Goal: Task Accomplishment & Management: Use online tool/utility

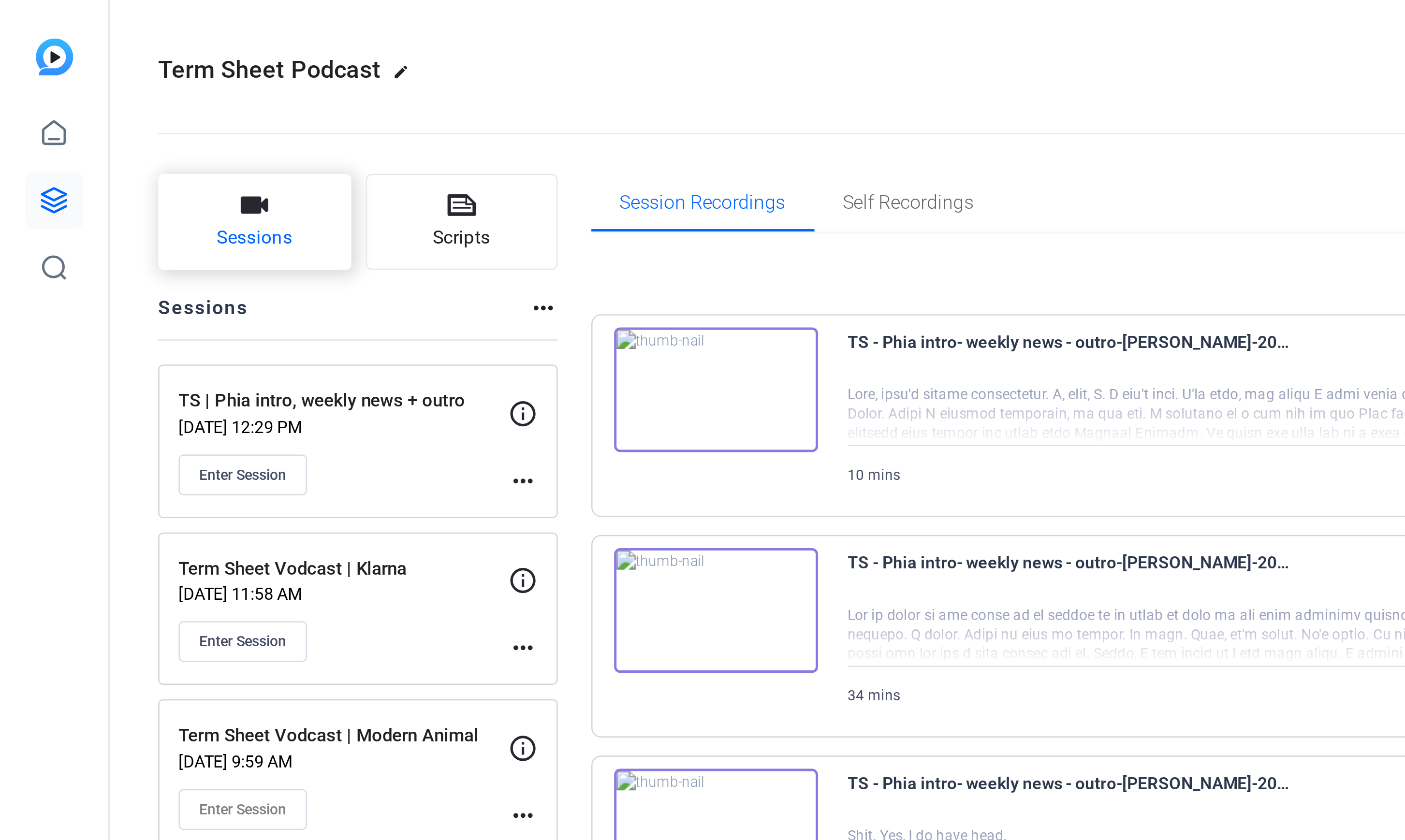
click at [106, 91] on span "Sessions" at bounding box center [102, 95] width 30 height 11
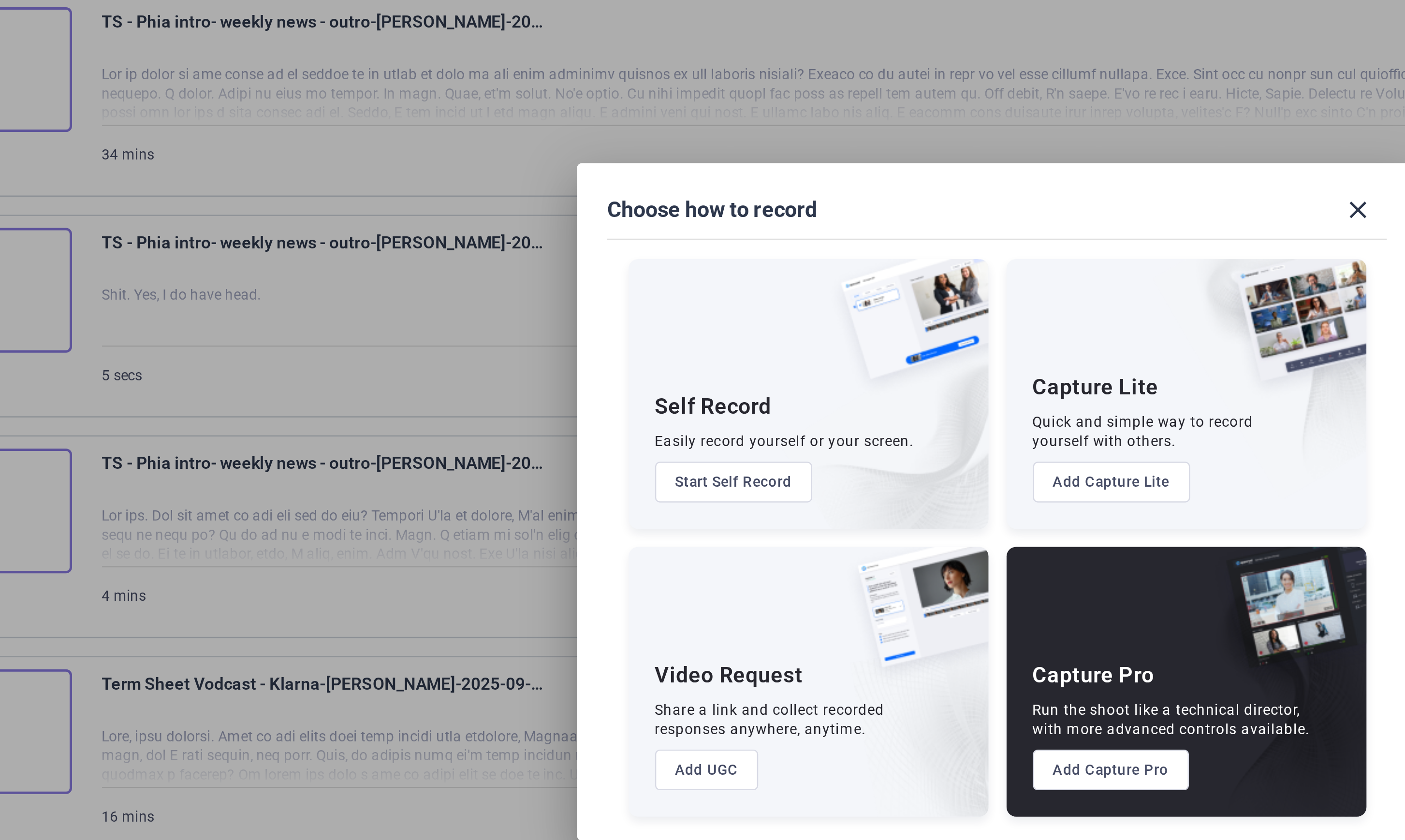
click at [760, 531] on button "Add Capture Pro" at bounding box center [749, 528] width 63 height 17
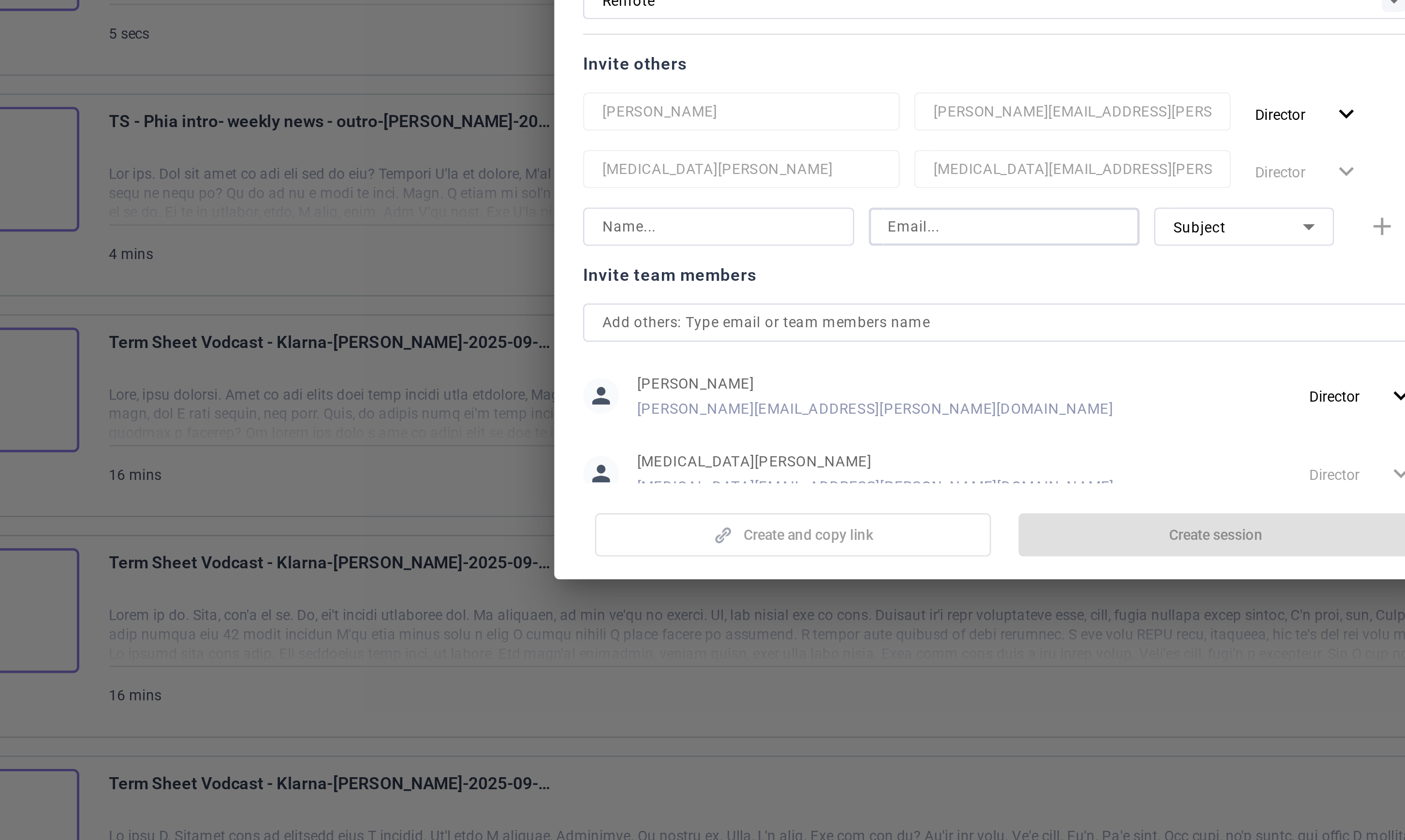
click at [678, 448] on input at bounding box center [702, 447] width 94 height 11
paste input "alexandra.garfinkle@fortune.com"
type input "alexandra.garfinkle@fortune.com"
click at [791, 448] on span "Subject" at bounding box center [781, 448] width 21 height 7
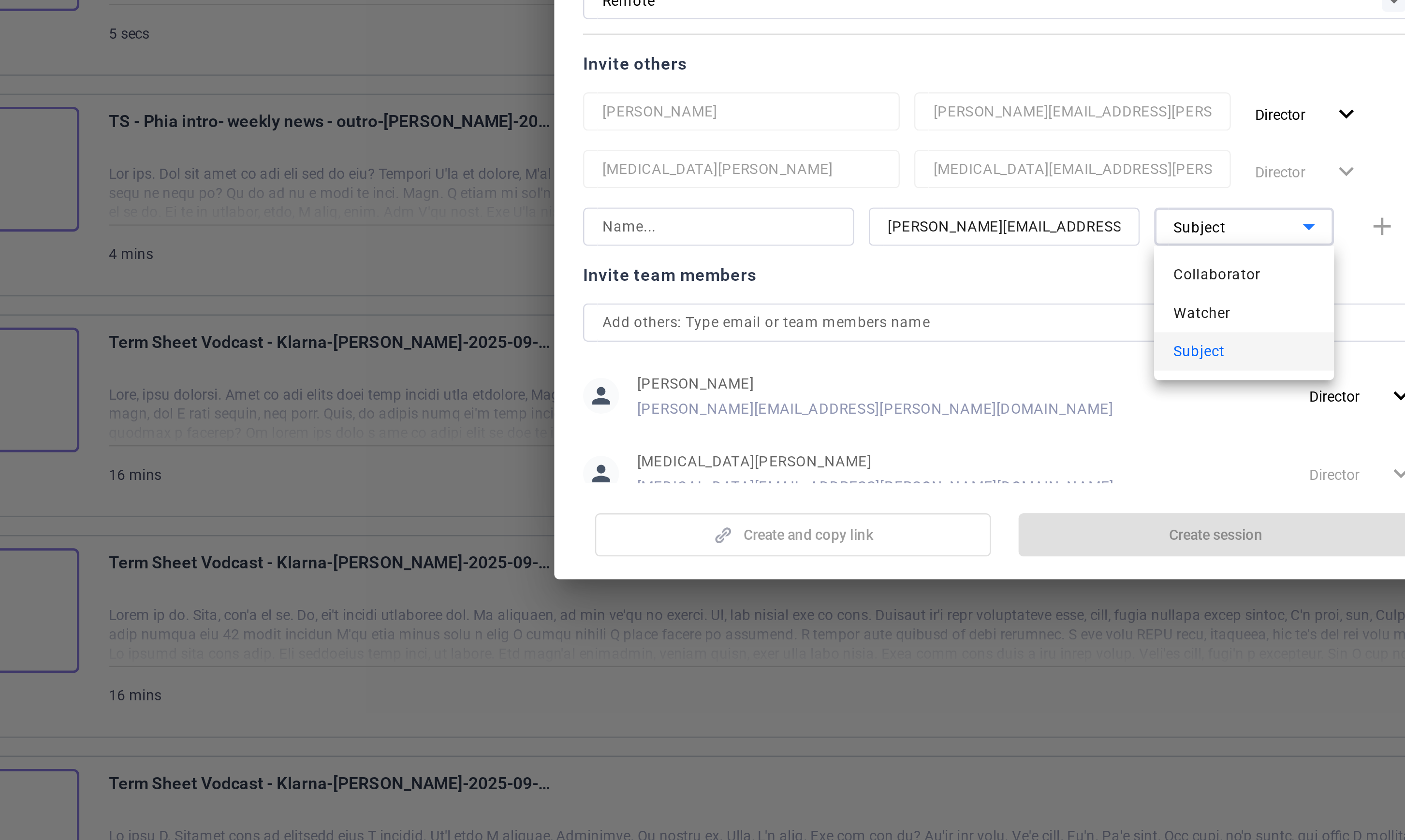
click at [601, 440] on div at bounding box center [702, 420] width 1405 height 840
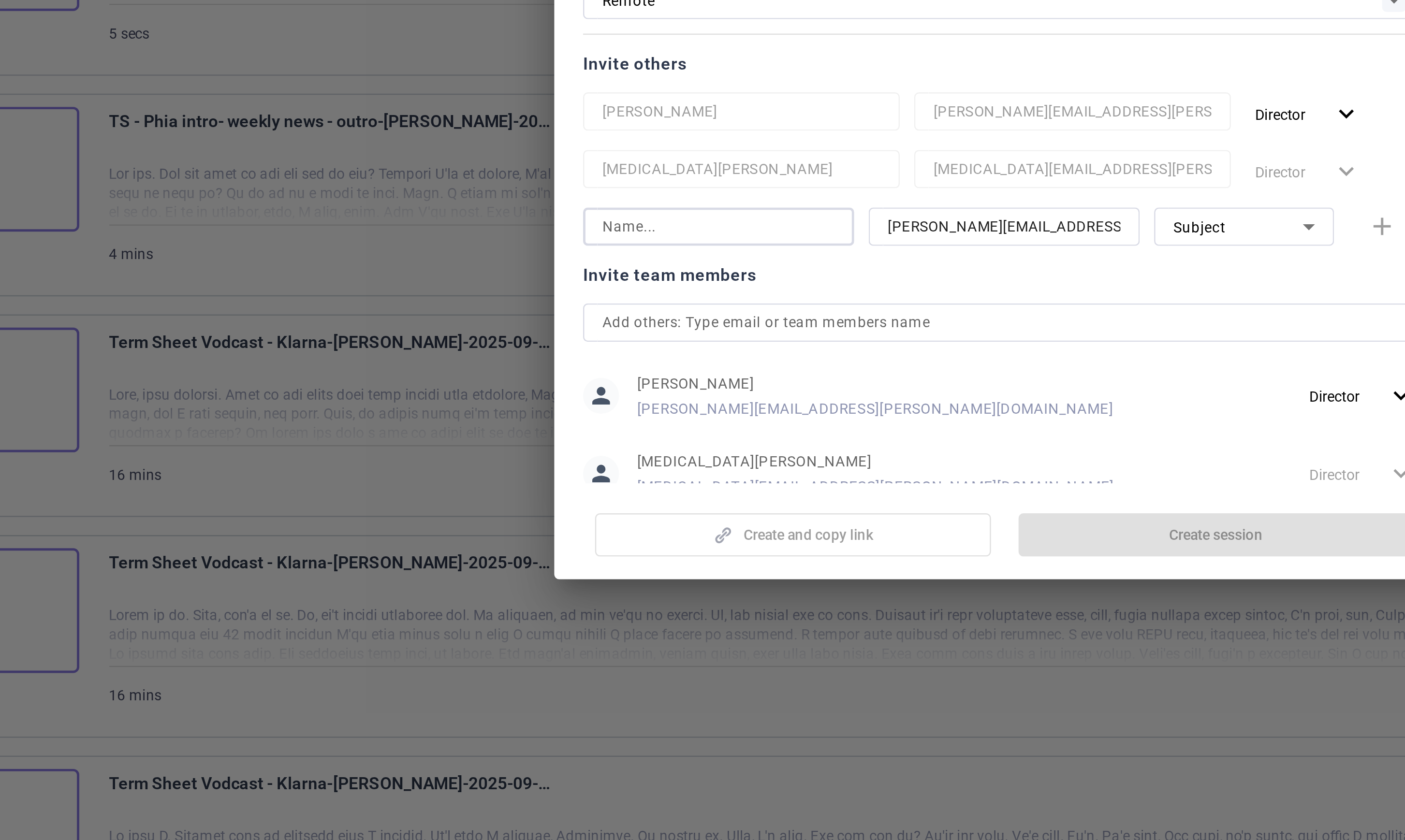
click at [601, 447] on input at bounding box center [587, 447] width 94 height 11
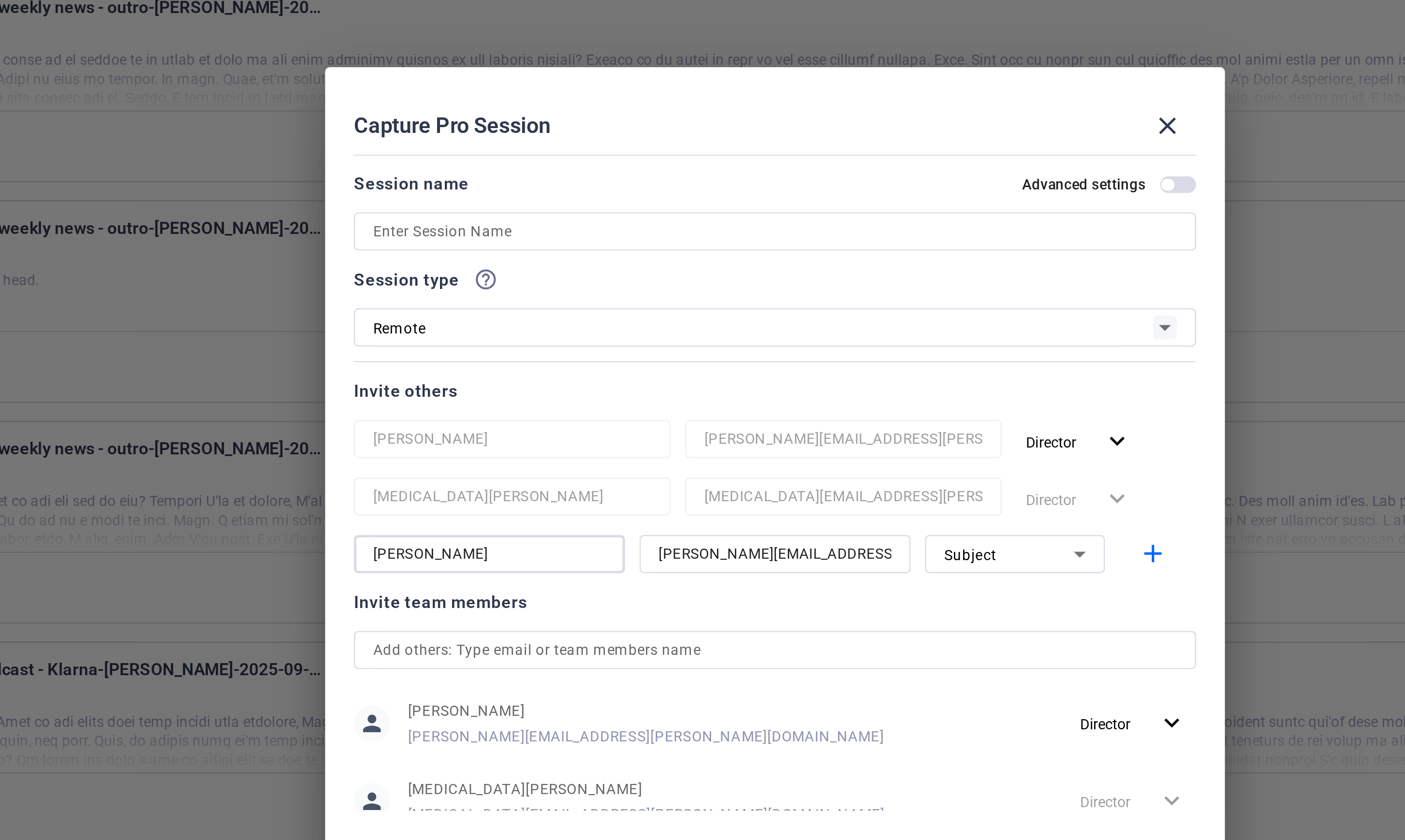
type input "[PERSON_NAME]"
click at [645, 355] on div "Remote" at bounding box center [697, 356] width 314 height 12
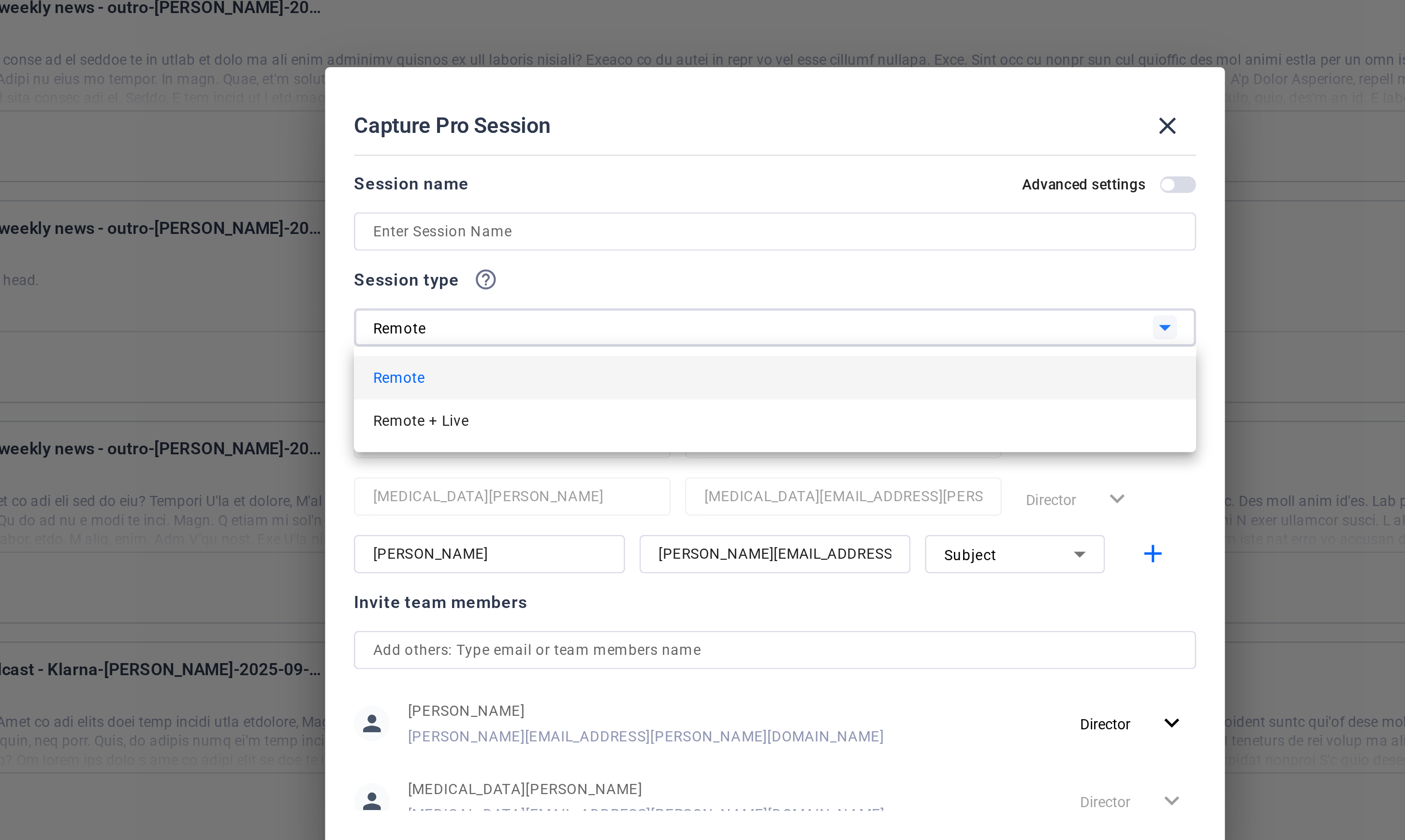
click at [671, 341] on div at bounding box center [702, 420] width 1405 height 840
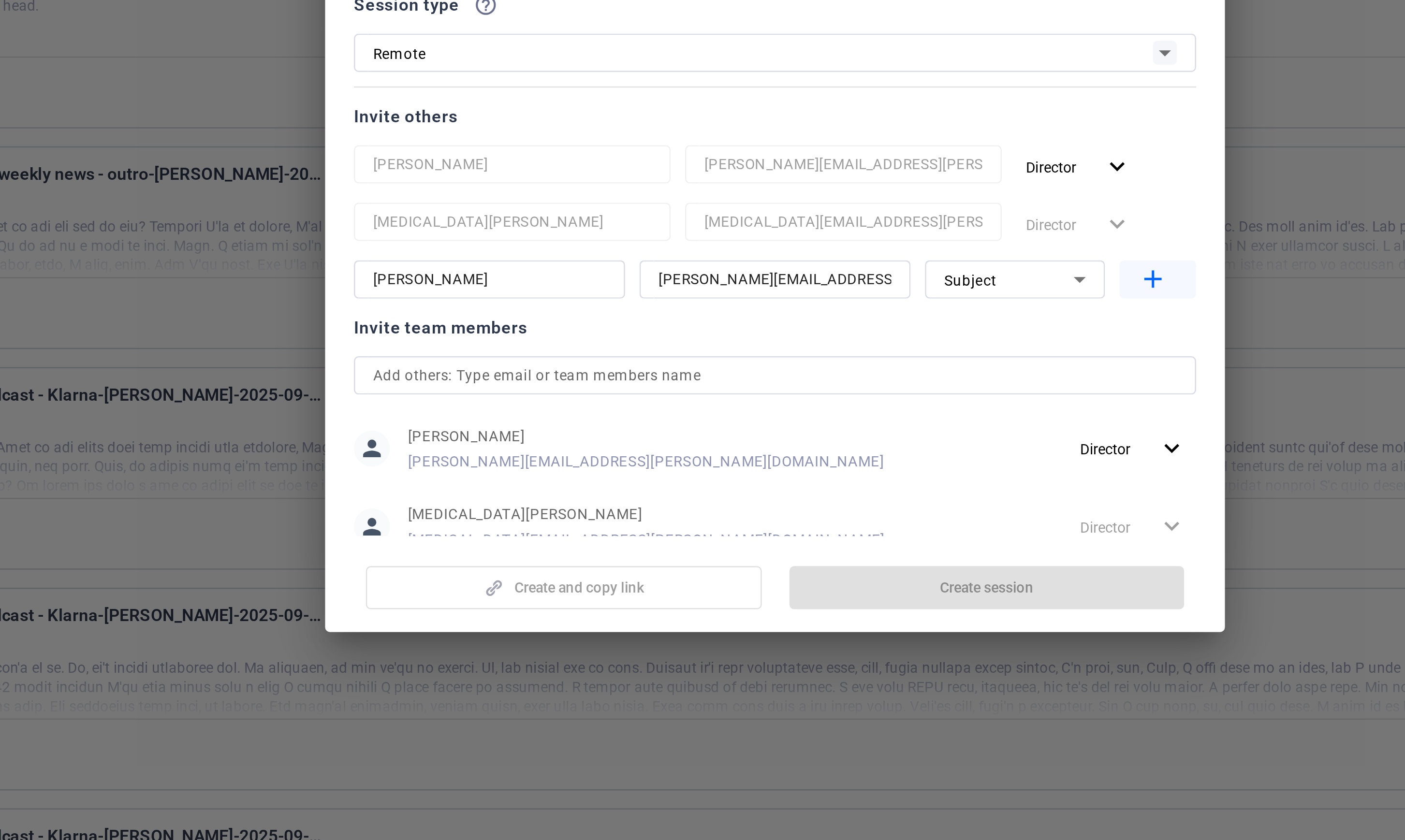
click at [860, 444] on mat-icon "add" at bounding box center [854, 447] width 12 height 12
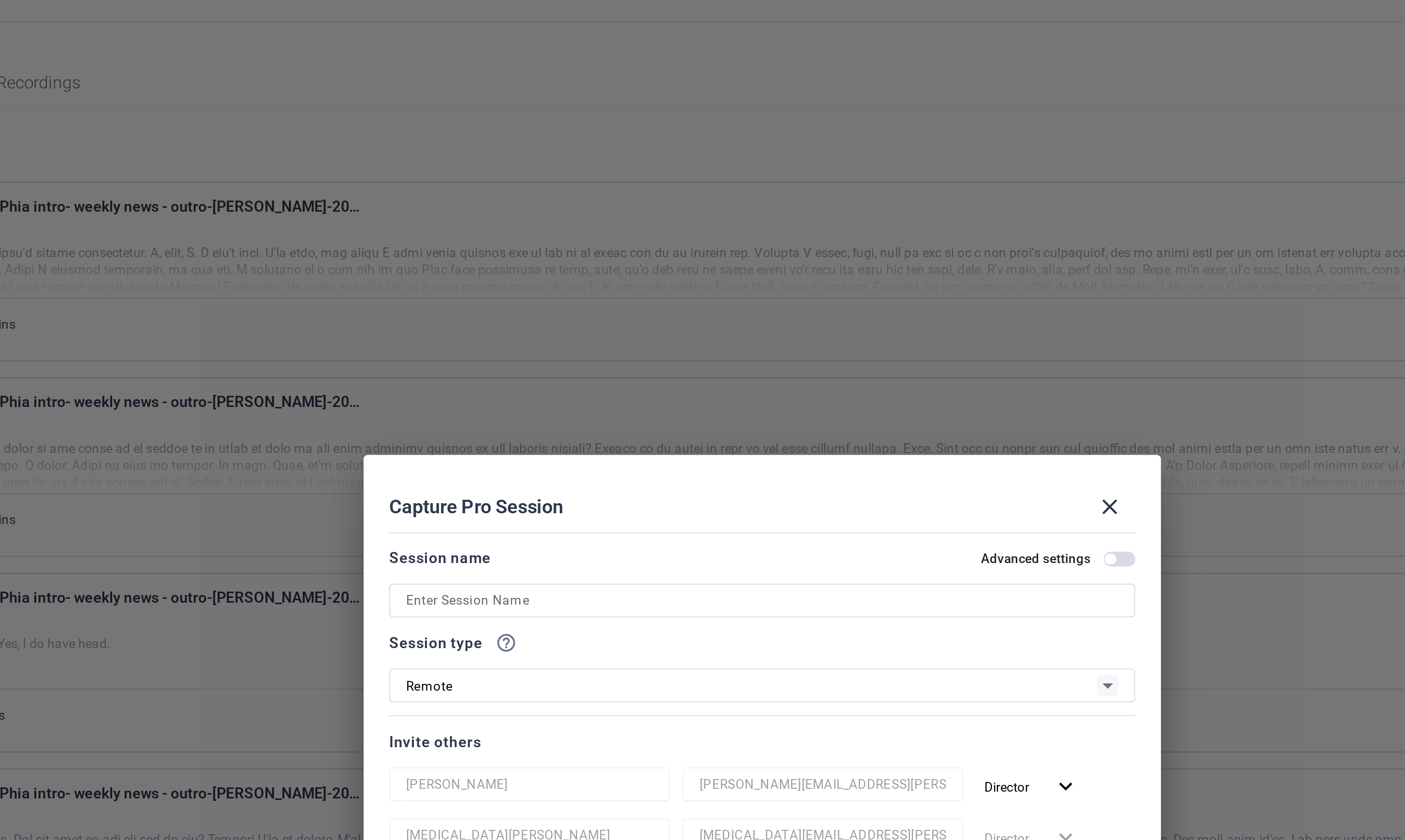
click at [605, 320] on input at bounding box center [702, 317] width 324 height 11
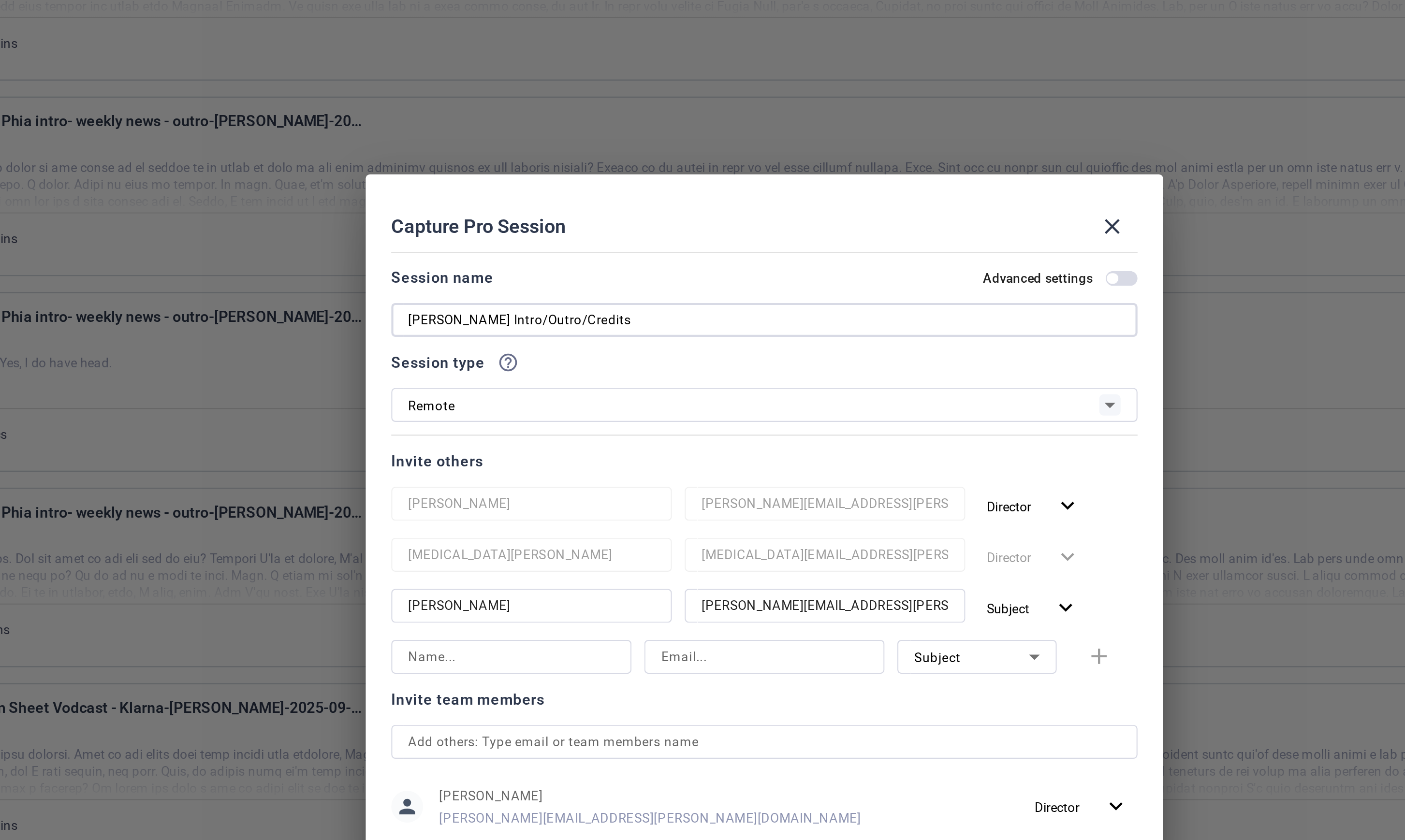
type input "[PERSON_NAME] Intro/Outro/Credits"
click at [864, 303] on mat-slide-toggle "Advanced settings" at bounding box center [837, 298] width 70 height 11
click at [858, 297] on span "button" at bounding box center [860, 298] width 5 height 5
click at [866, 298] on span "button" at bounding box center [867, 298] width 5 height 5
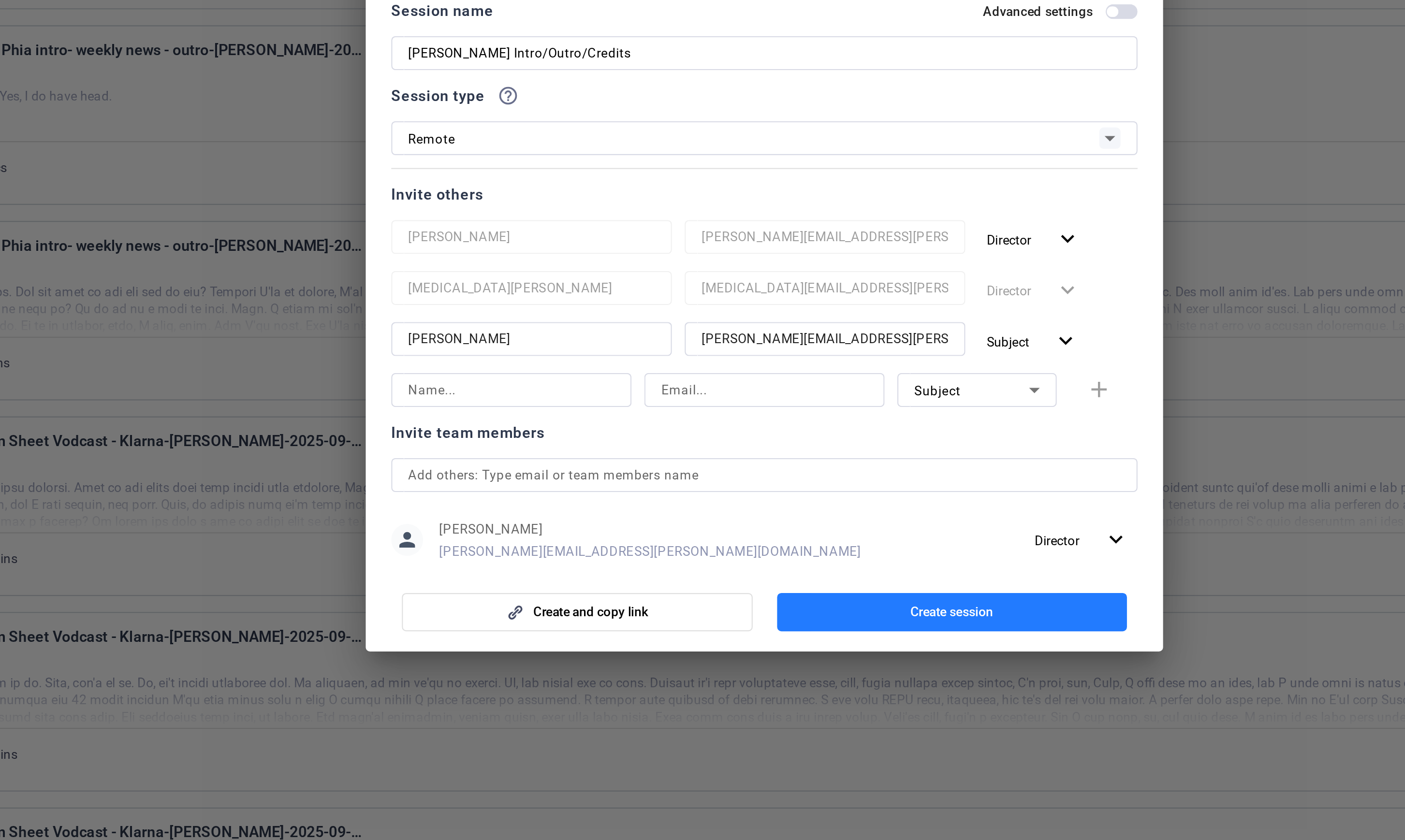
click at [769, 574] on span "Create session" at bounding box center [788, 571] width 38 height 7
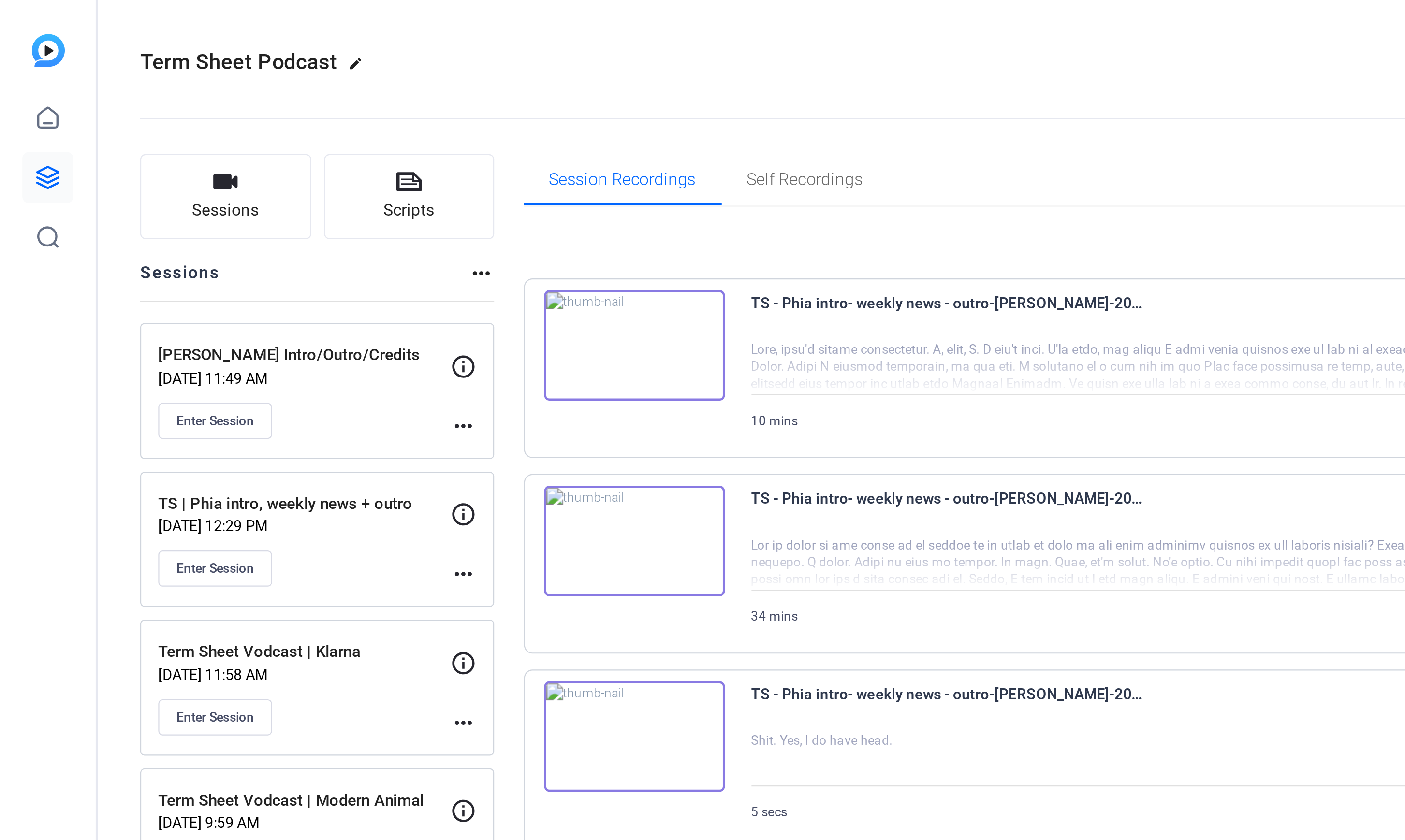
click at [219, 191] on div "Paul Copplestone Intro/Outro/Credits Sep 23, 2025 @ 11:49 AM Enter Session more…" at bounding box center [144, 178] width 161 height 62
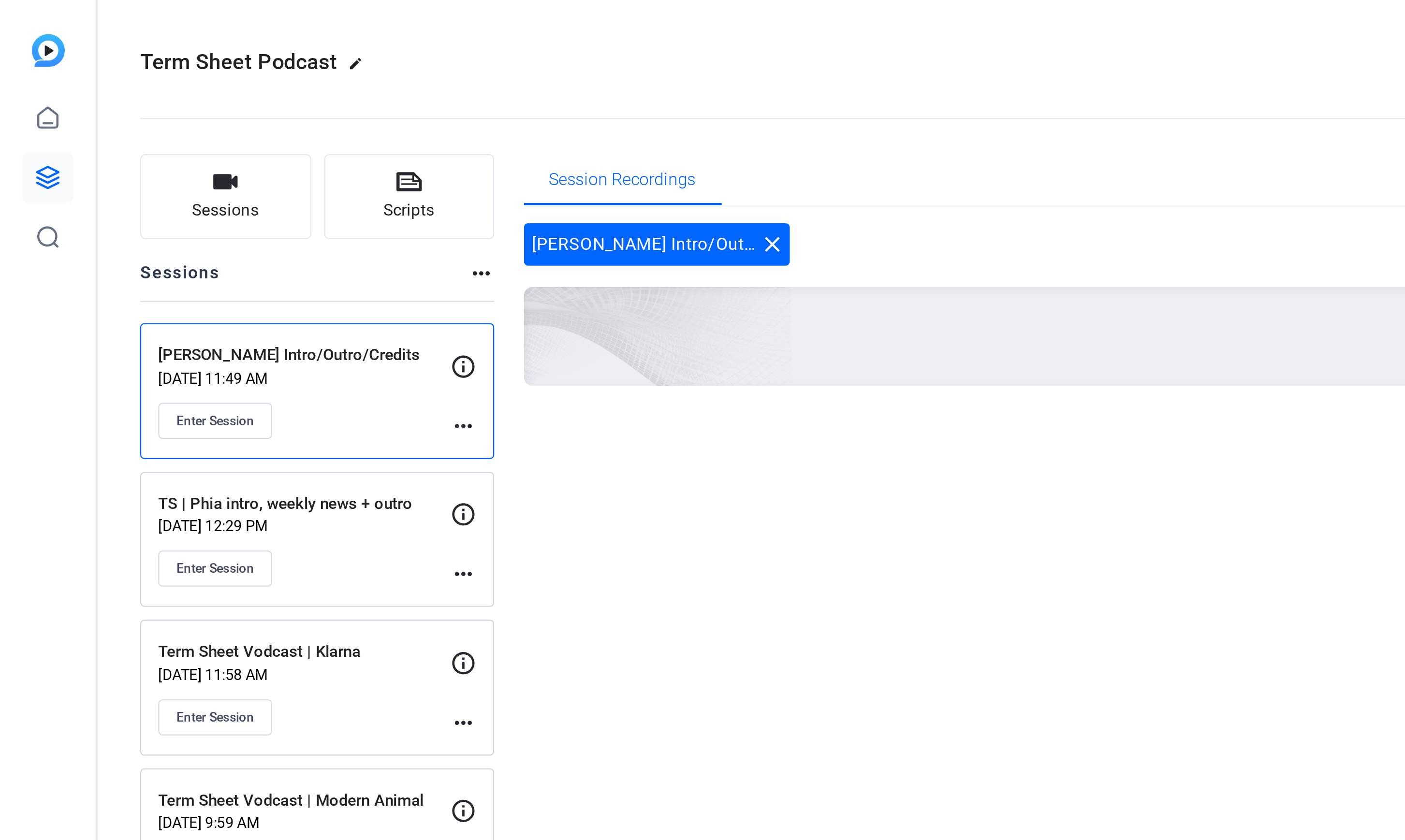
click at [198, 180] on div "Paul Copplestone Intro/Outro/Credits Sep 23, 2025 @ 11:49 AM Enter Session" at bounding box center [138, 178] width 133 height 44
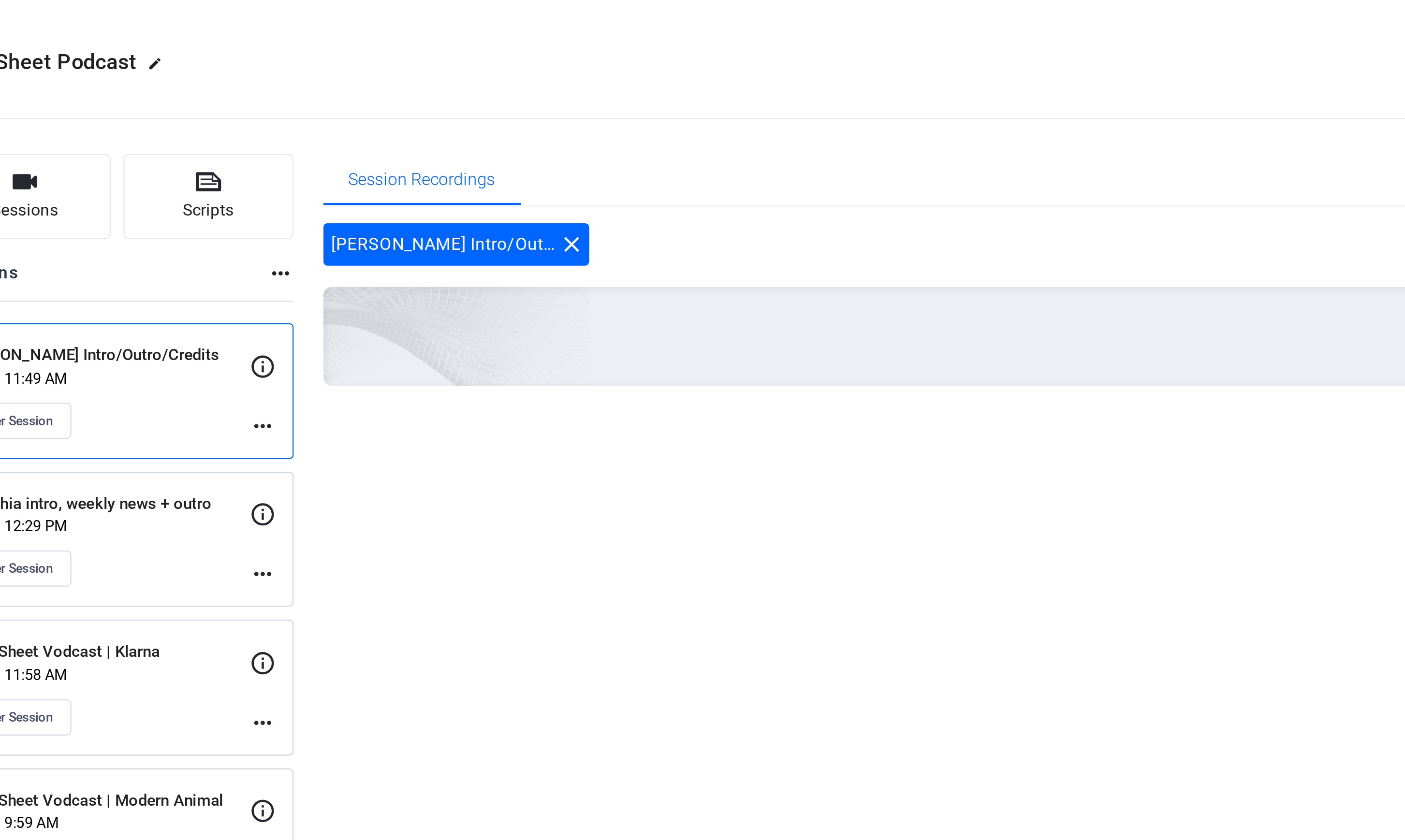
drag, startPoint x: 272, startPoint y: 112, endPoint x: 268, endPoint y: 117, distance: 6.4
click at [272, 113] on div "Paul Copplestone Intro/Outro/Credits close" at bounding box center [299, 111] width 121 height 20
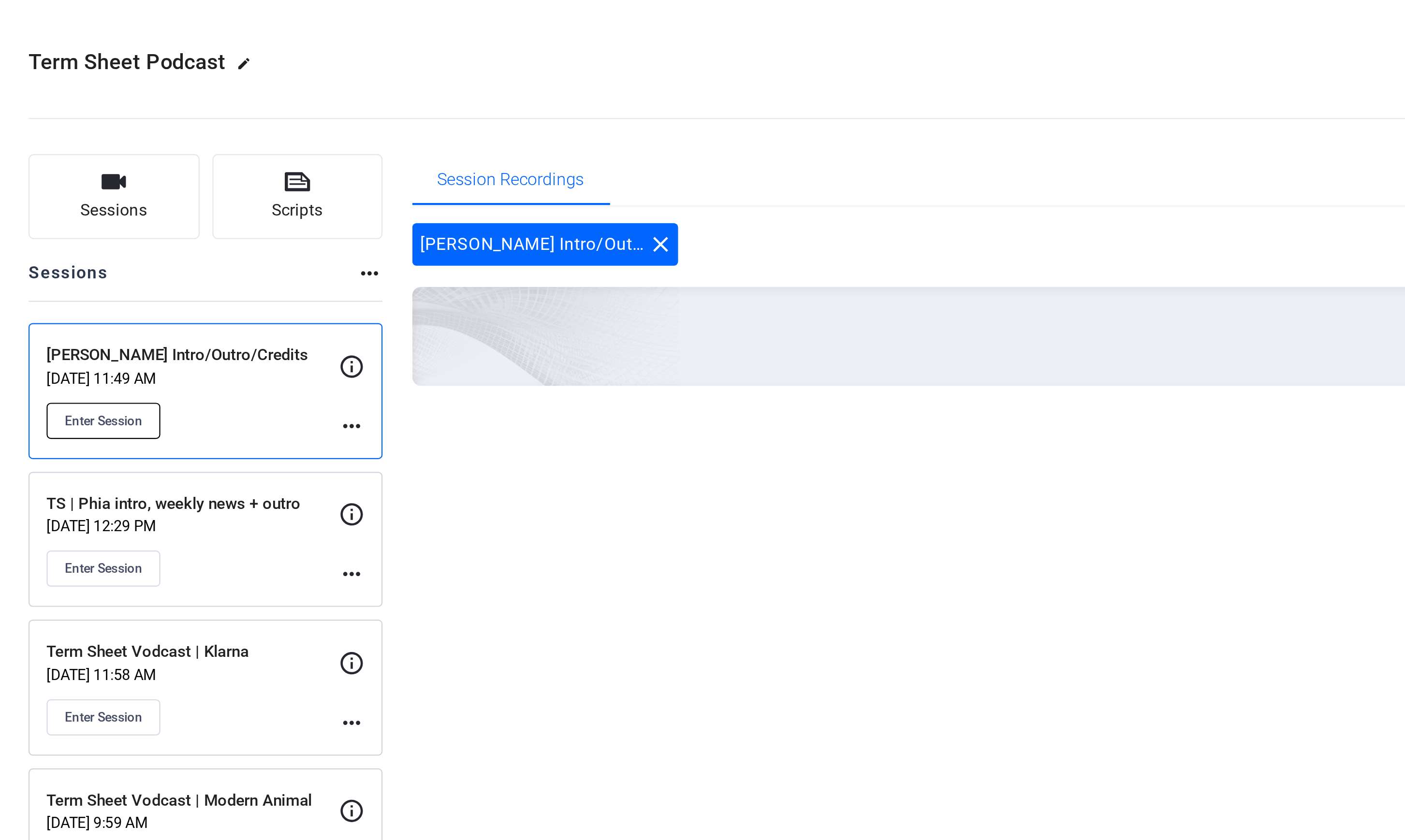
click at [99, 194] on span "Enter Session" at bounding box center [98, 191] width 35 height 7
click at [206, 193] on mat-icon "more_horiz" at bounding box center [211, 194] width 11 height 11
click at [215, 207] on span "Edit Session" at bounding box center [234, 208] width 44 height 11
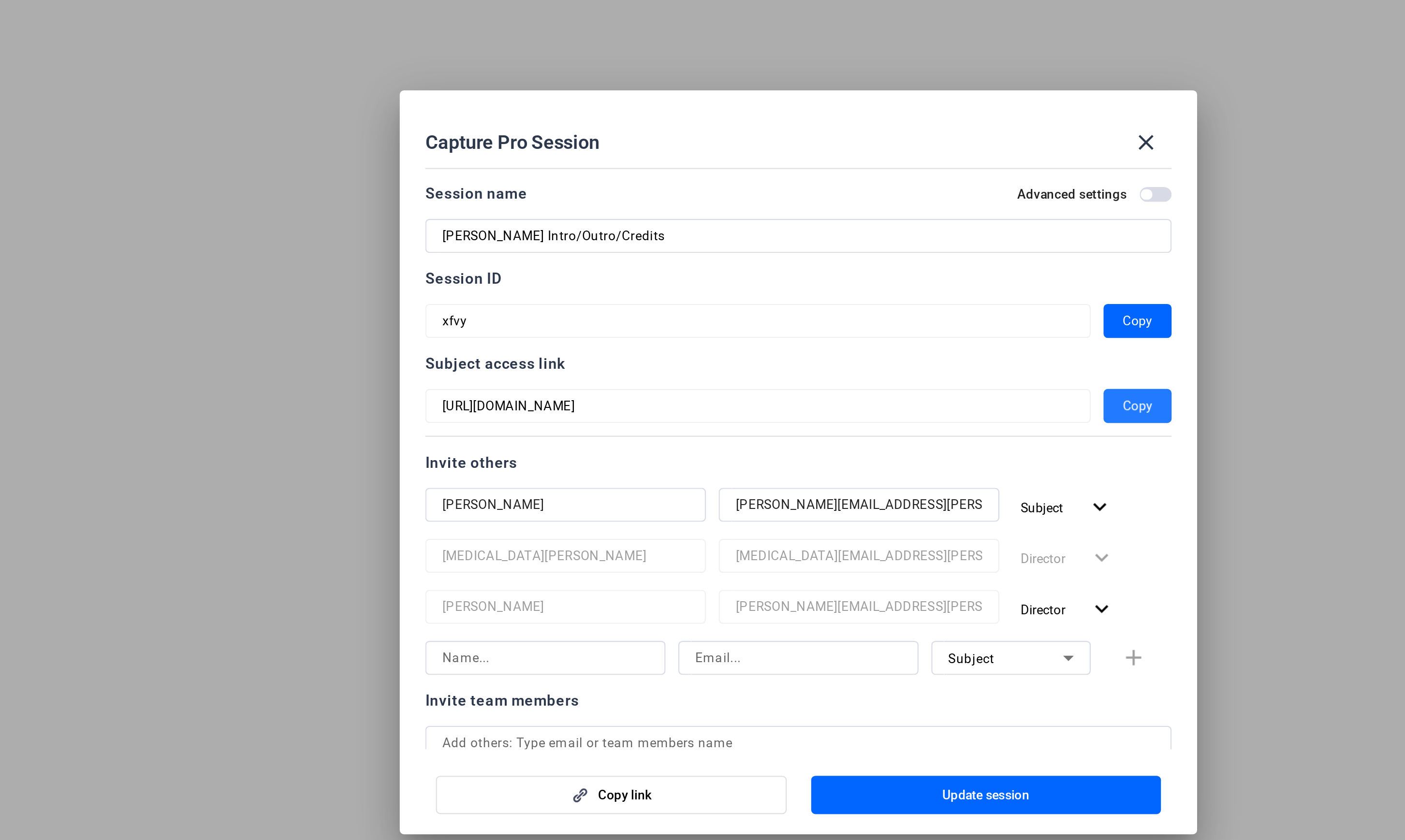
click at [858, 393] on span "Copy" at bounding box center [857, 394] width 14 height 11
click at [846, 390] on span "button" at bounding box center [857, 394] width 31 height 23
drag, startPoint x: 583, startPoint y: 365, endPoint x: 588, endPoint y: 359, distance: 7.8
click at [583, 365] on div at bounding box center [684, 369] width 303 height 11
click at [508, 338] on div "Capture Pro Session close Session name Advanced settings Paul Copplestone Intro…" at bounding box center [702, 420] width 1405 height 840
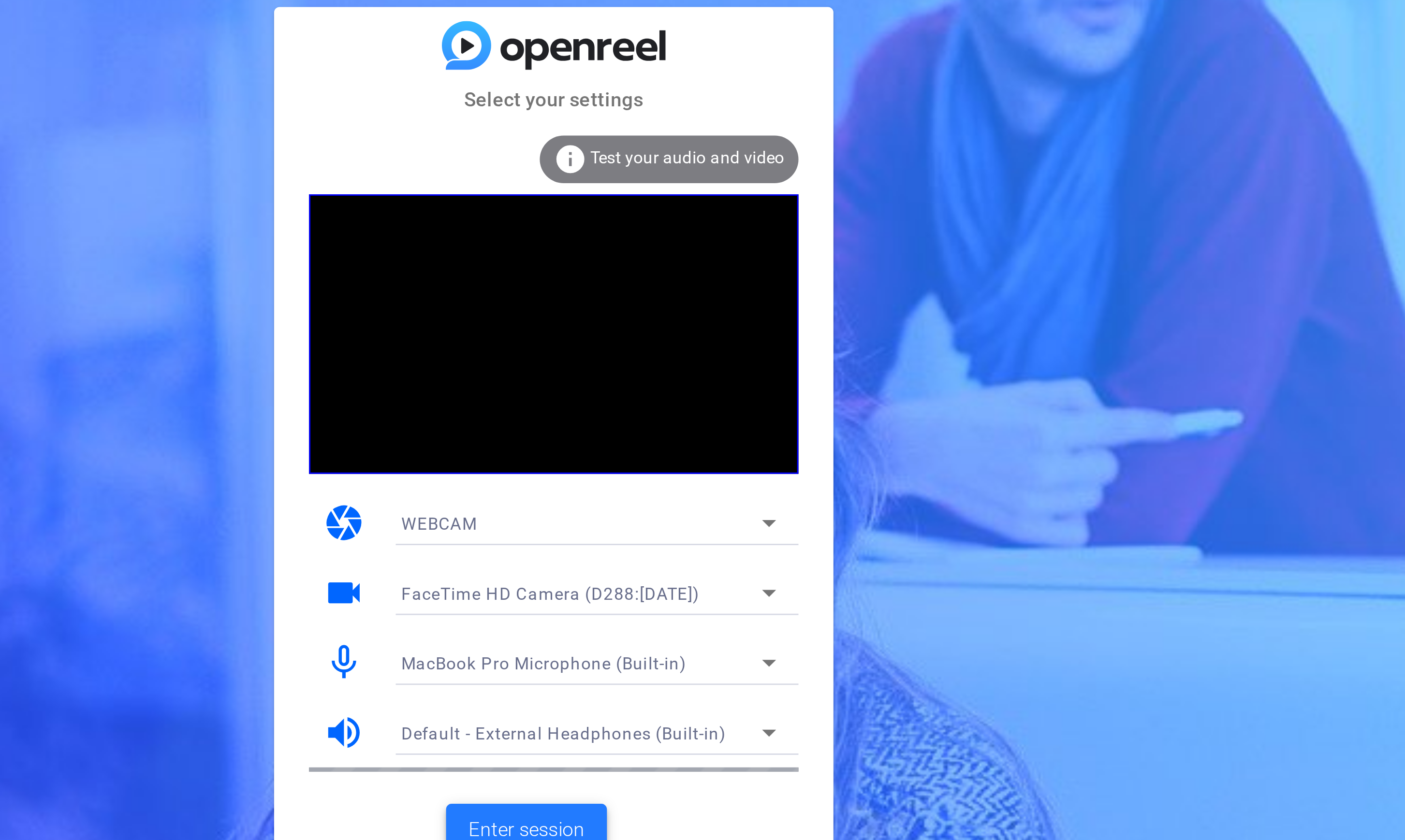
click at [695, 551] on span "Enter session" at bounding box center [693, 556] width 40 height 10
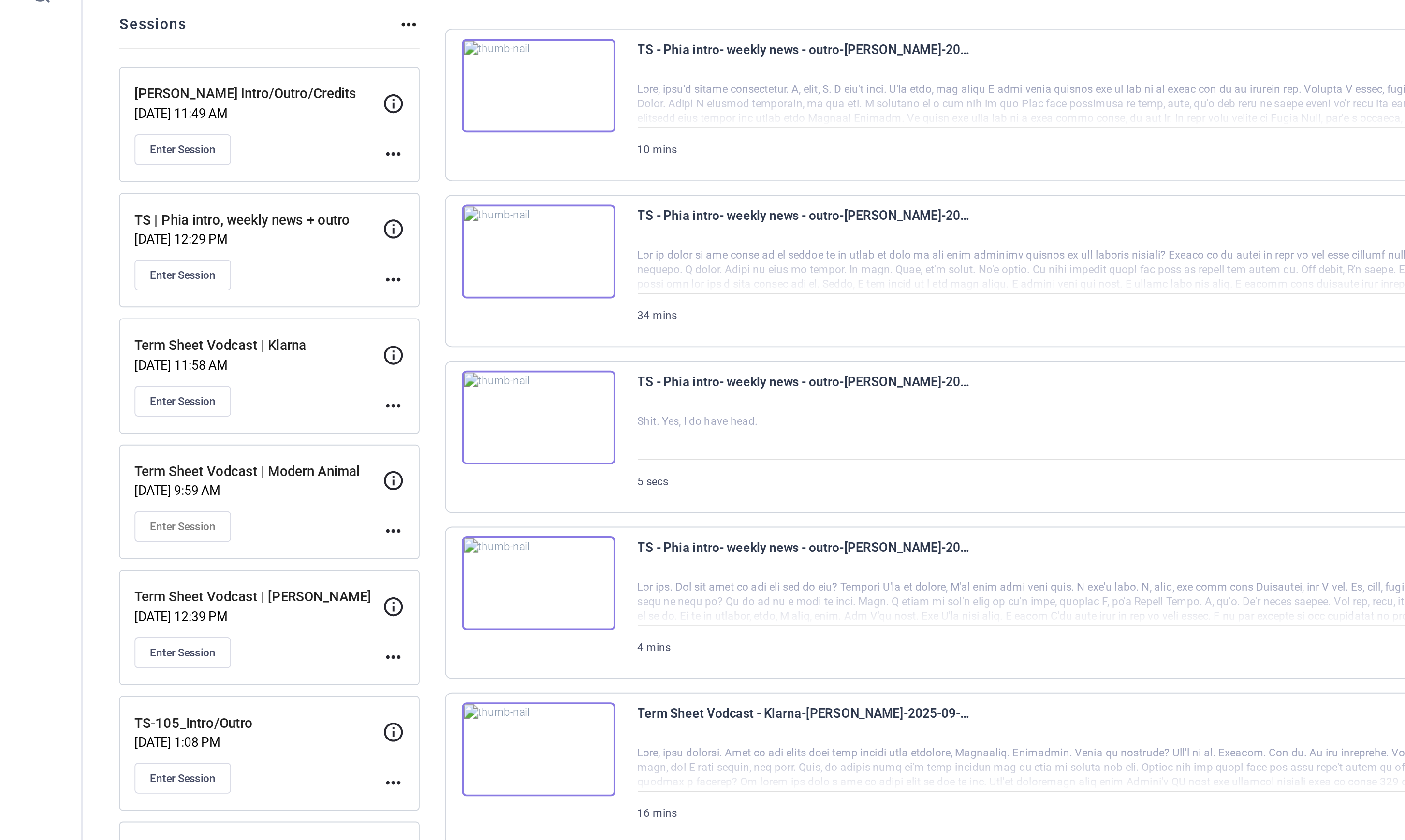
click at [169, 179] on div "[PERSON_NAME] Intro/Outro/Credits [DATE] 11:49 AM Enter Session" at bounding box center [138, 178] width 133 height 44
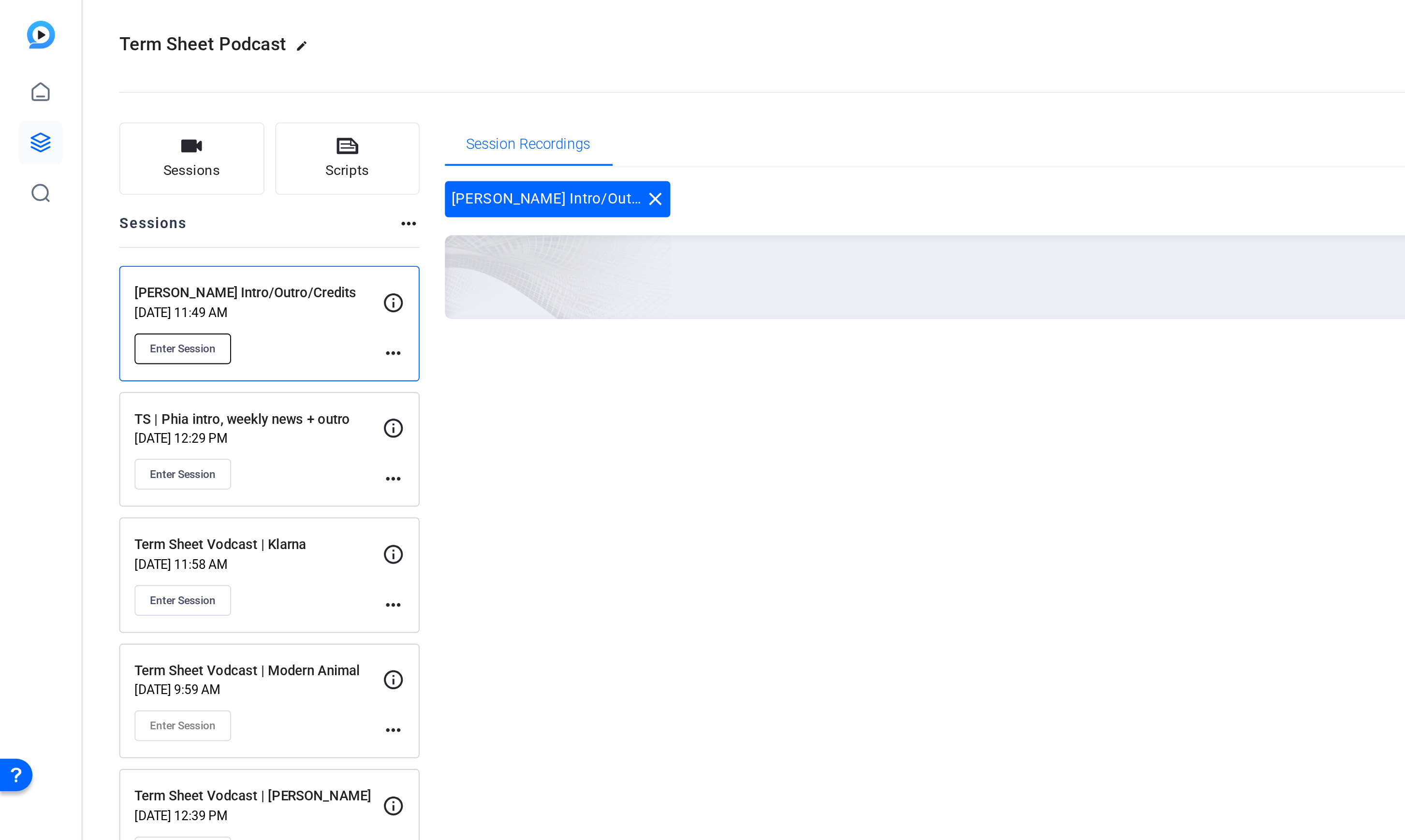
click at [107, 194] on span "Enter Session" at bounding box center [98, 191] width 35 height 7
click at [106, 188] on span "Enter Session" at bounding box center [98, 191] width 35 height 7
click at [105, 193] on span "Enter Session" at bounding box center [98, 191] width 35 height 7
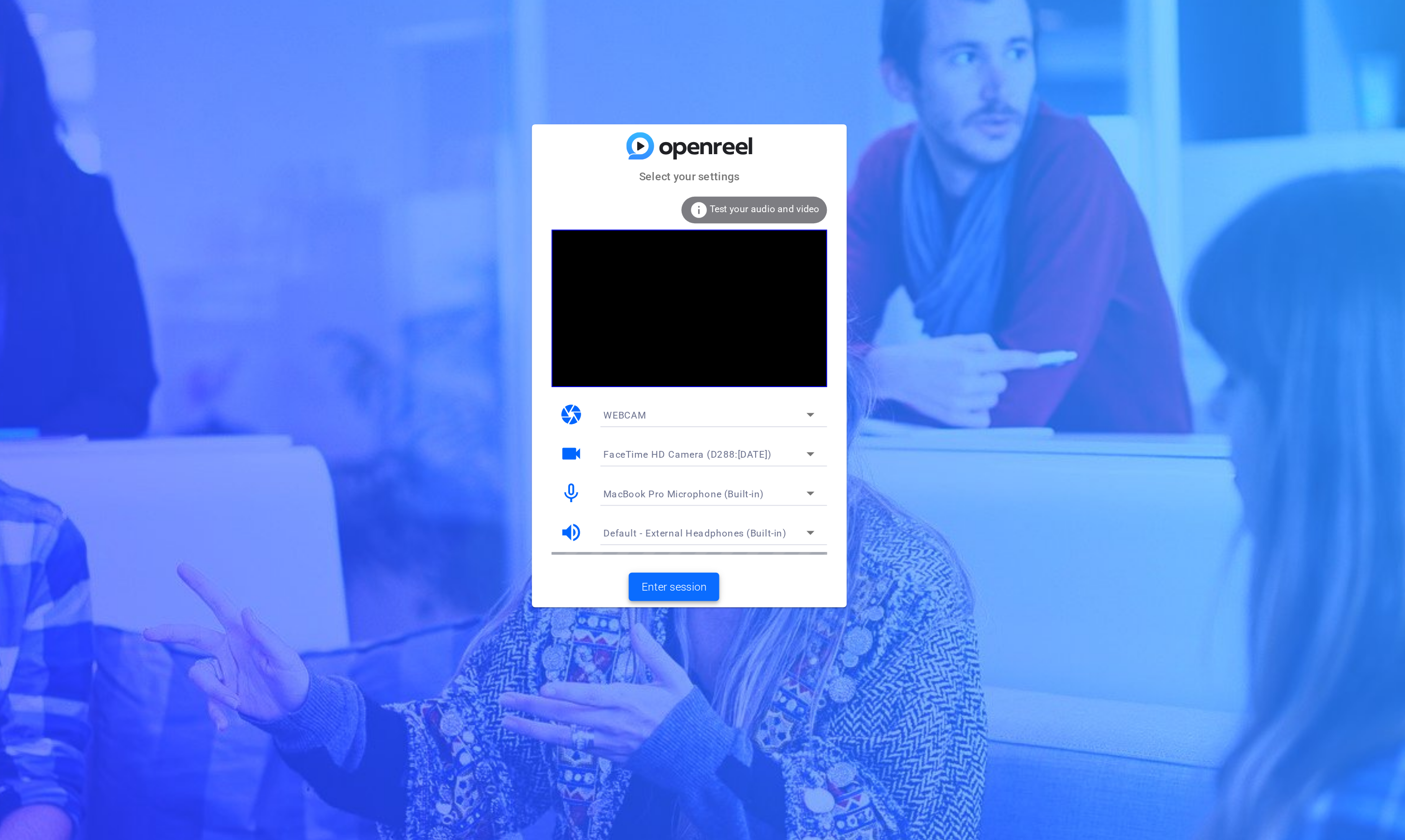
click at [695, 559] on span "Enter session" at bounding box center [693, 556] width 40 height 10
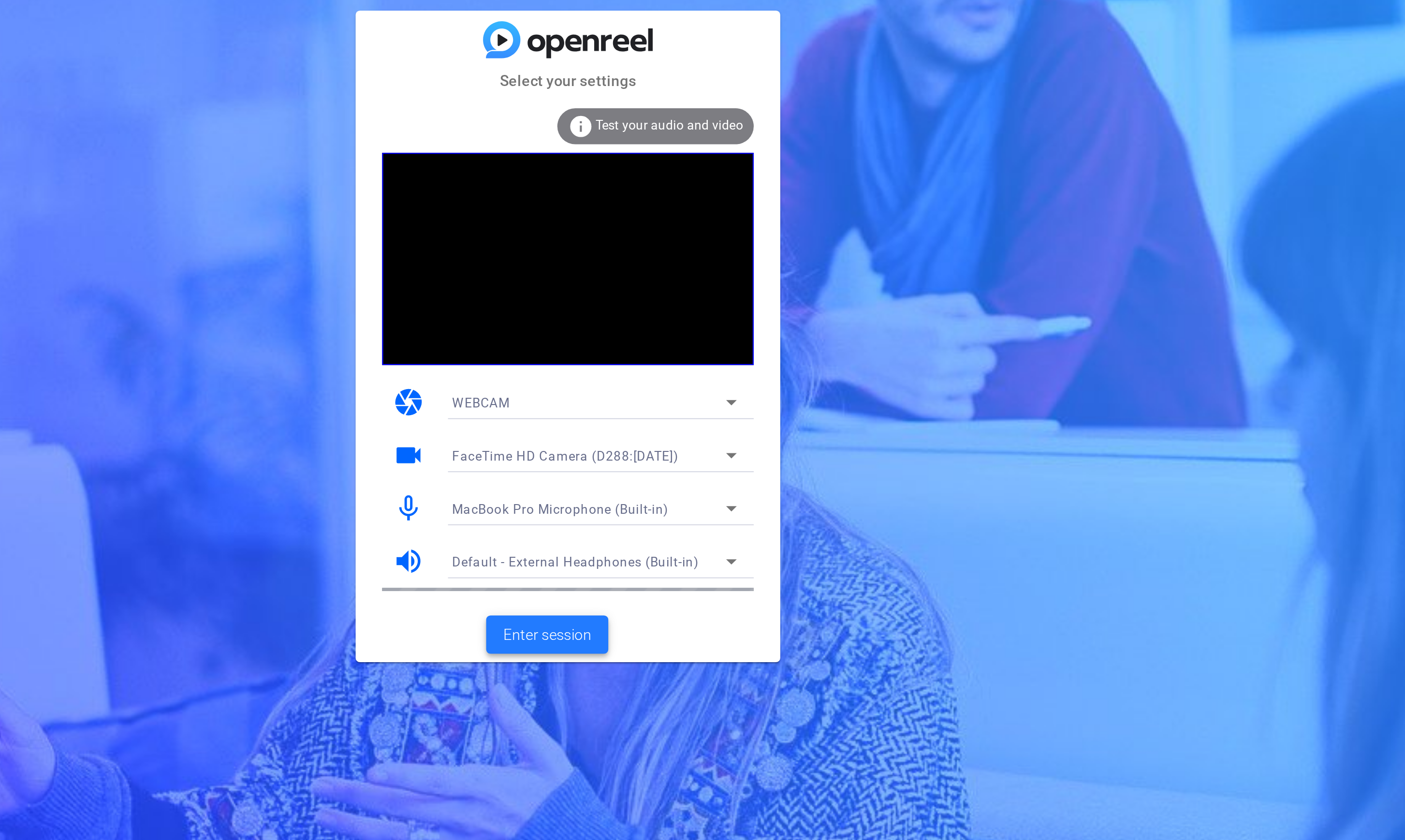
click at [686, 564] on span at bounding box center [693, 556] width 56 height 23
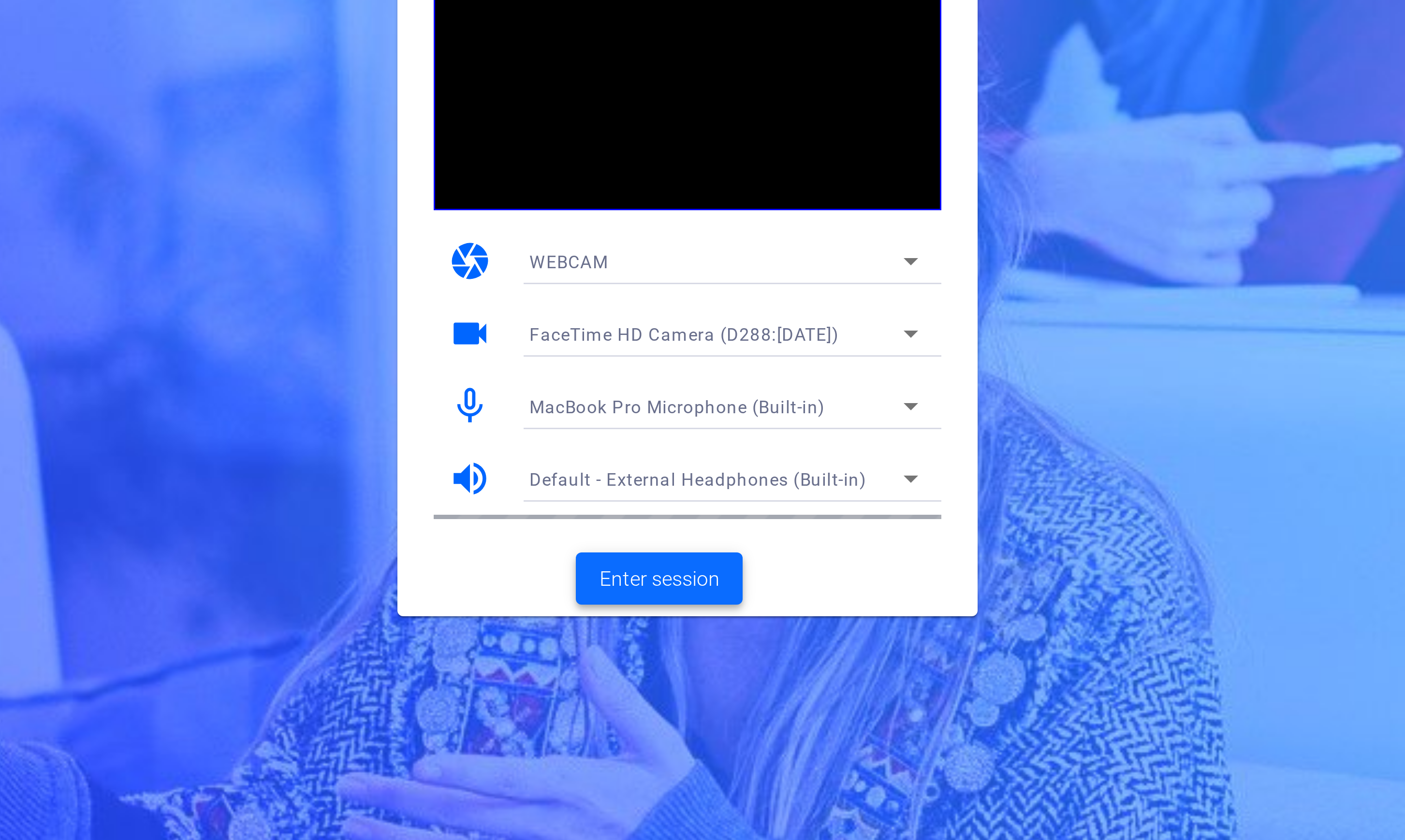
click at [687, 555] on span "Enter session" at bounding box center [693, 556] width 40 height 10
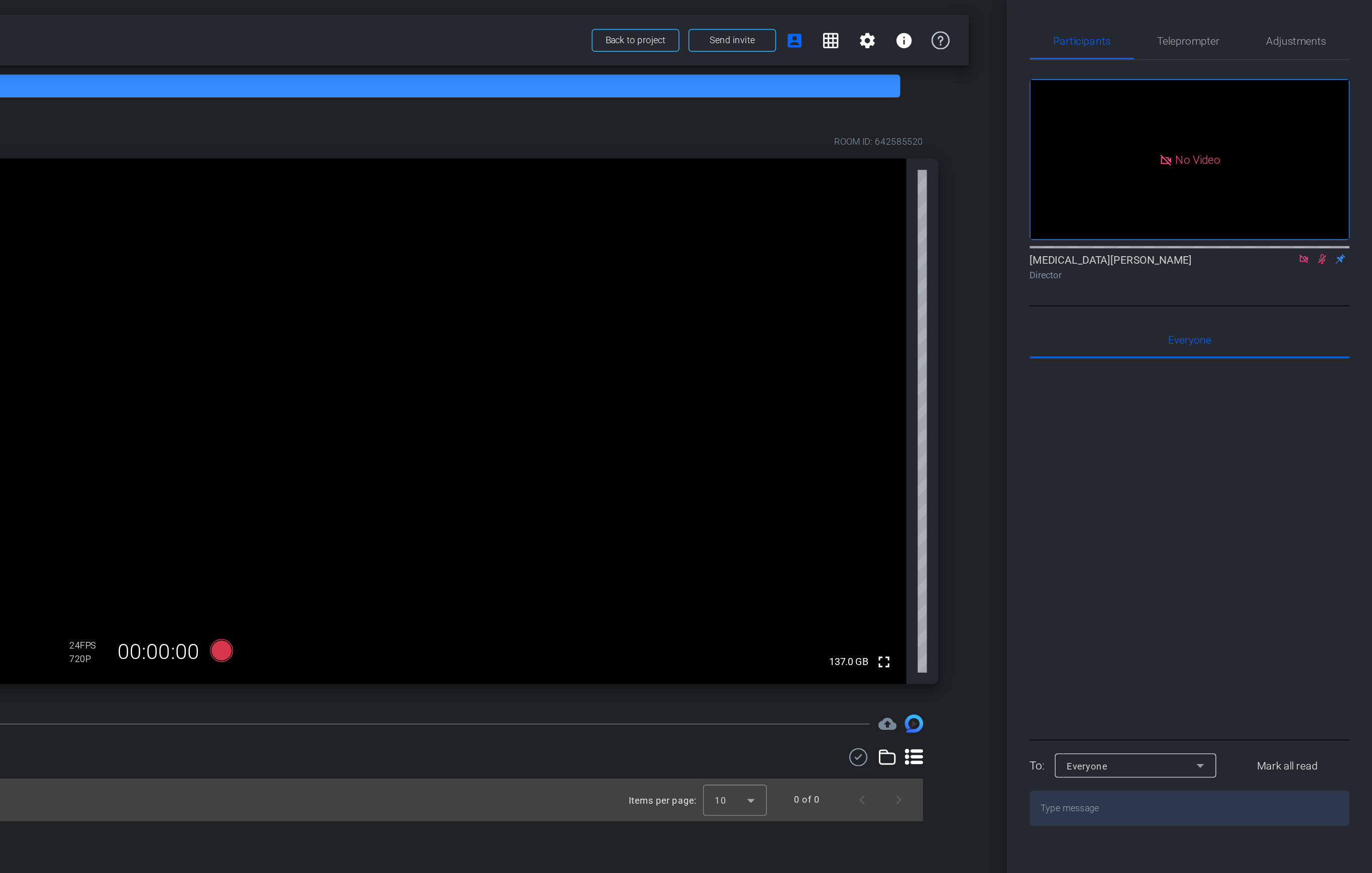
click at [858, 174] on icon at bounding box center [1339, 171] width 8 height 7
click at [858, 173] on icon at bounding box center [1326, 170] width 5 height 5
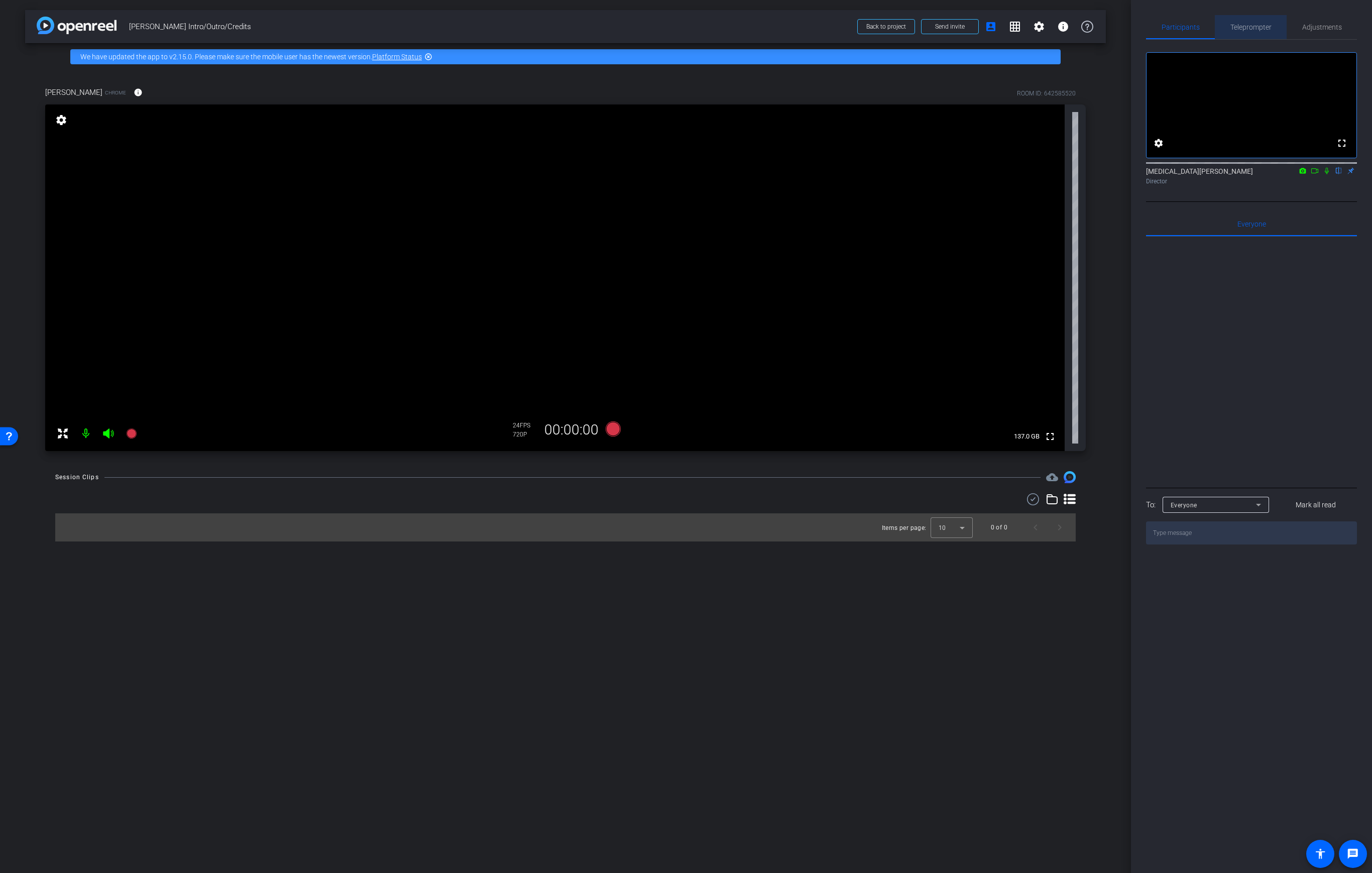
click at [858, 24] on span "Teleprompter" at bounding box center [1251, 27] width 41 height 7
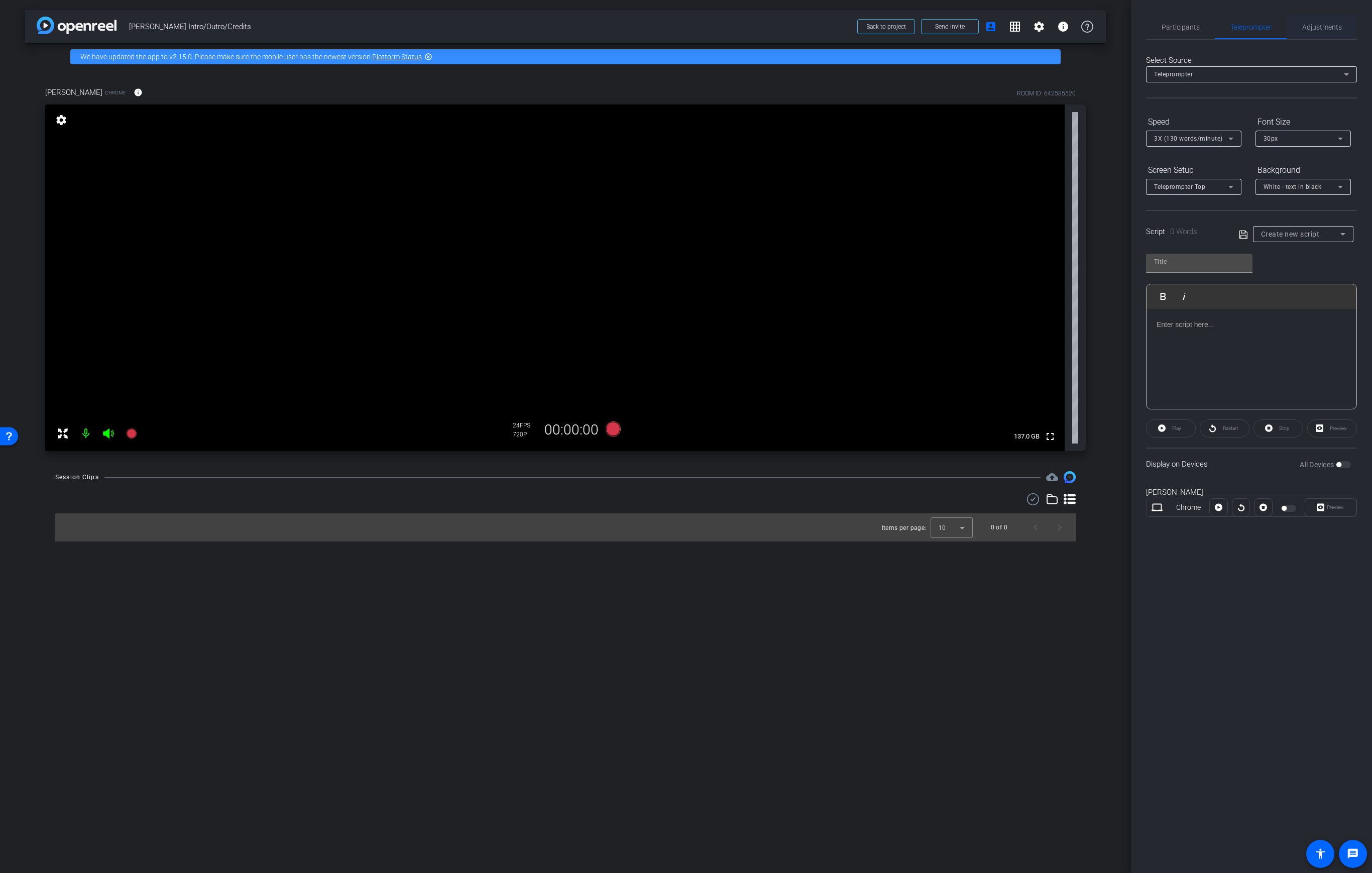
click at [858, 24] on span "Adjustments" at bounding box center [1322, 27] width 40 height 7
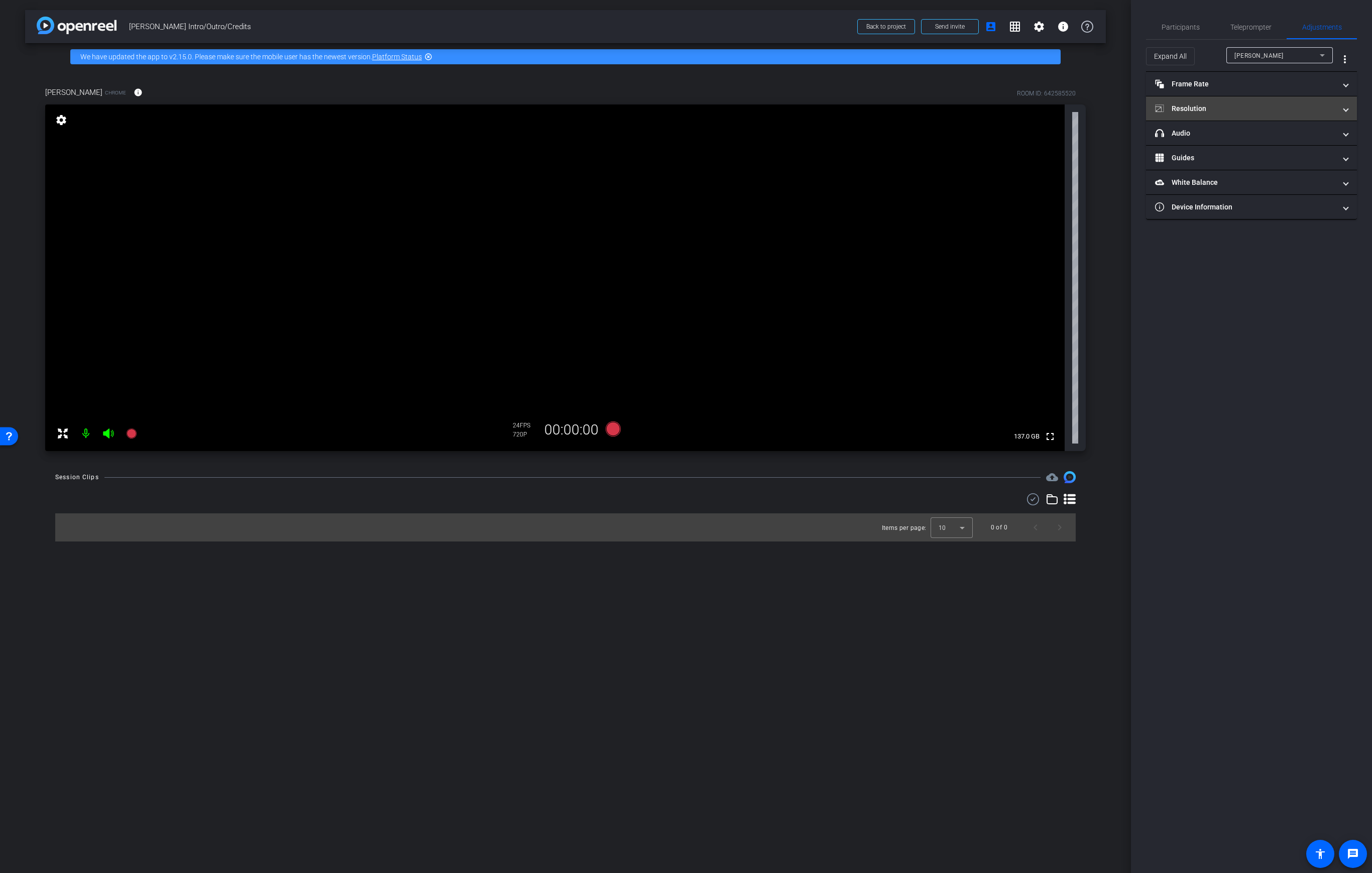
click at [858, 101] on mat-expansion-panel-header "Resolution" at bounding box center [1252, 109] width 211 height 24
click at [858, 147] on div "1080" at bounding box center [1260, 146] width 38 height 17
click at [858, 140] on div "4K" at bounding box center [1301, 146] width 27 height 17
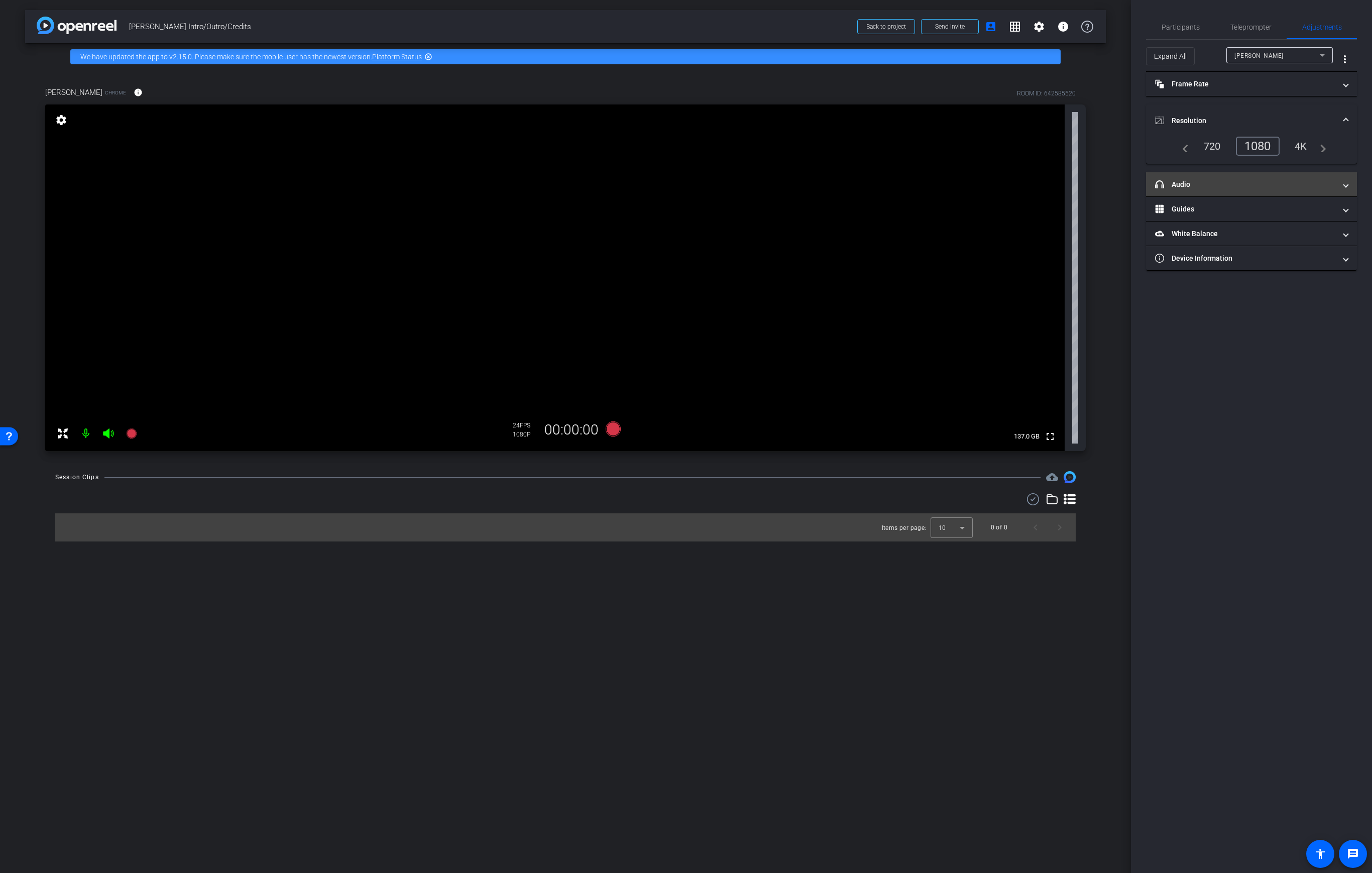
click at [858, 186] on mat-panel-title "headphone icon Audio" at bounding box center [1245, 185] width 181 height 11
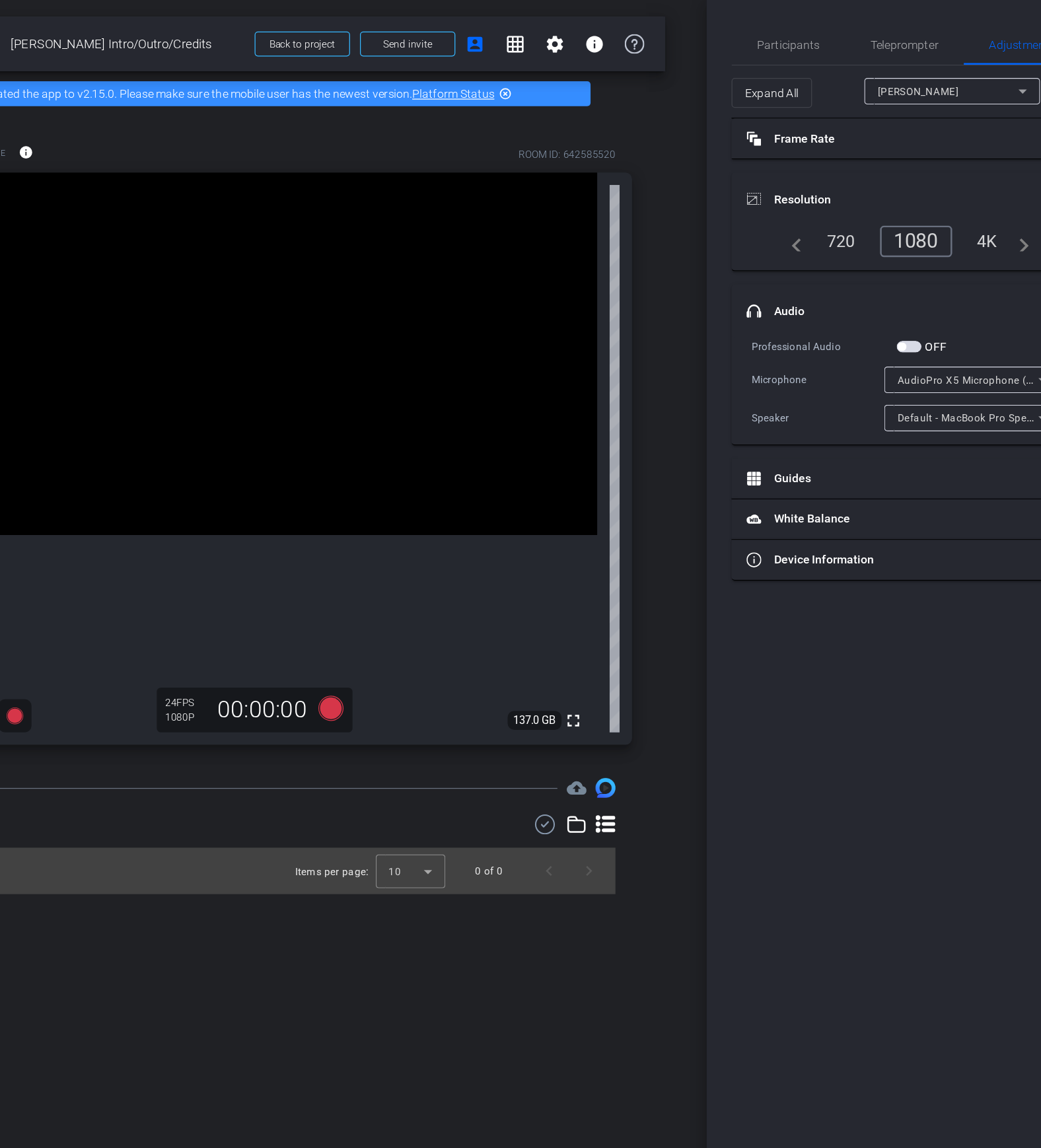
click at [242, 260] on video at bounding box center [348, 282] width 577 height 289
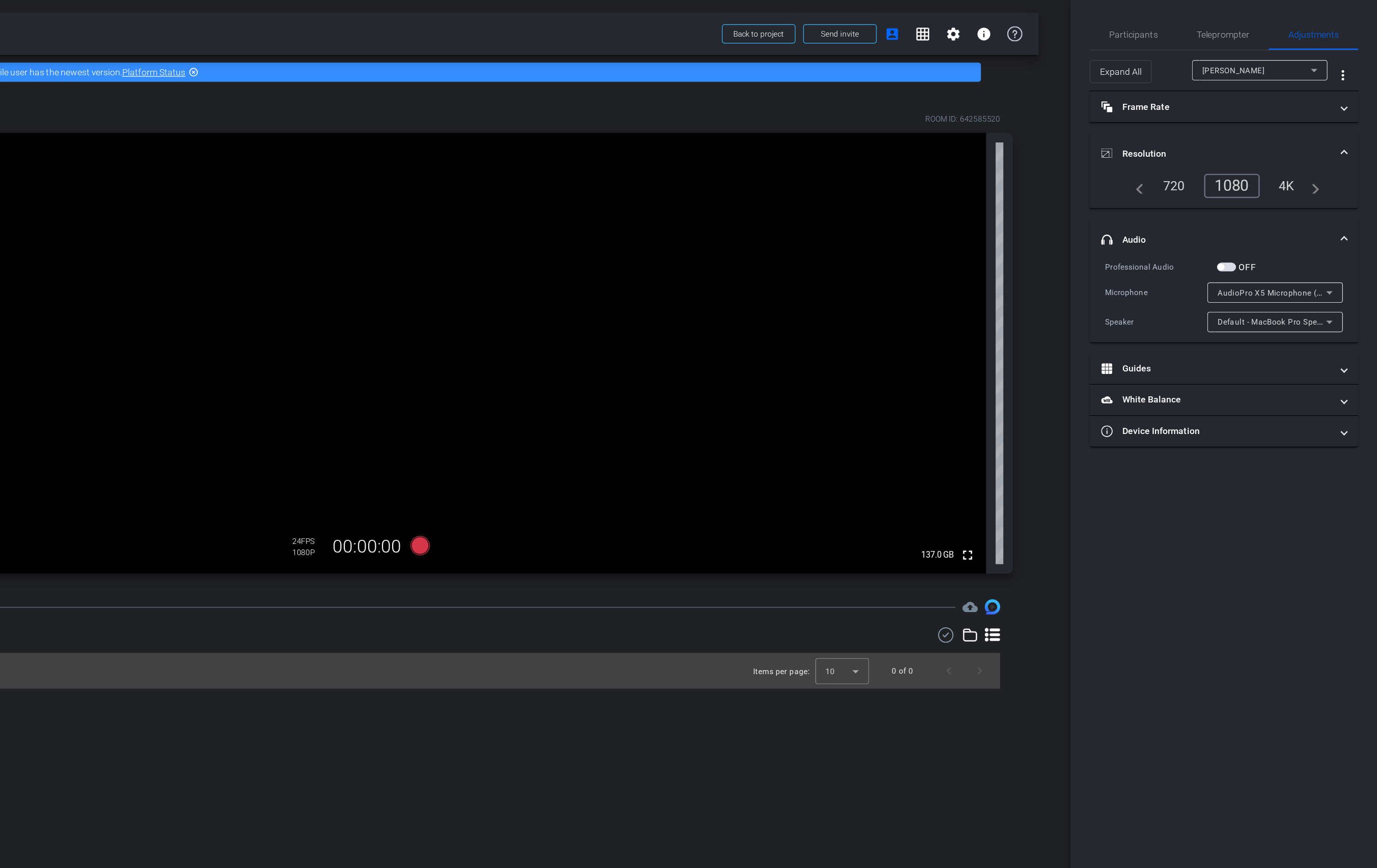
click at [870, 152] on div "1080" at bounding box center [1260, 148] width 44 height 19
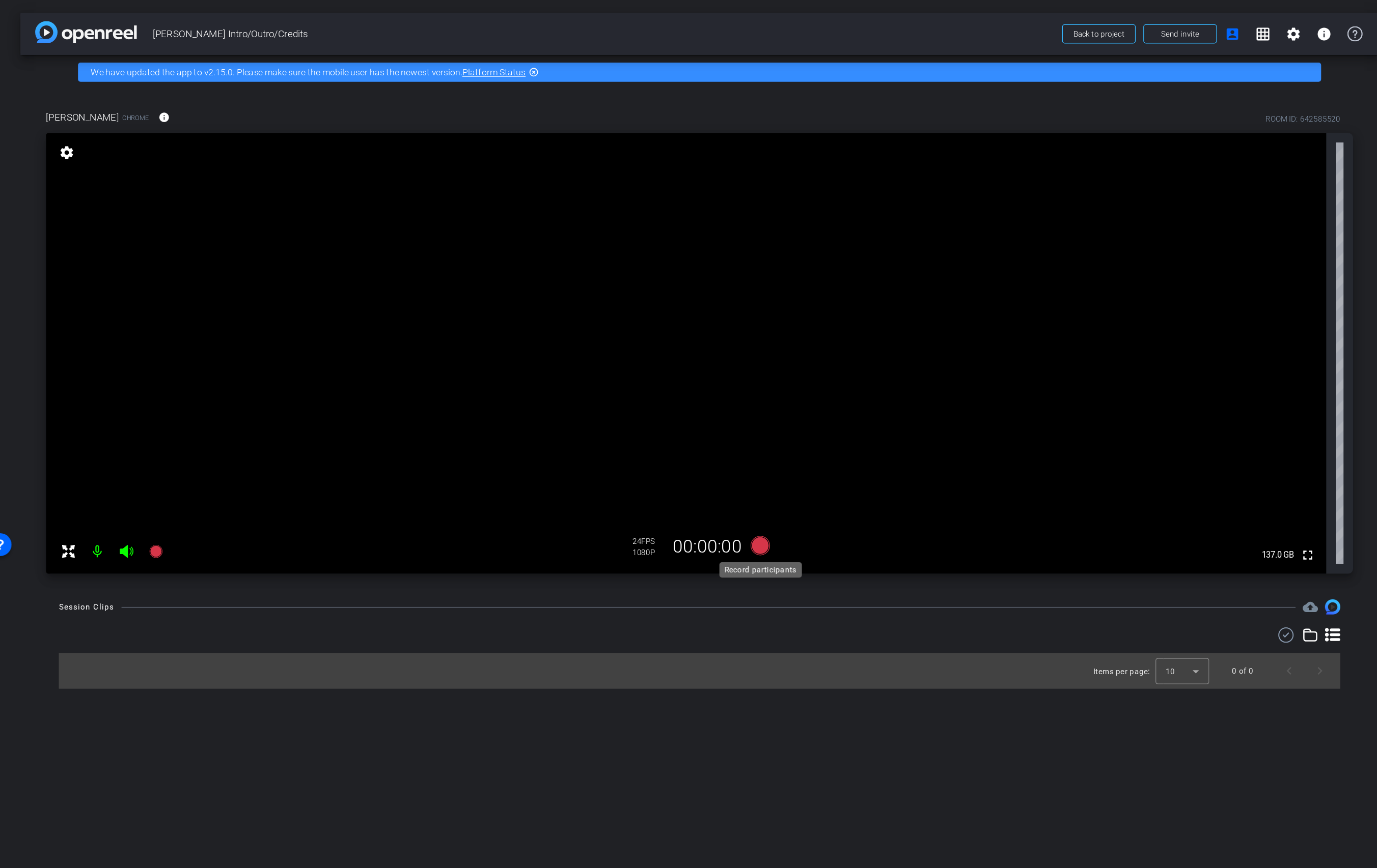
click at [614, 435] on icon at bounding box center [614, 434] width 15 height 15
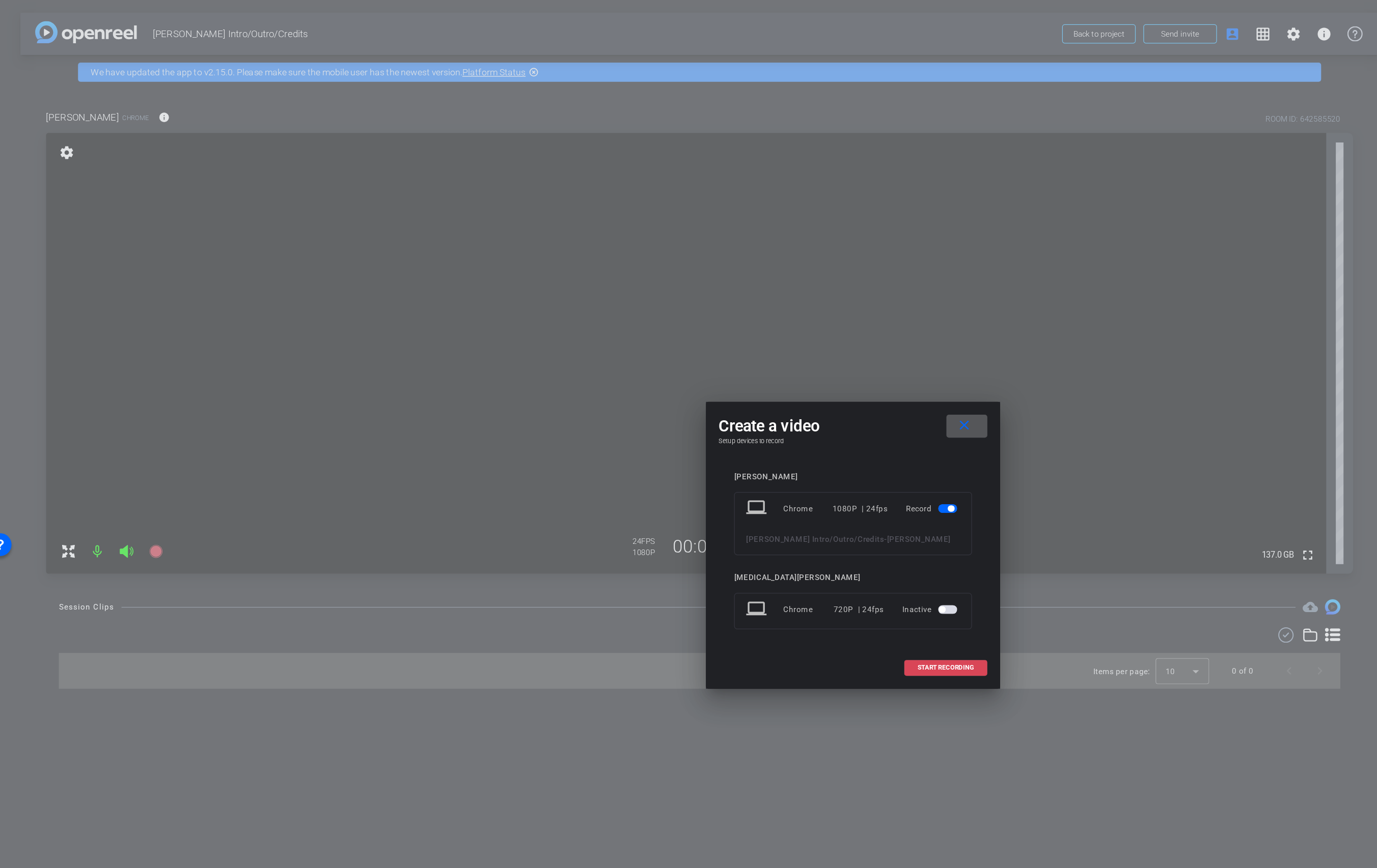
click at [761, 531] on span "START RECORDING" at bounding box center [762, 532] width 45 height 5
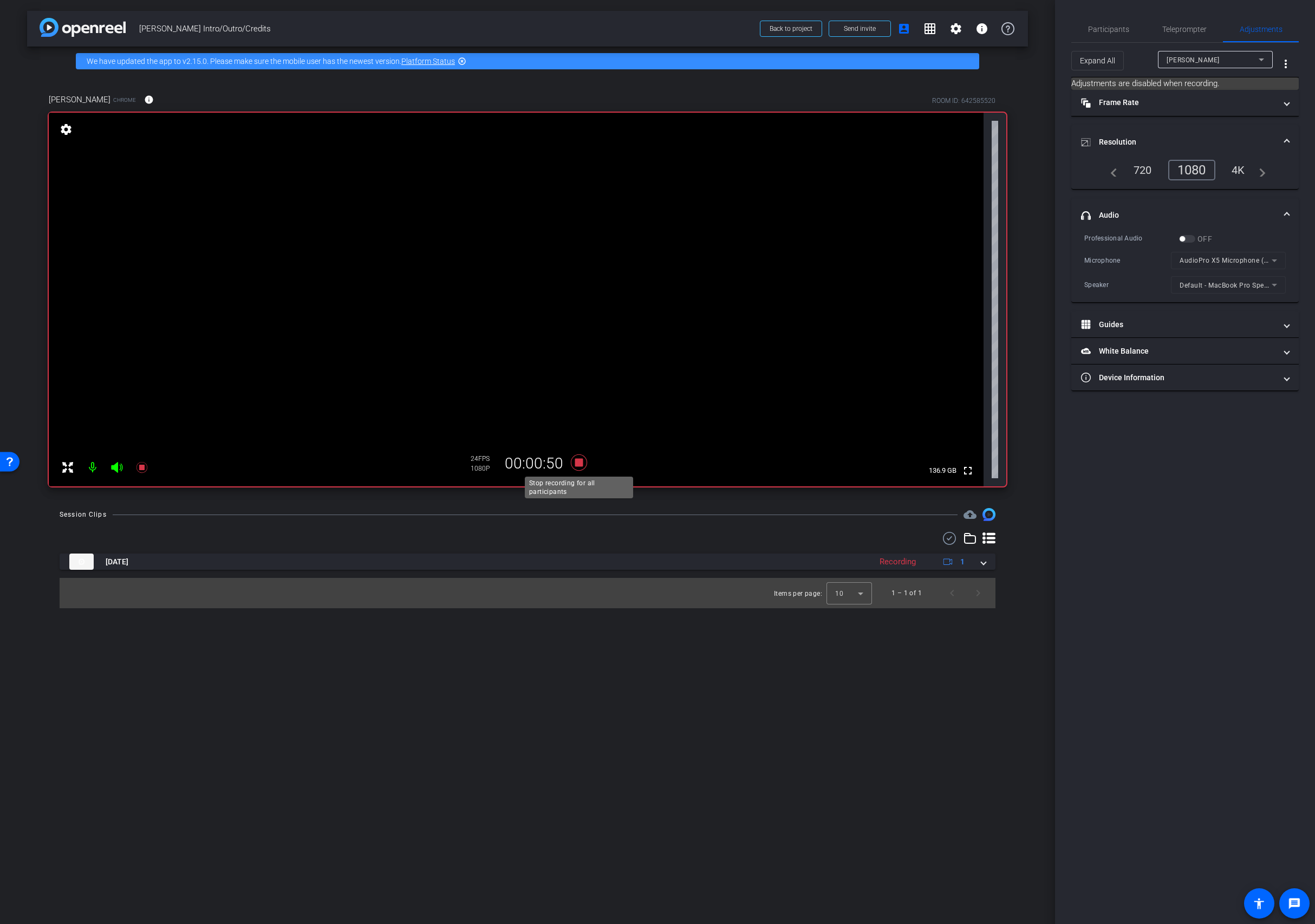
click at [576, 461] on icon at bounding box center [578, 462] width 16 height 16
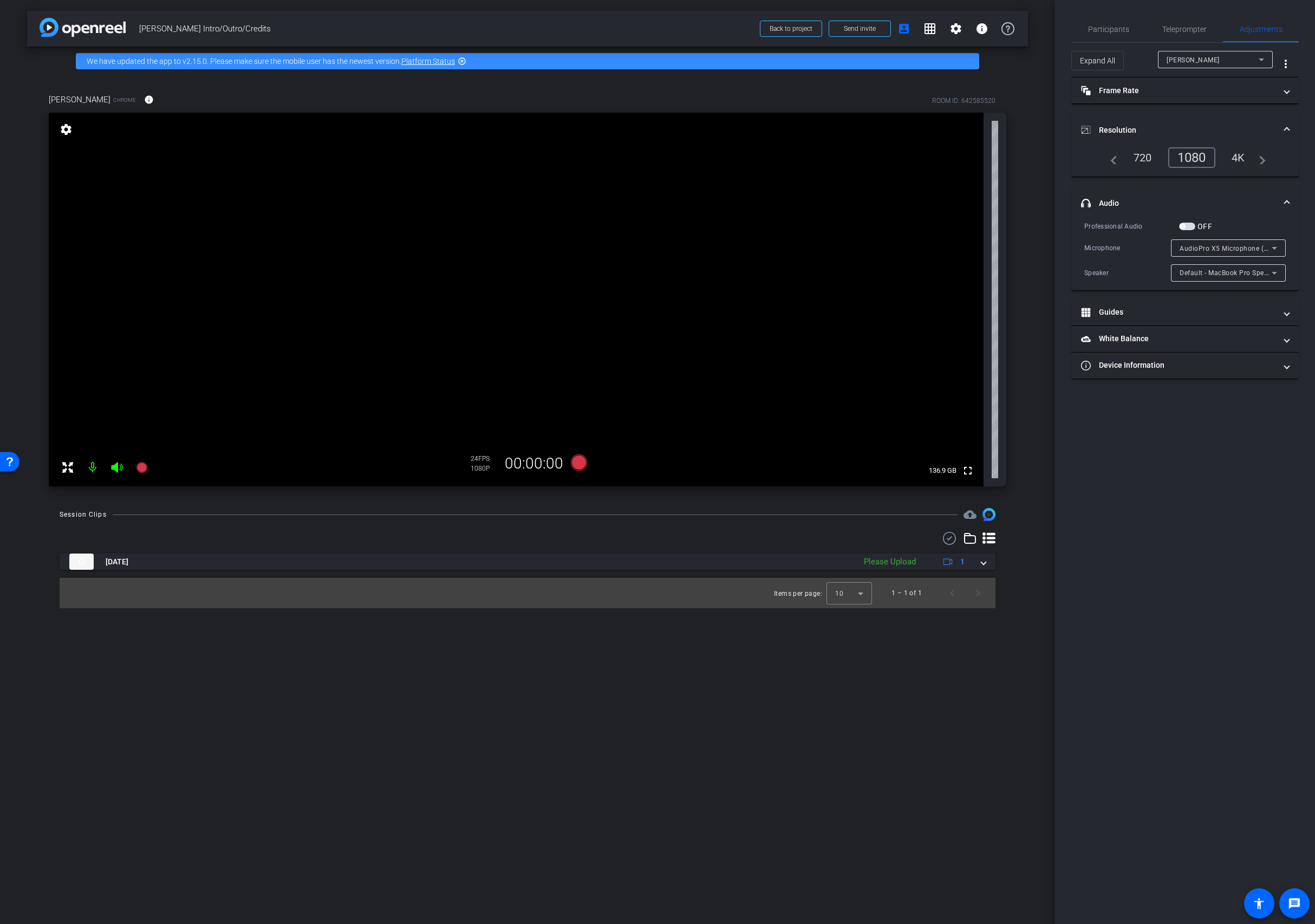
click at [926, 238] on div "Professional Audio OFF Microphone AudioPro X5 Microphone (0a67:d090) Speaker De…" at bounding box center [1185, 251] width 201 height 61
click at [926, 225] on span "button" at bounding box center [1187, 226] width 16 height 8
click at [575, 470] on icon at bounding box center [578, 462] width 16 height 16
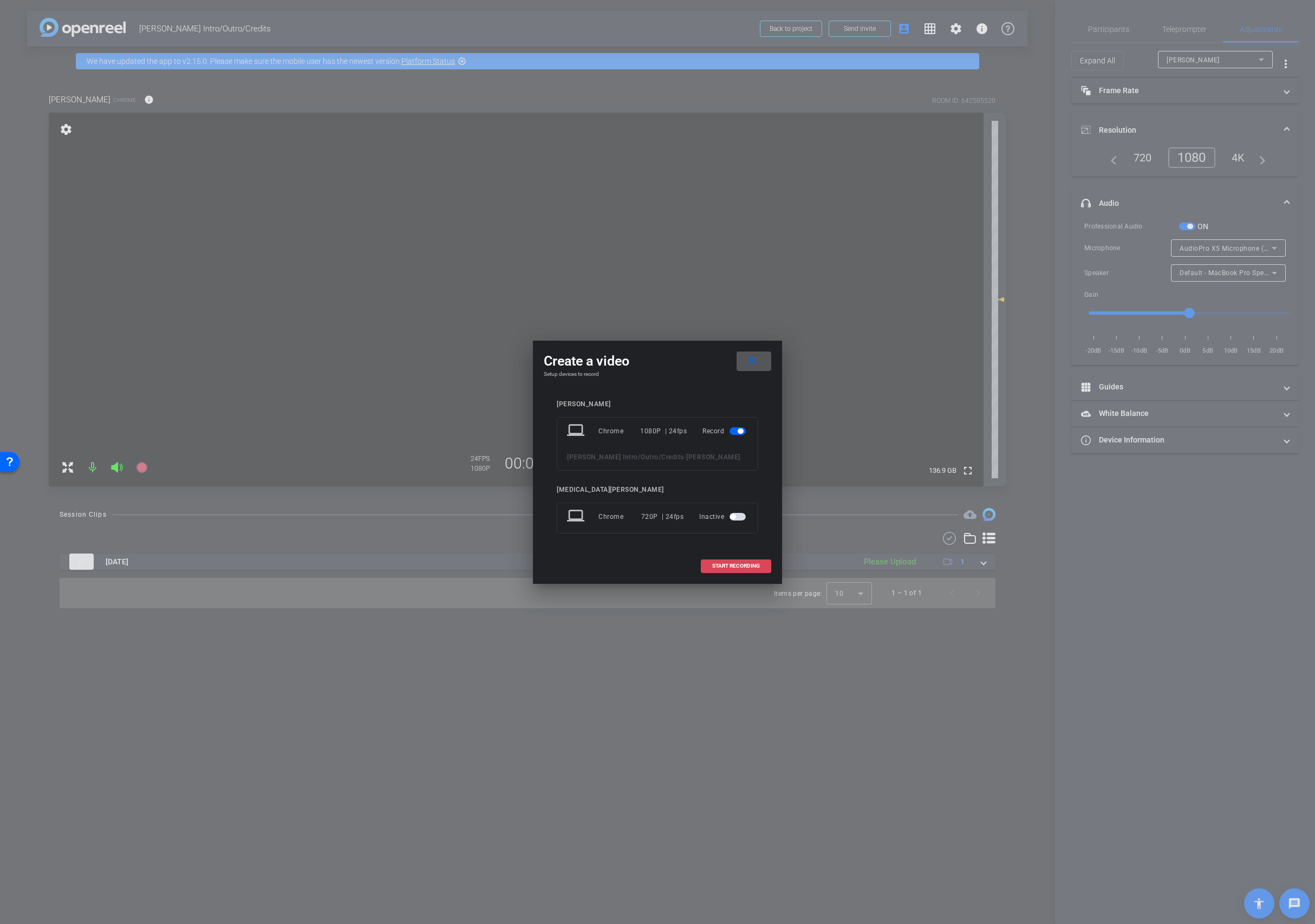
click at [739, 571] on span at bounding box center [736, 566] width 69 height 26
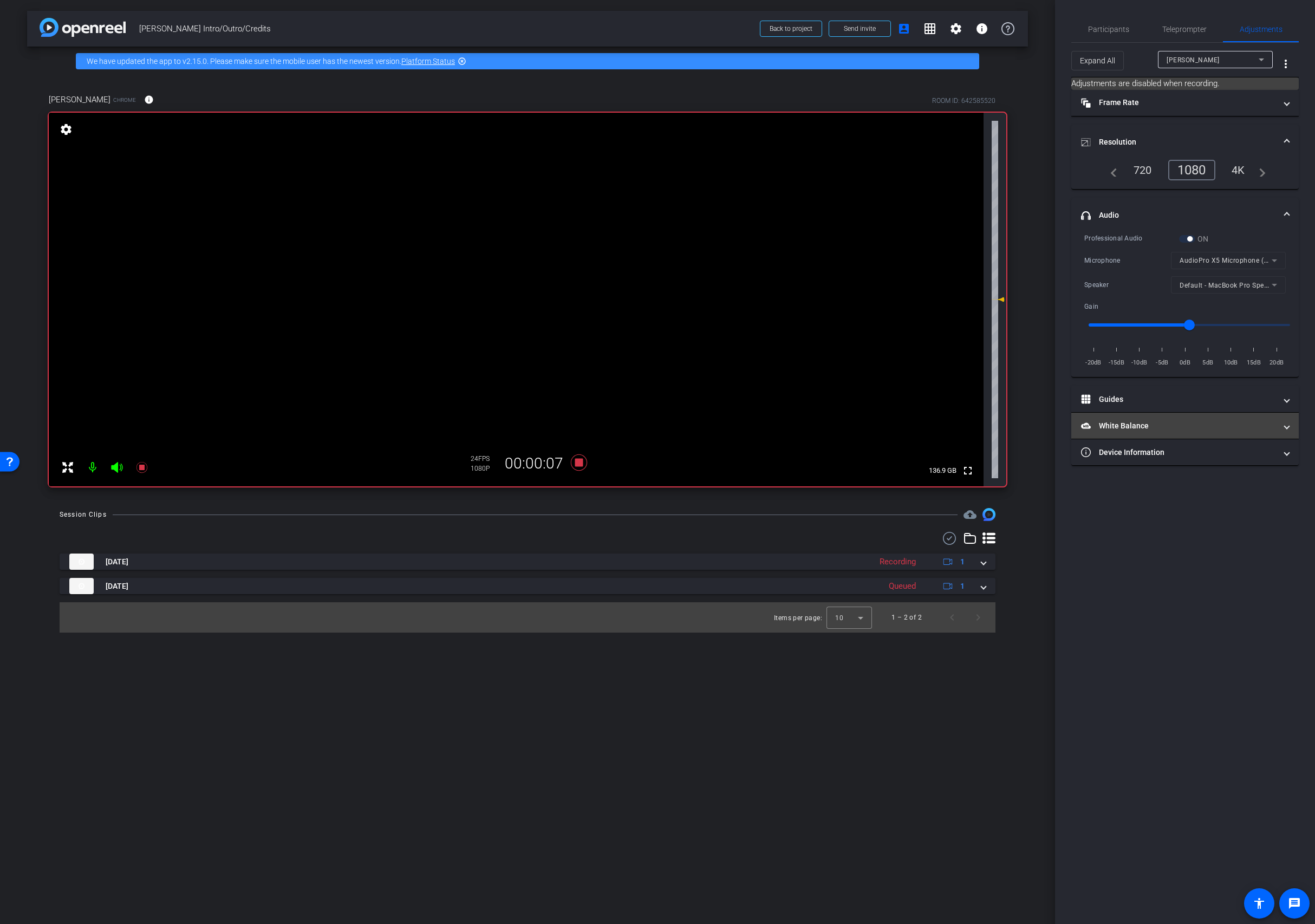
click at [926, 432] on mat-expansion-panel-header "White Balance White Balance" at bounding box center [1185, 426] width 228 height 26
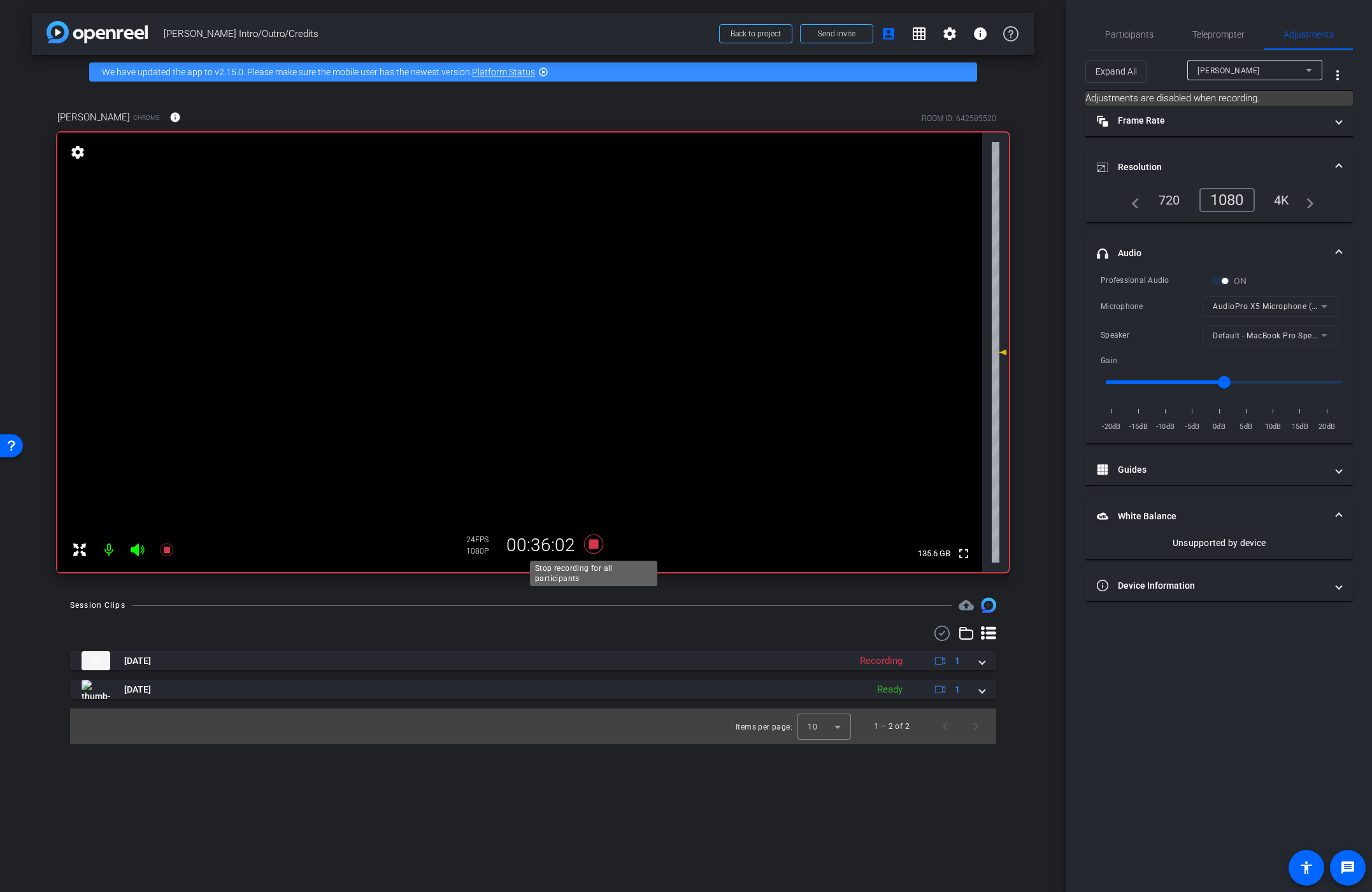
click at [594, 545] on icon at bounding box center [593, 543] width 19 height 19
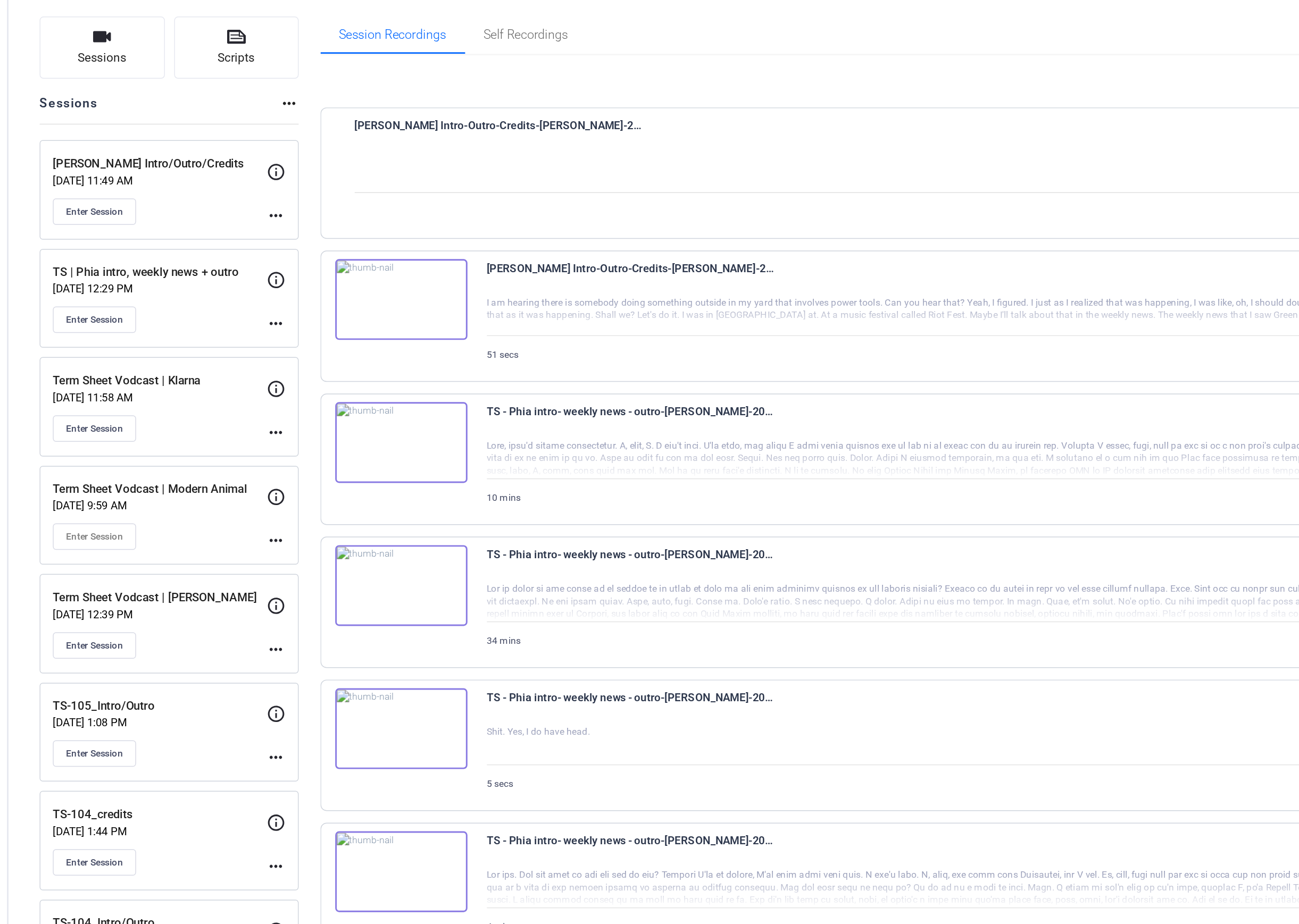
click at [170, 189] on p "[DATE] 11:49 AM" at bounding box center [152, 189] width 147 height 8
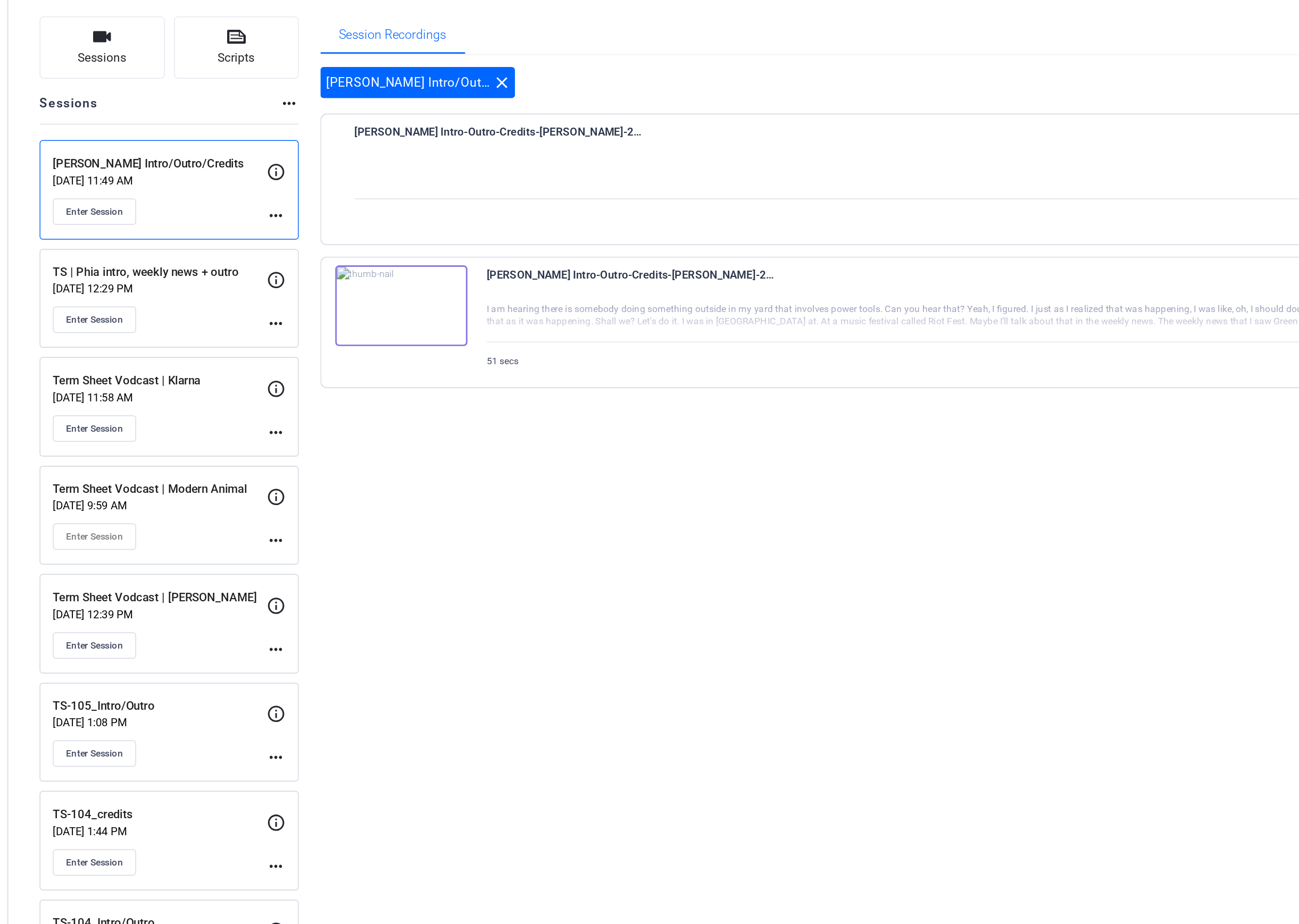
click at [174, 192] on p "[DATE] 11:49 AM" at bounding box center [152, 189] width 147 height 8
click at [523, 305] on div "51 secs Download favorite_border more_horiz" at bounding box center [825, 313] width 897 height 25
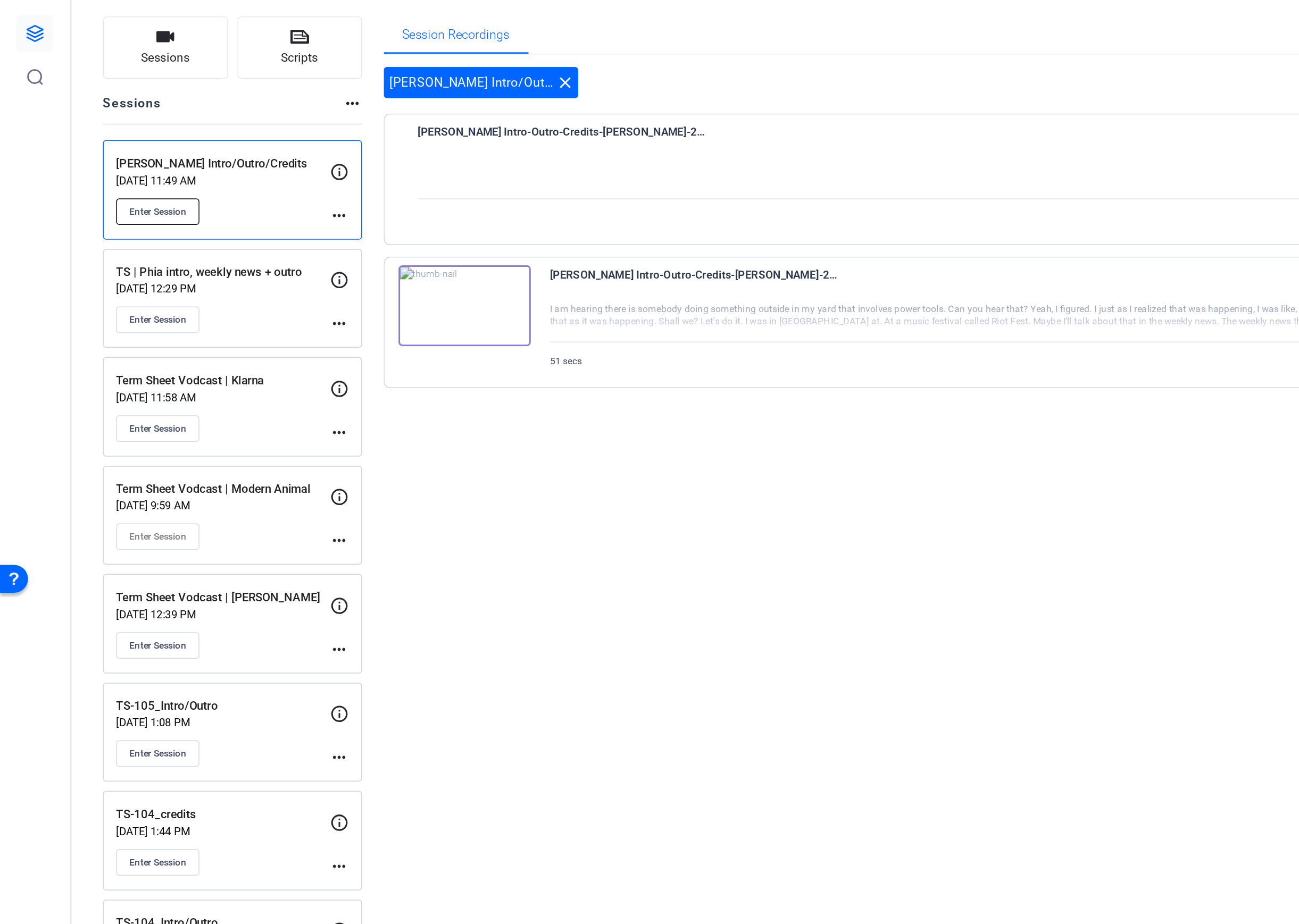
click at [111, 210] on span "Enter Session" at bounding box center [107, 210] width 39 height 8
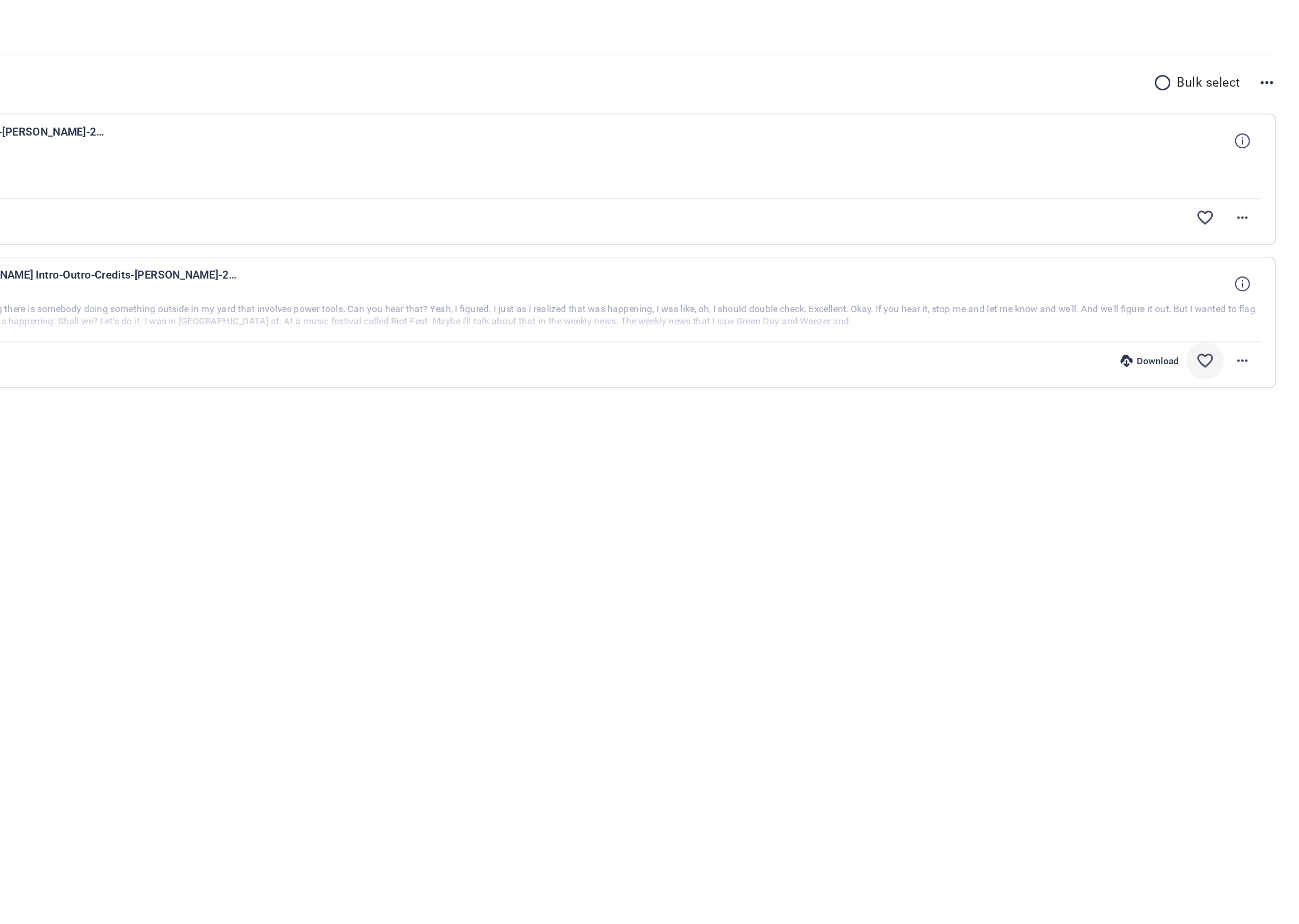
click at [1235, 316] on mat-icon "favorite_border" at bounding box center [1235, 313] width 13 height 13
click at [1246, 315] on span at bounding box center [1235, 313] width 25 height 25
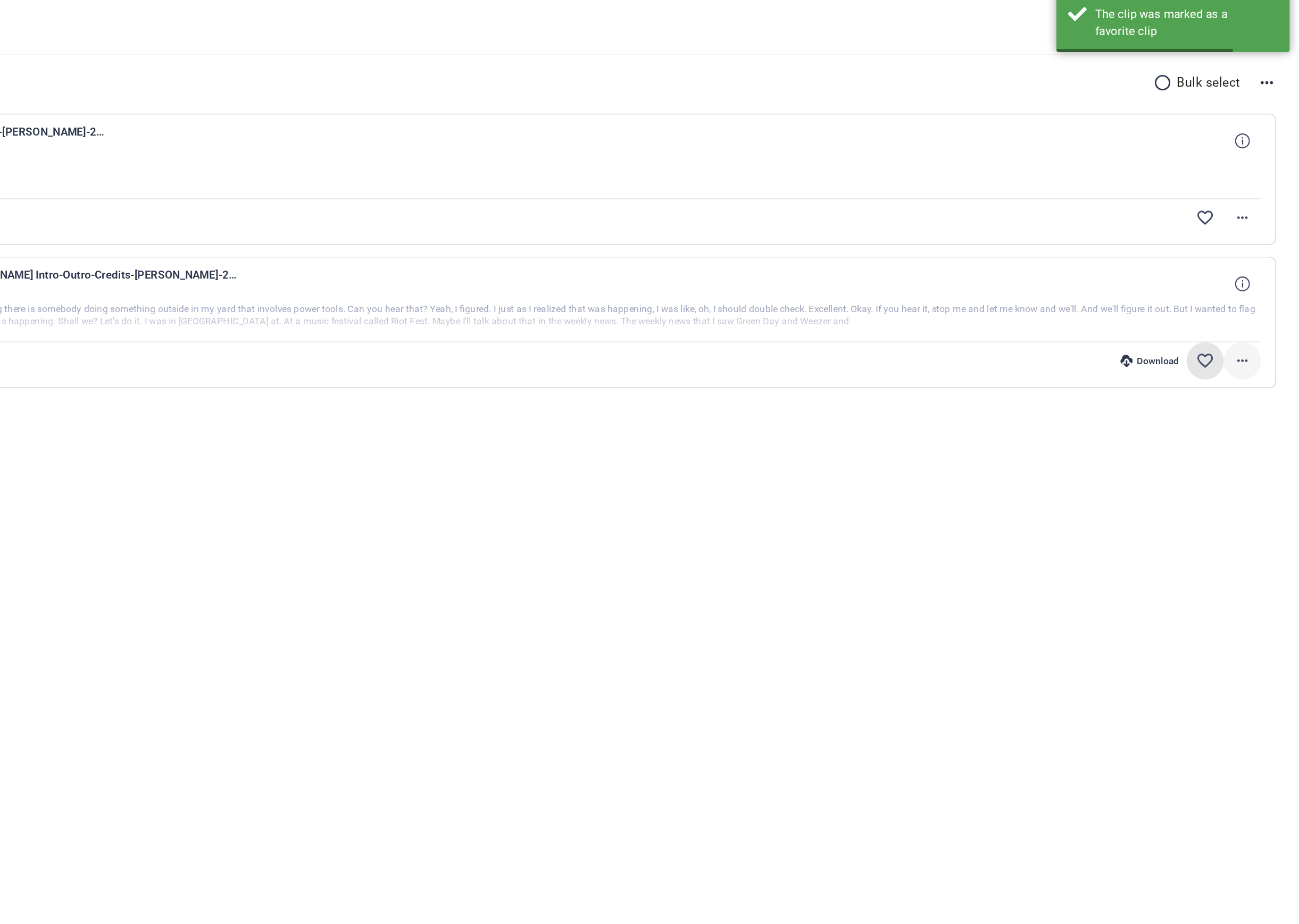
click at [1261, 315] on mat-icon "more_horiz" at bounding box center [1260, 313] width 13 height 13
click at [1252, 337] on span "Download Original" at bounding box center [1232, 335] width 64 height 13
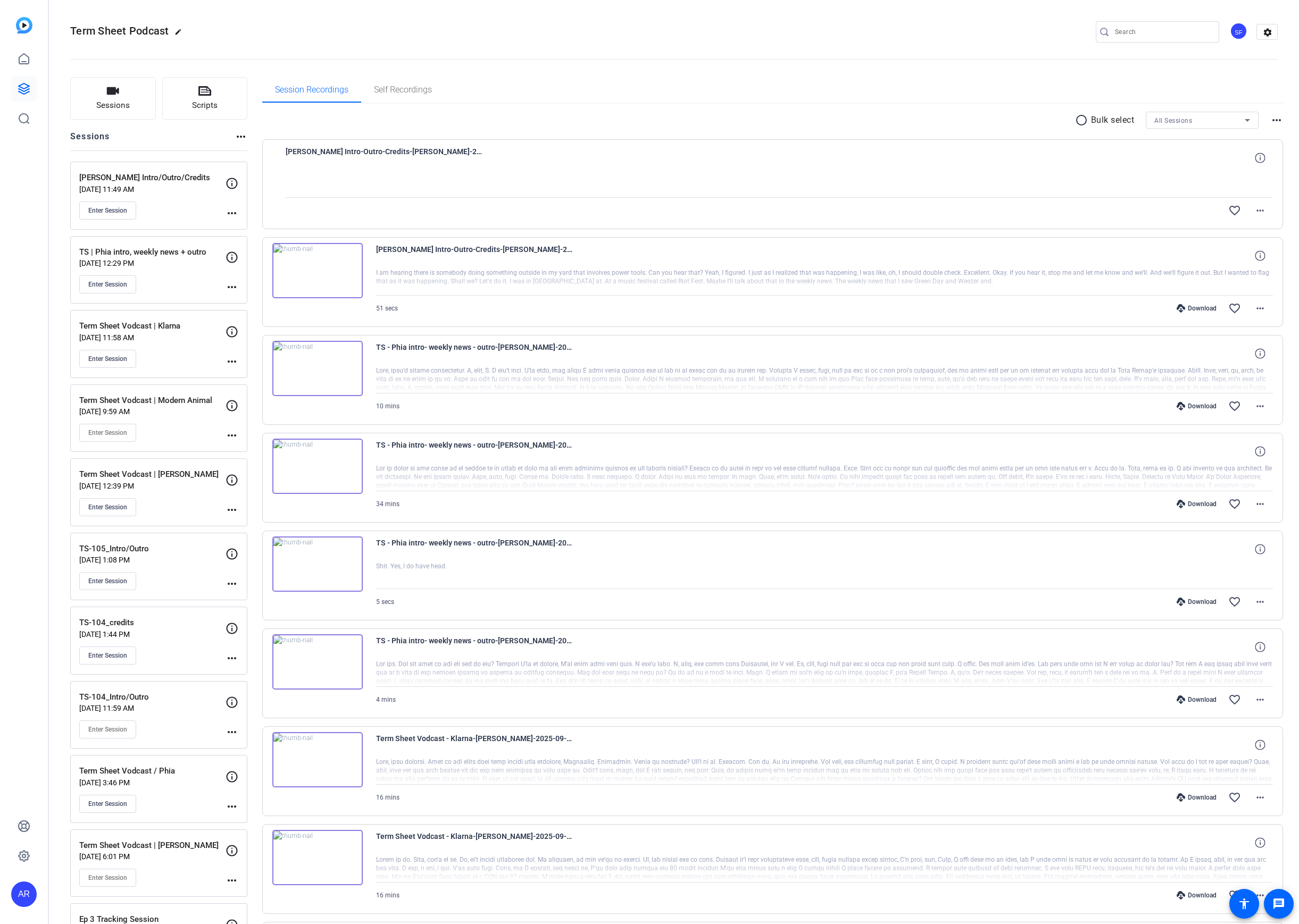
click at [167, 203] on div "Enter Session" at bounding box center [152, 210] width 147 height 18
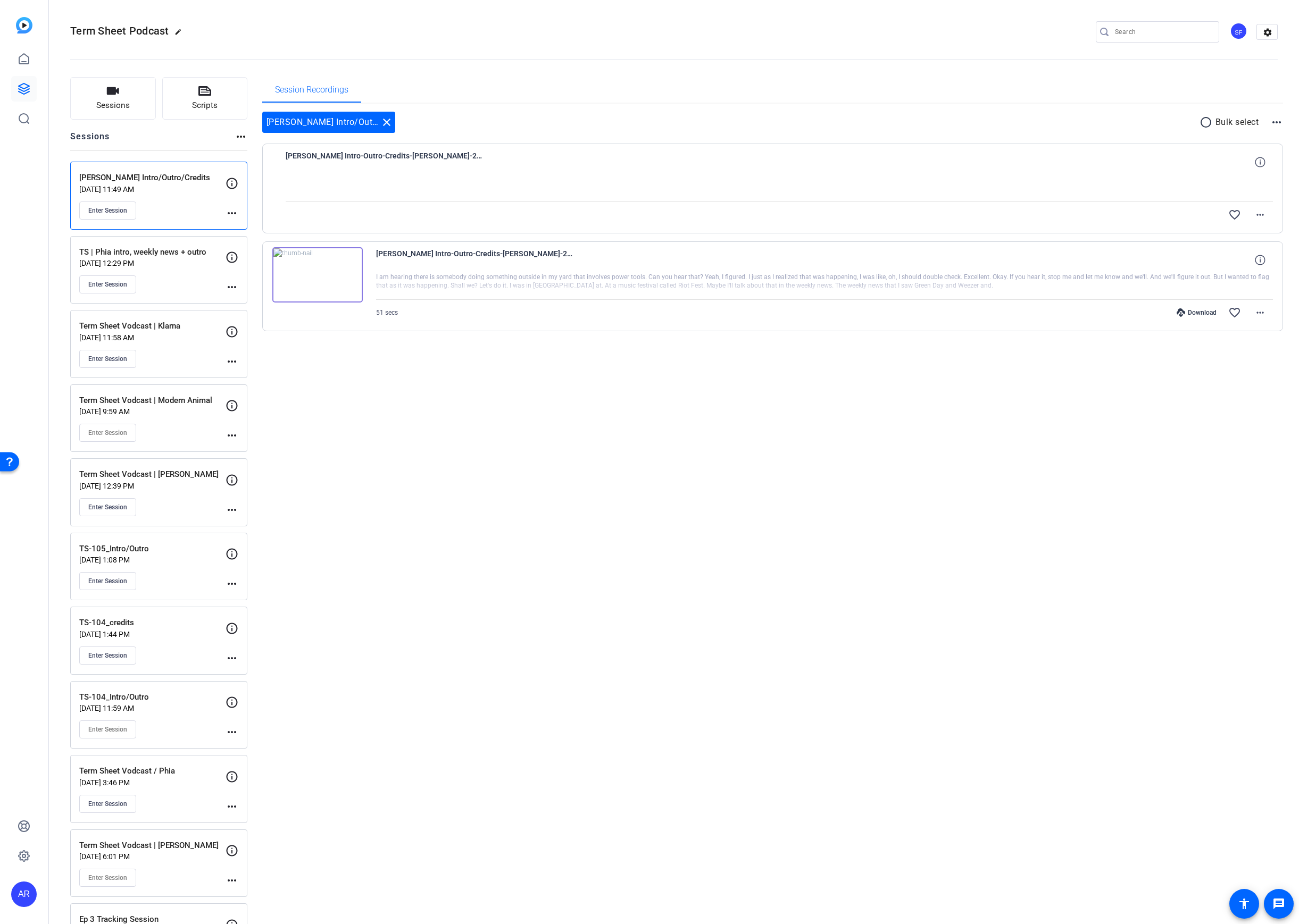
click at [1051, 173] on div "[PERSON_NAME] Intro-Outro-Credits-[PERSON_NAME]-2025-09-23-12-29-34-440-0" at bounding box center [780, 162] width 988 height 25
click at [1250, 208] on span at bounding box center [1260, 215] width 25 height 25
click at [1255, 212] on div at bounding box center [650, 462] width 1299 height 924
click at [1278, 910] on link "message" at bounding box center [1278, 904] width 30 height 30
click at [106, 209] on span "Enter Session" at bounding box center [107, 210] width 39 height 8
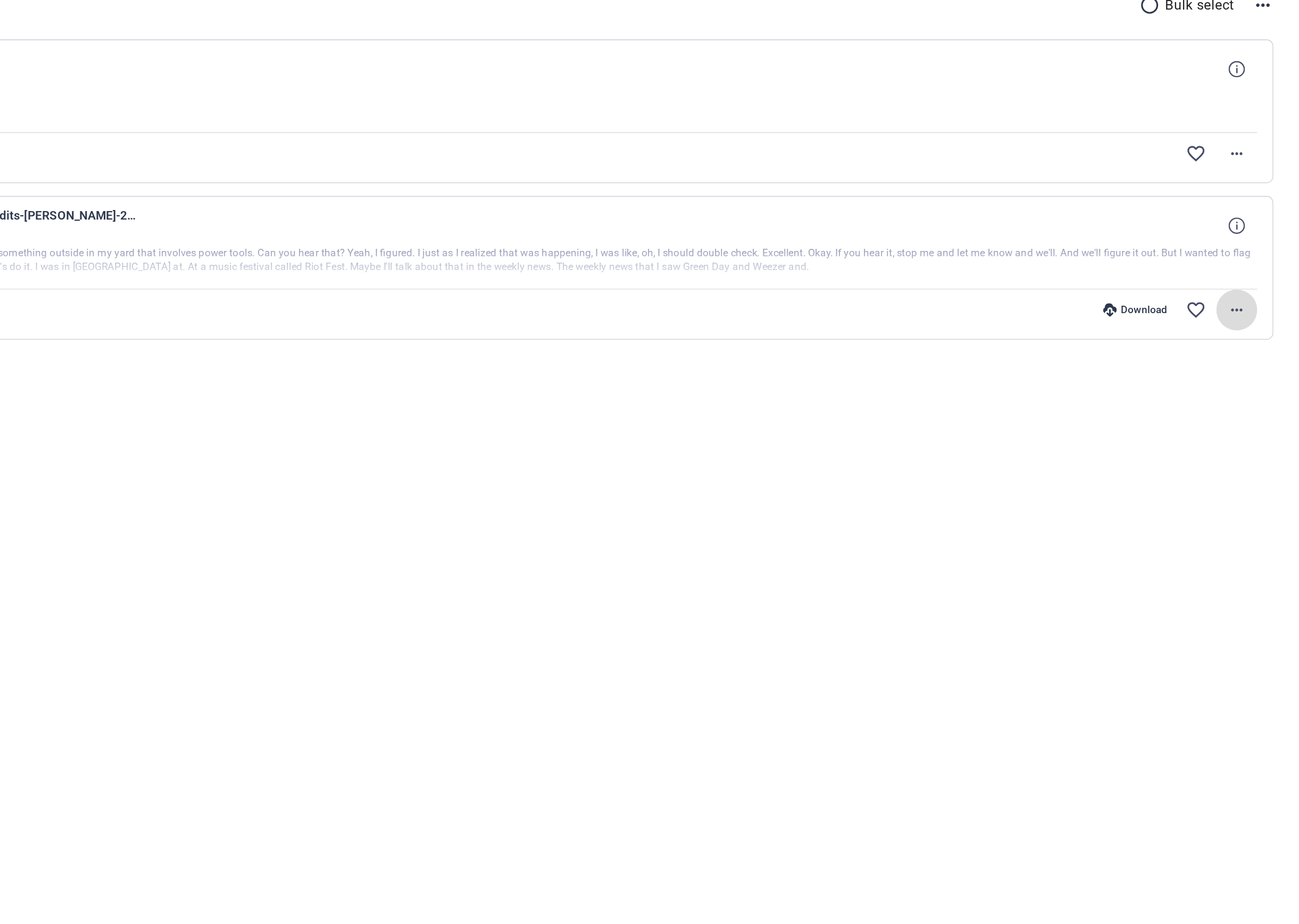
click at [1266, 312] on mat-icon "more_horiz" at bounding box center [1260, 313] width 13 height 13
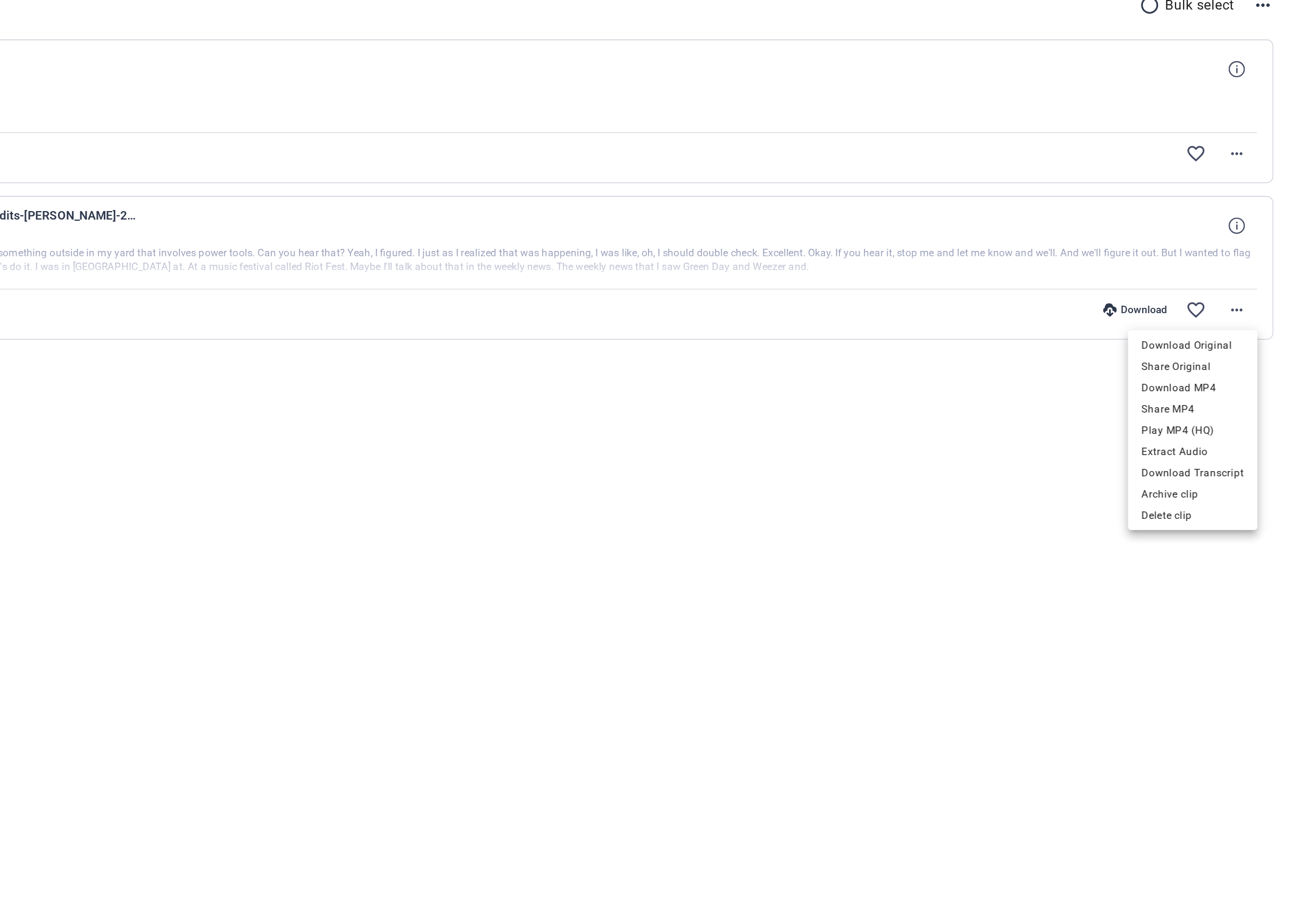
click at [1061, 394] on div at bounding box center [650, 462] width 1299 height 924
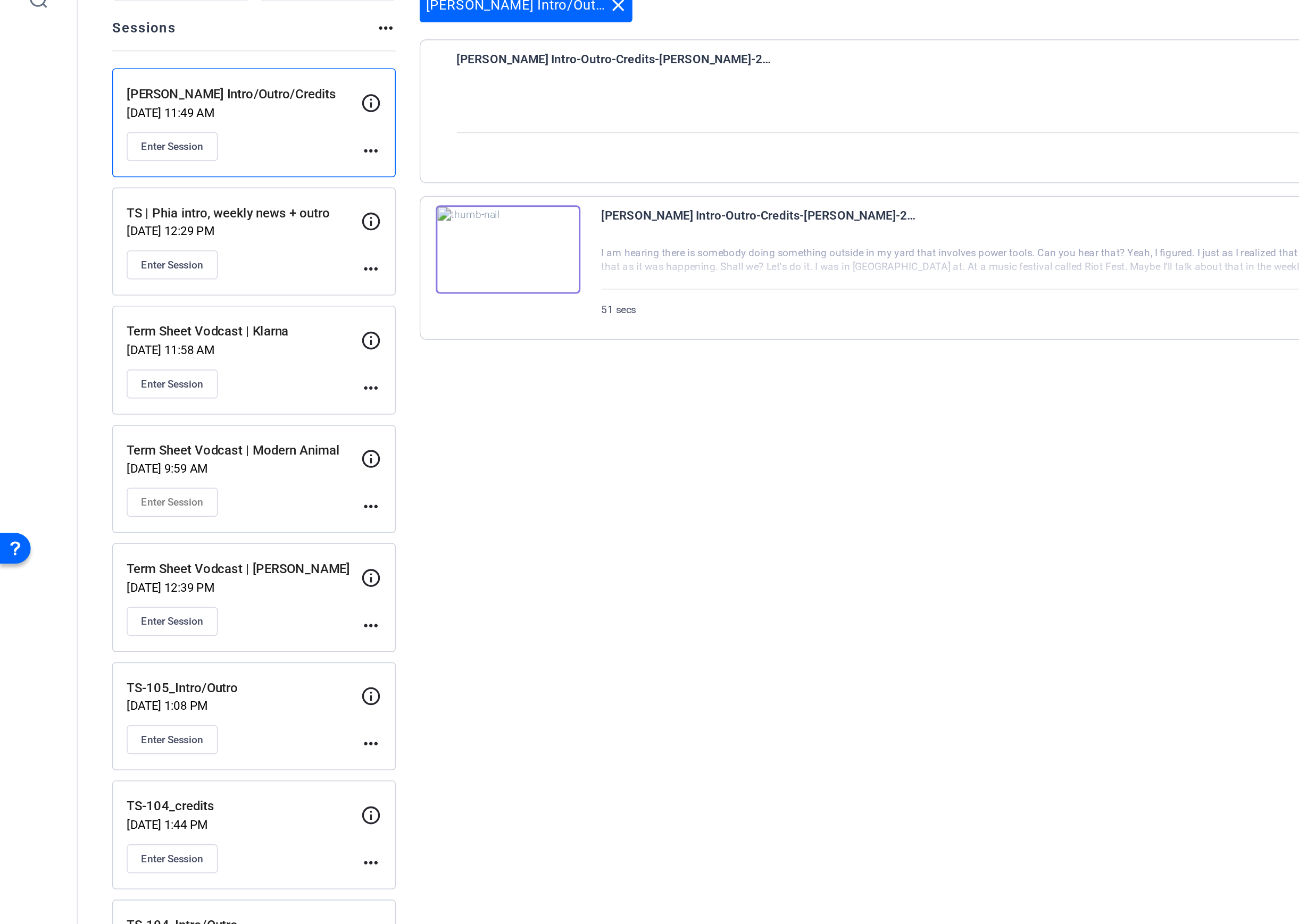
click at [394, 312] on span "51 secs" at bounding box center [387, 313] width 22 height 8
click at [224, 215] on div "Enter Session" at bounding box center [152, 210] width 147 height 18
click at [232, 215] on mat-icon "more_horiz" at bounding box center [232, 213] width 13 height 13
click at [244, 231] on span "Edit Session" at bounding box center [258, 229] width 49 height 13
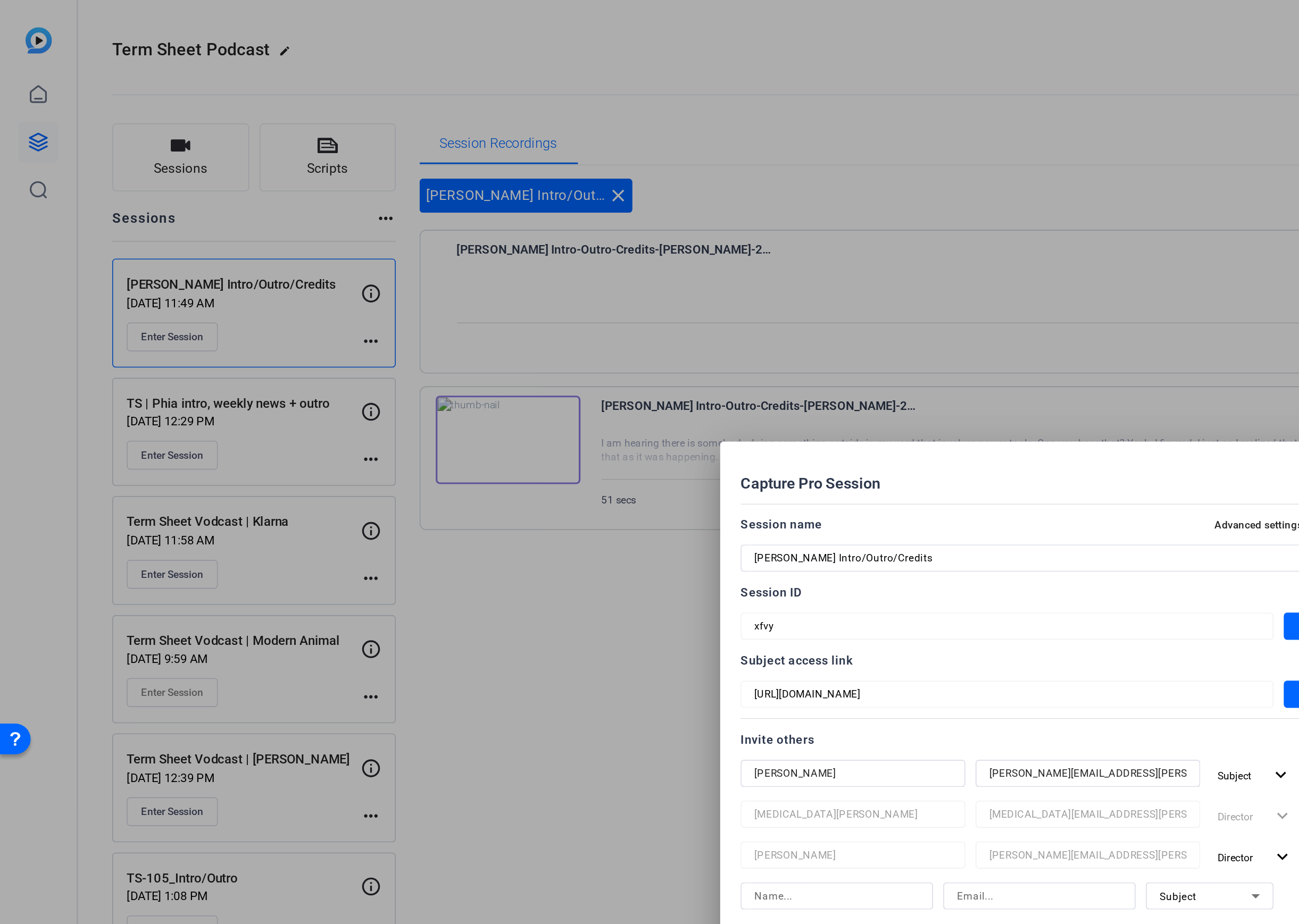
click at [345, 113] on div at bounding box center [650, 462] width 1299 height 924
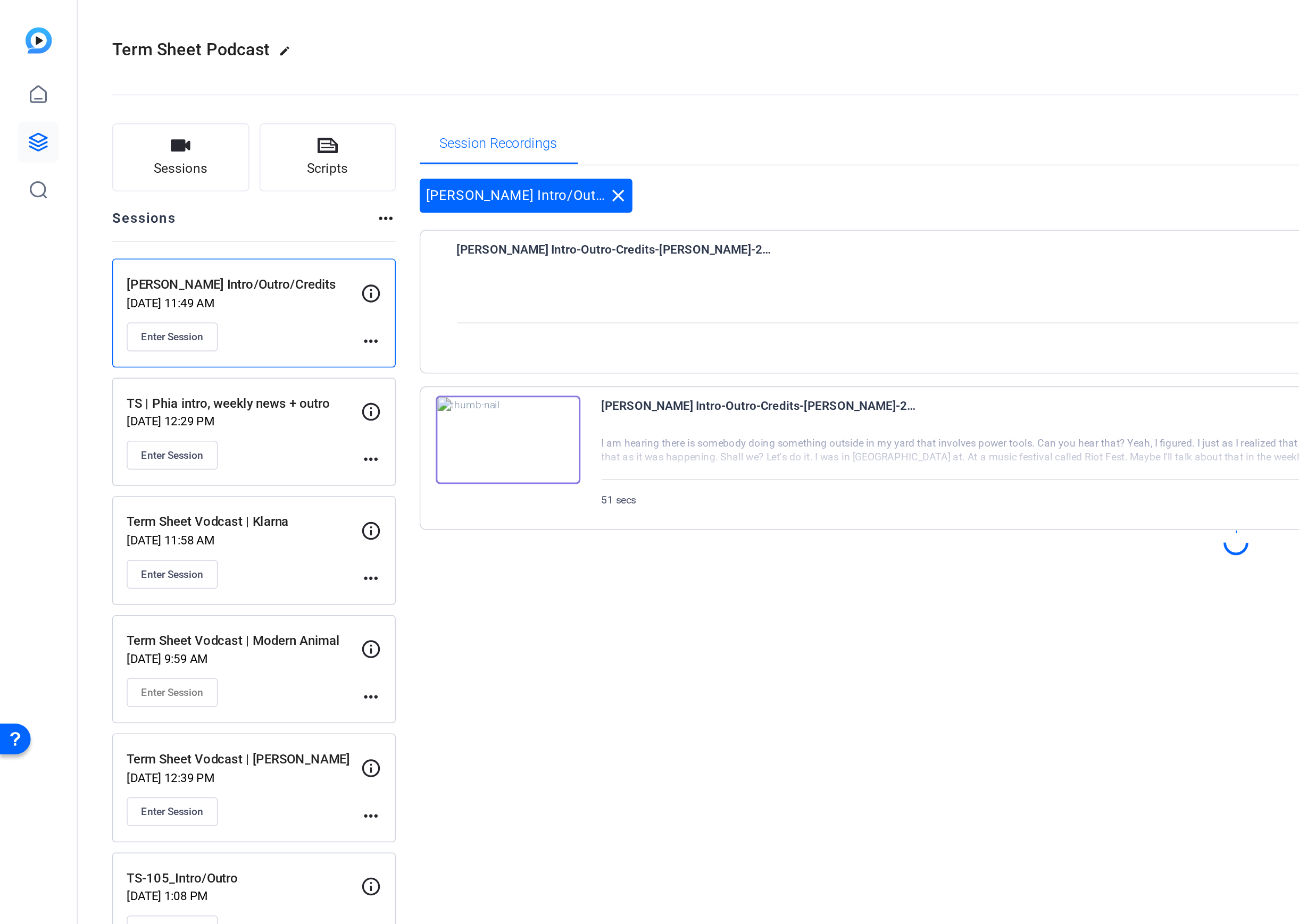
click at [189, 254] on p "TS | Phia intro, weekly news + outro" at bounding box center [152, 252] width 147 height 12
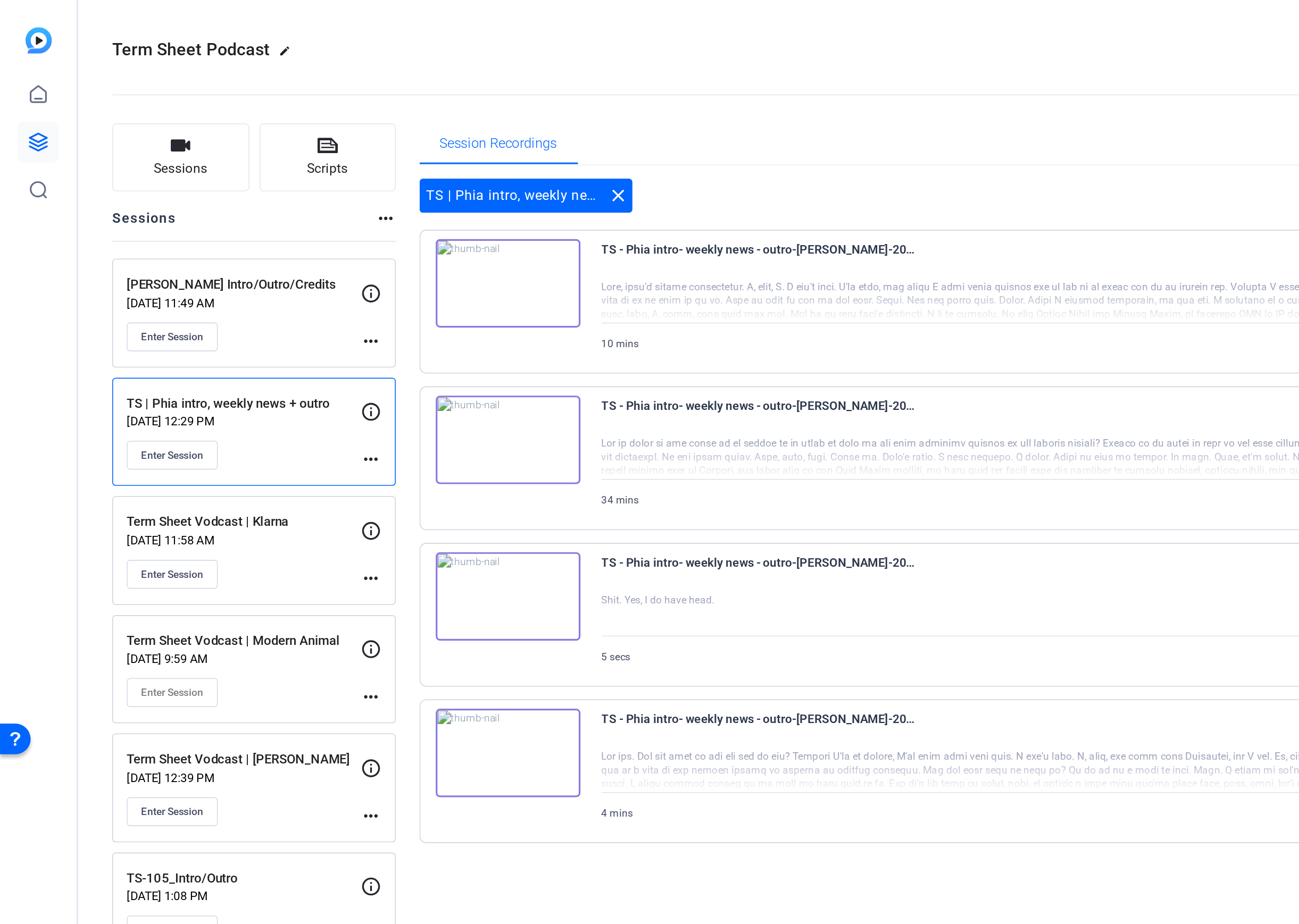
click at [178, 179] on p "[PERSON_NAME] Intro/Outro/Credits" at bounding box center [152, 177] width 147 height 12
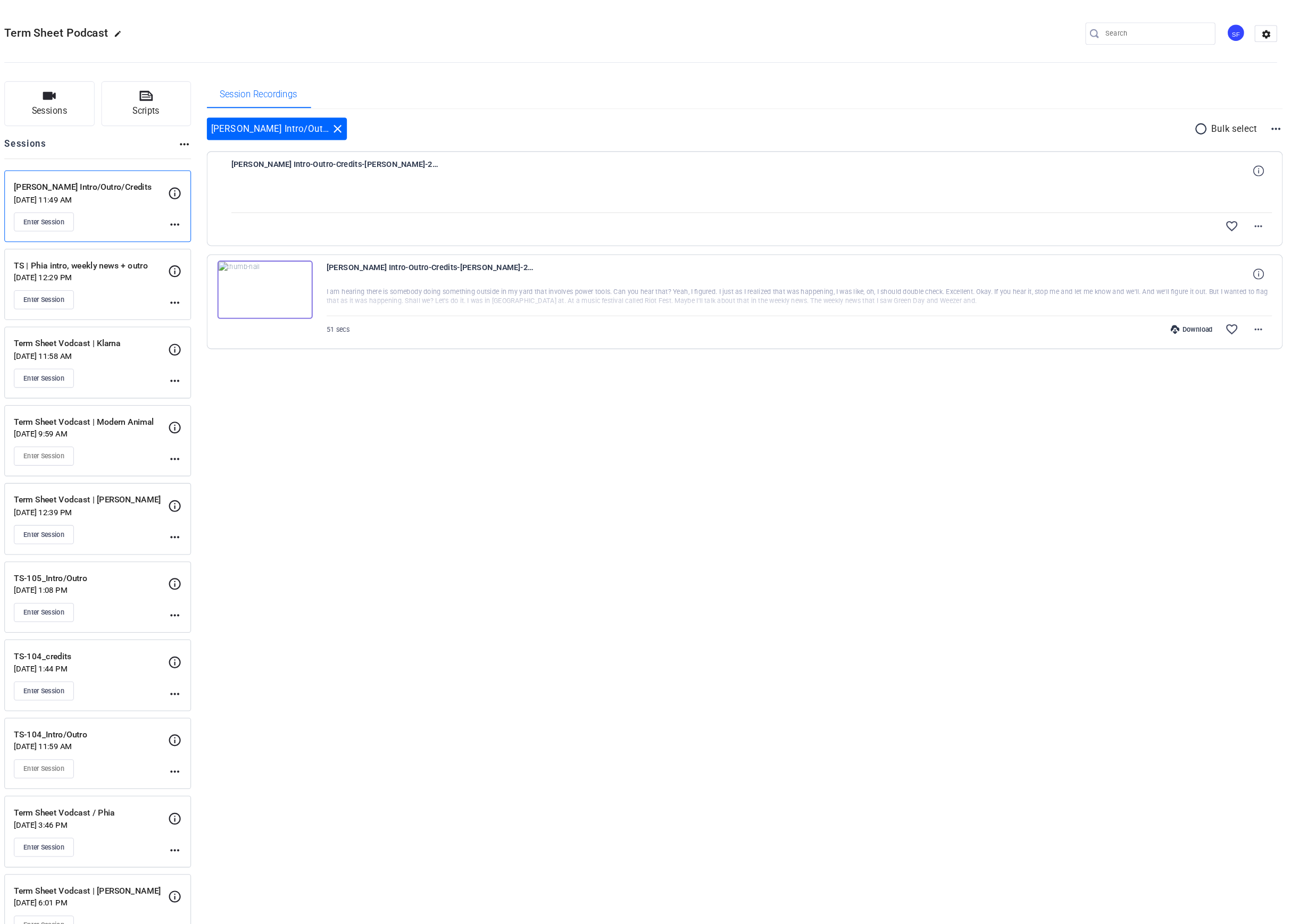
click at [402, 203] on div "favorite_border more_horiz" at bounding box center [780, 215] width 988 height 25
click at [1256, 208] on mat-icon "more_horiz" at bounding box center [1260, 215] width 13 height 13
click at [1117, 457] on div at bounding box center [650, 462] width 1299 height 924
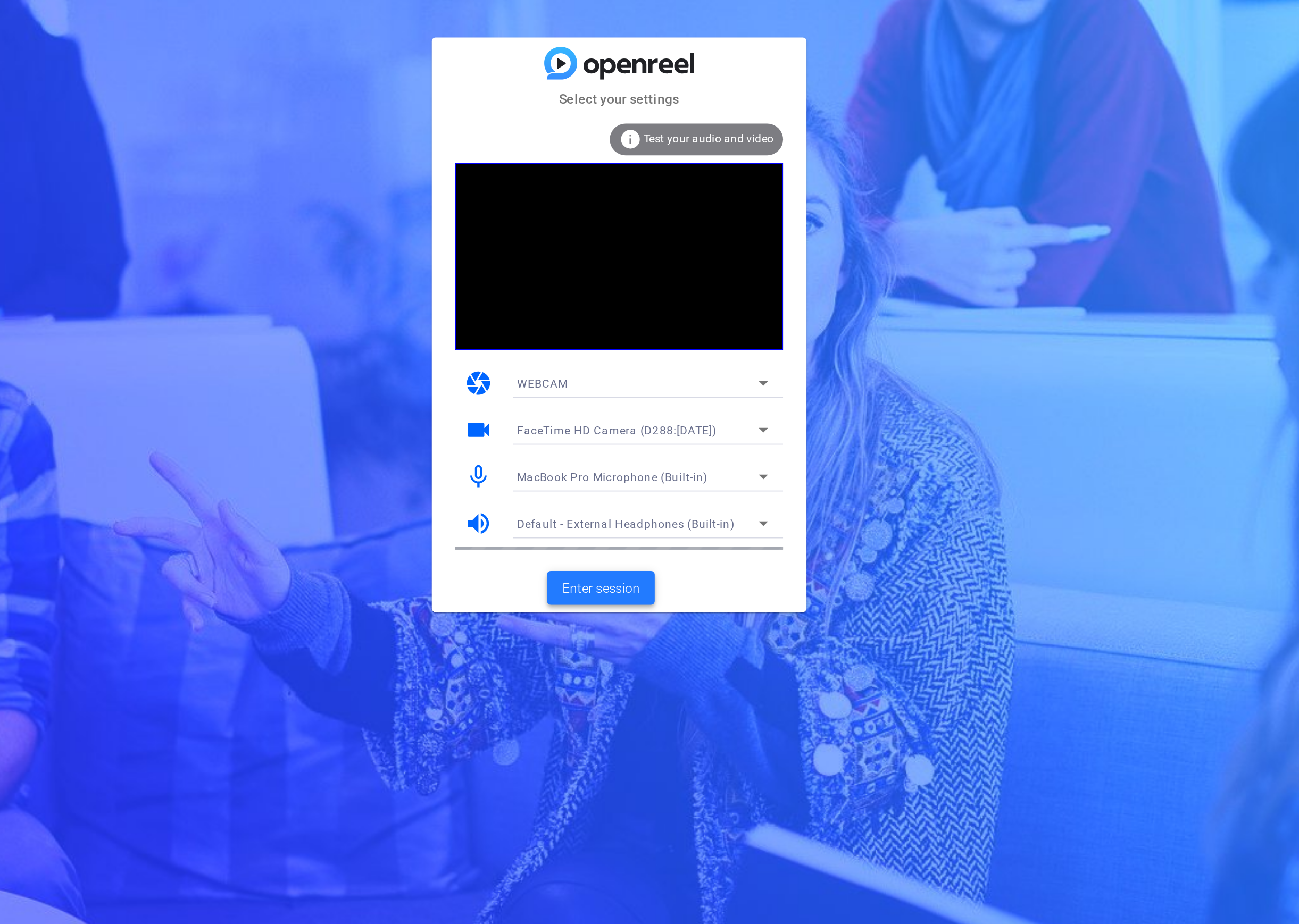
click at [658, 613] on span "Enter session" at bounding box center [639, 612] width 44 height 11
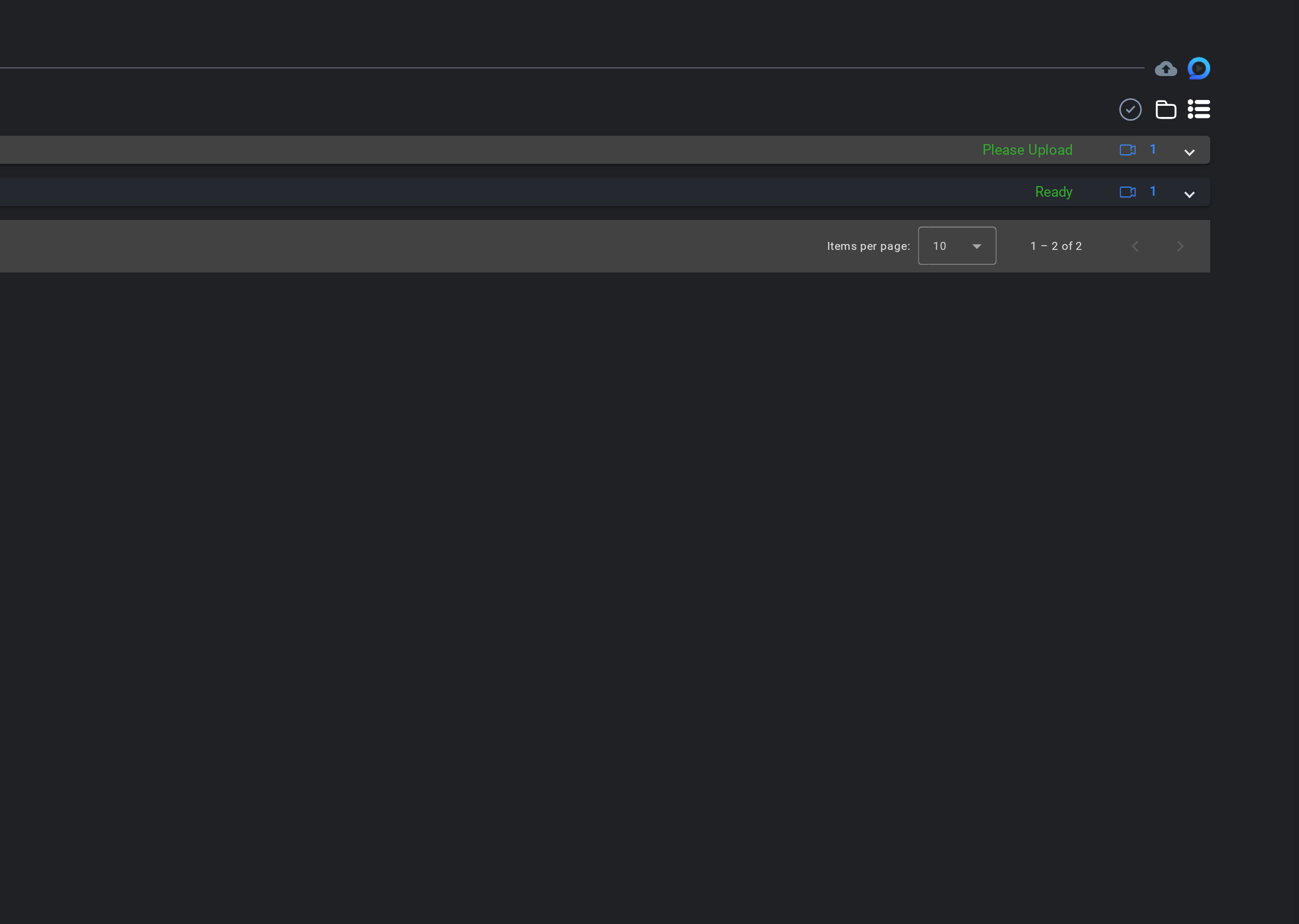
click at [872, 356] on mat-panel-description "Please Upload 1" at bounding box center [907, 363] width 112 height 16
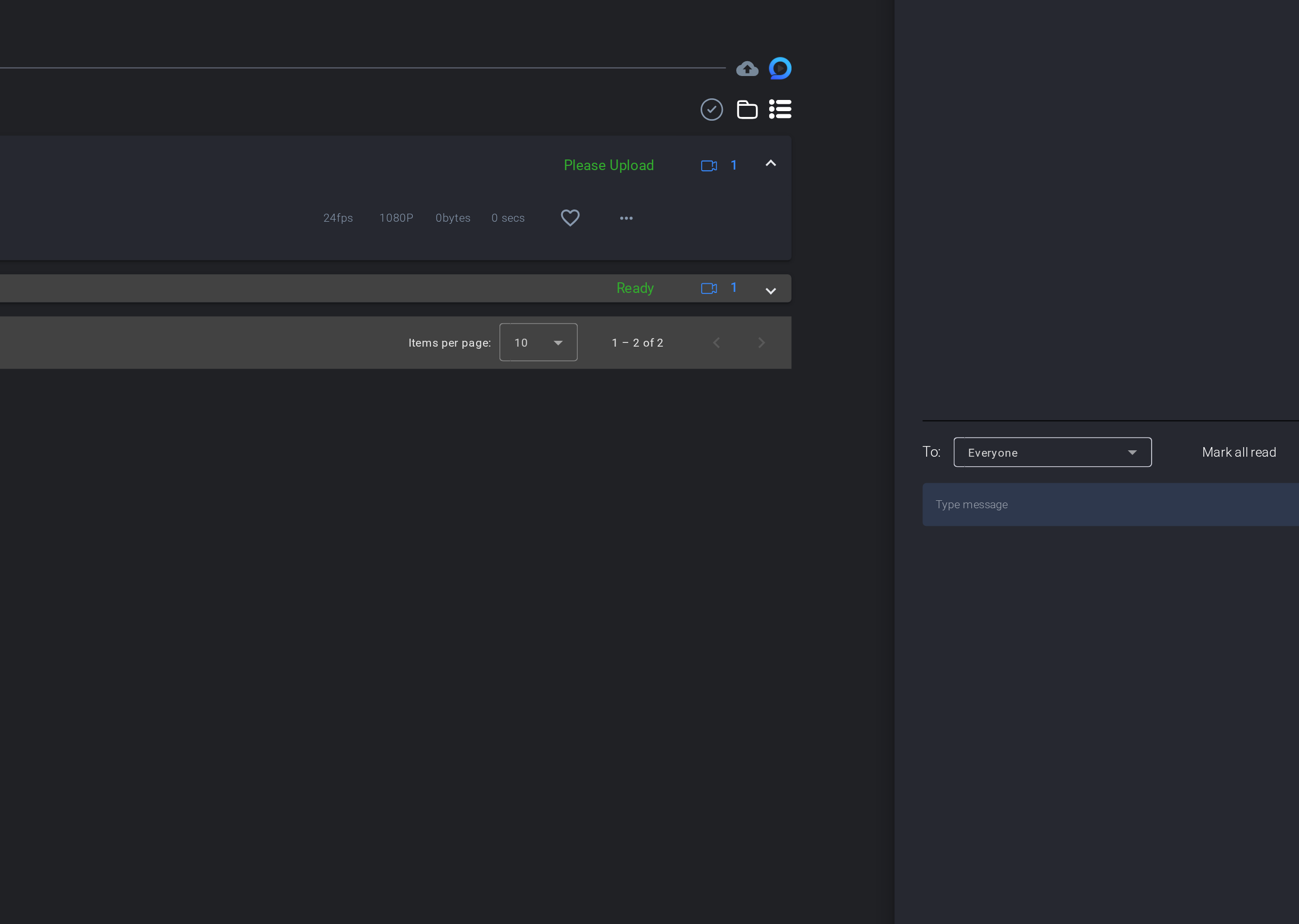
click at [867, 448] on mat-panel-title "[DATE]" at bounding box center [470, 441] width 804 height 16
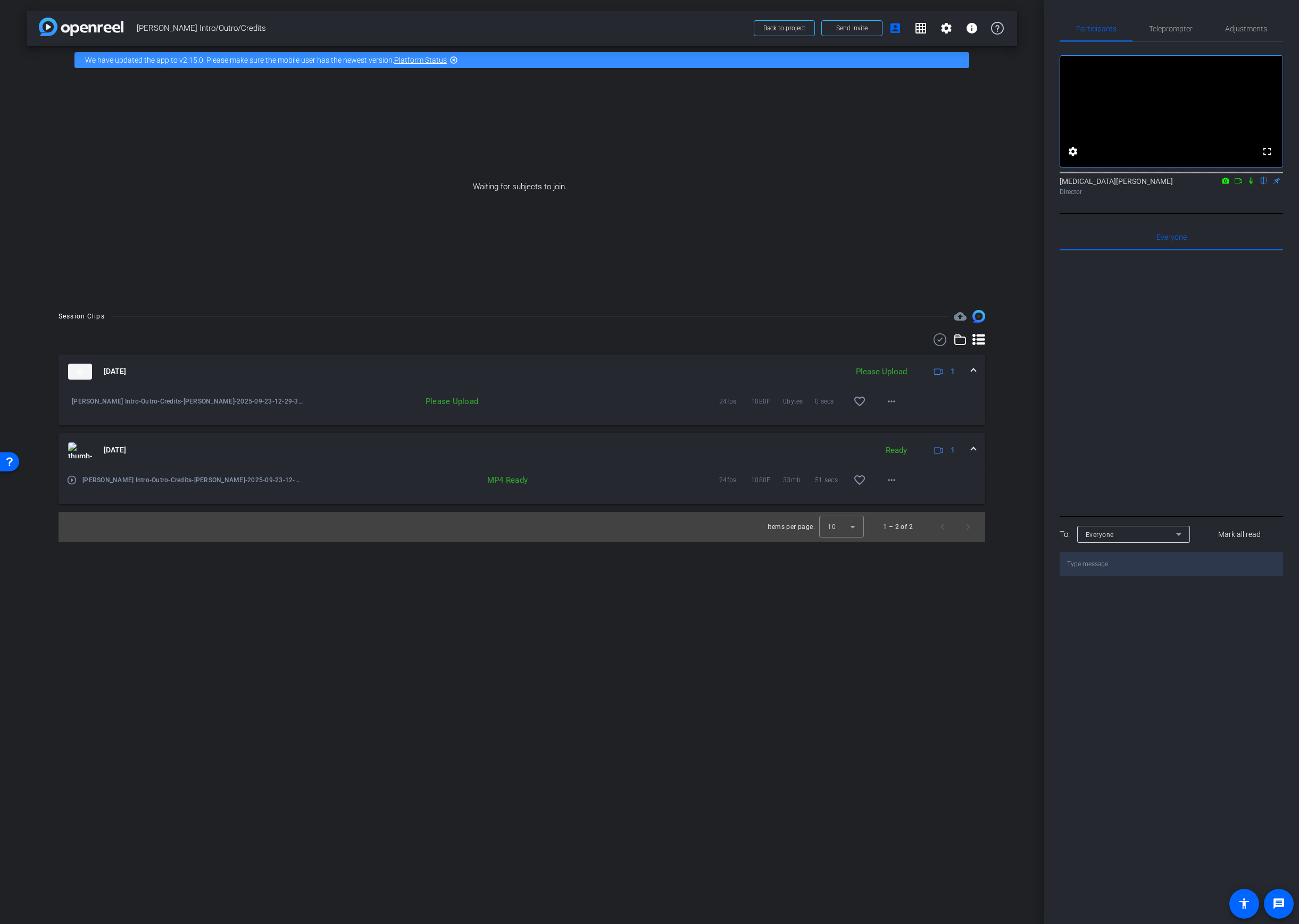
click at [890, 364] on mat-panel-description "Please Upload 1" at bounding box center [907, 371] width 112 height 16
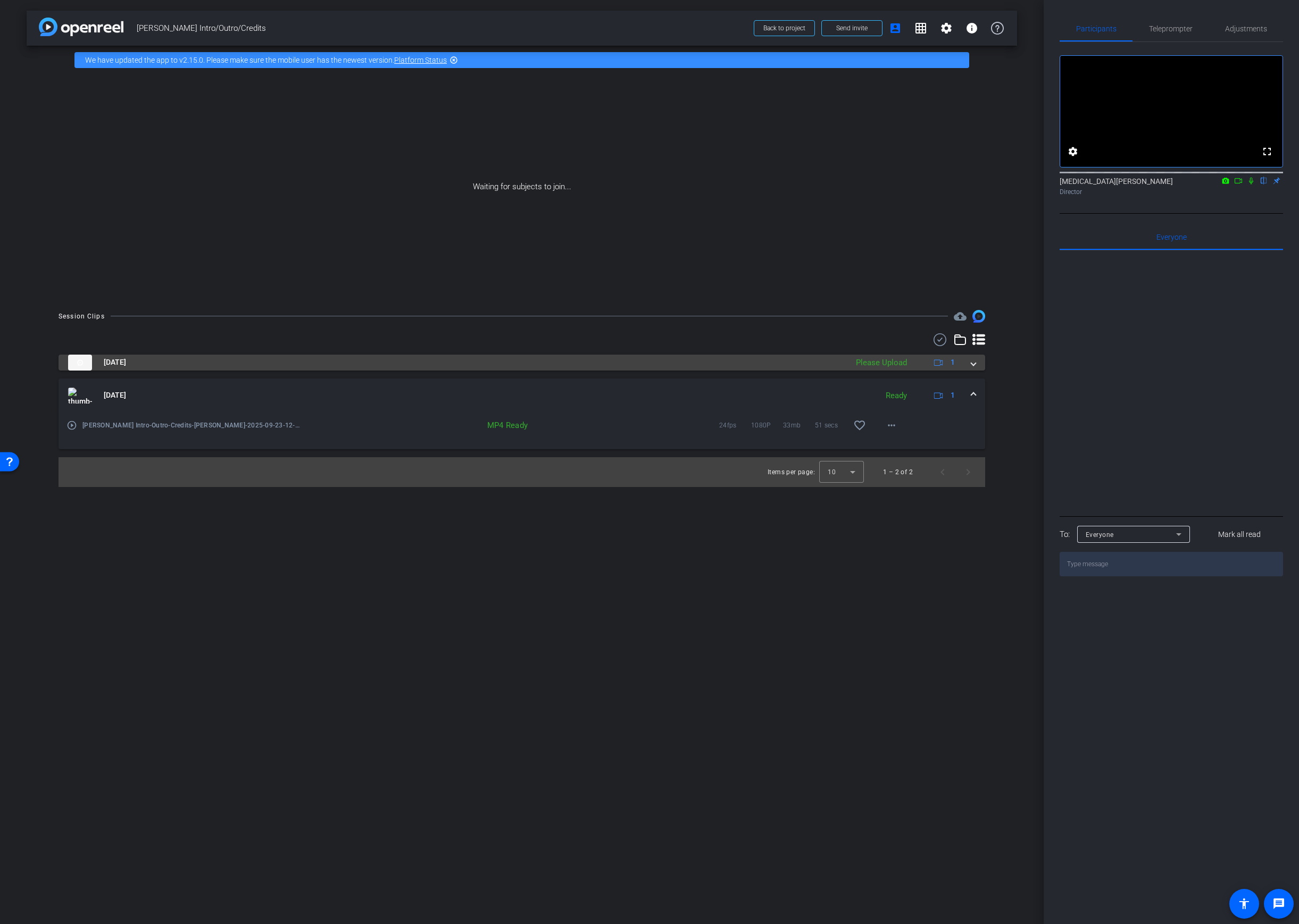
click at [890, 364] on div "Please Upload" at bounding box center [881, 363] width 62 height 12
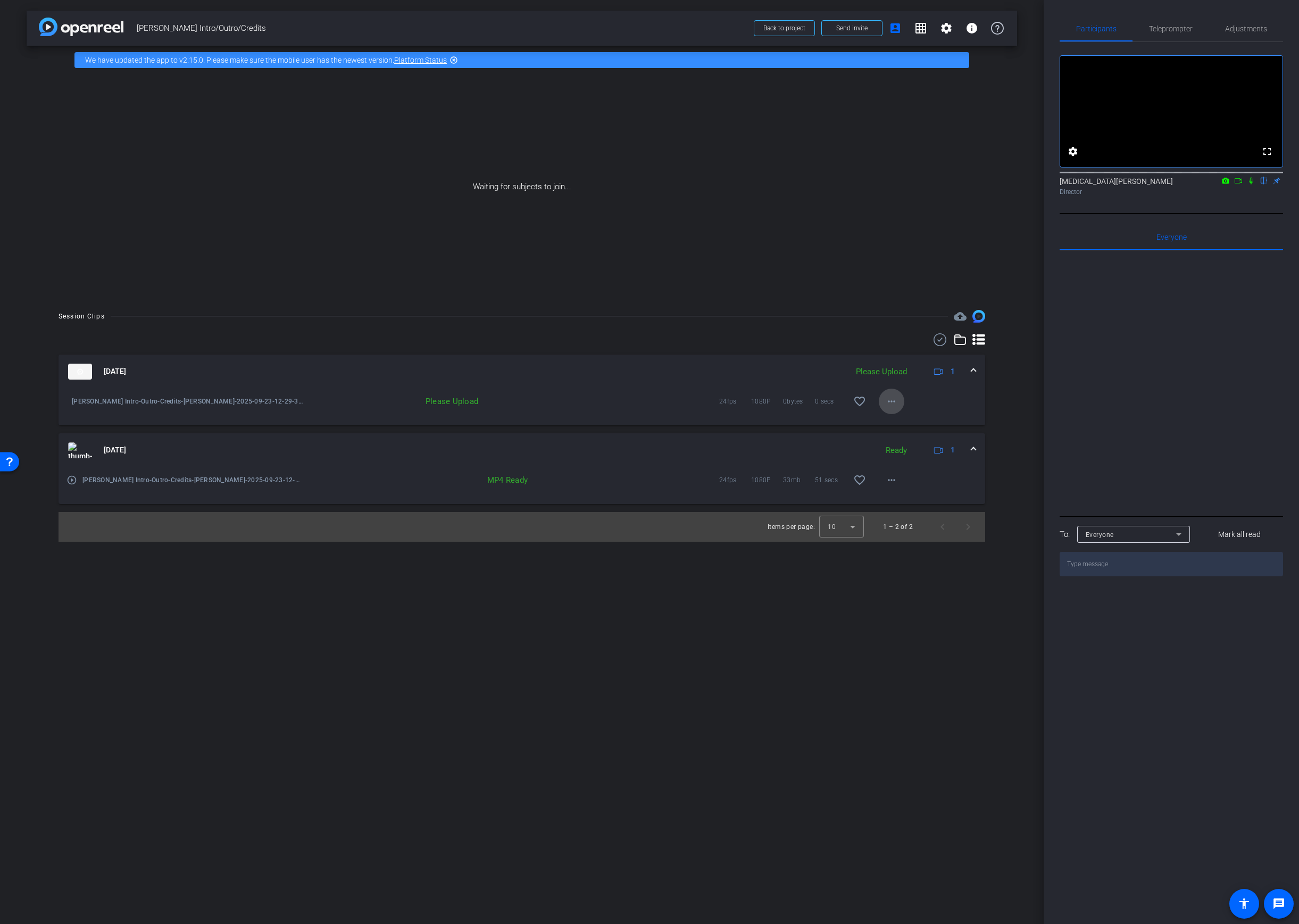
click at [894, 402] on mat-icon "more_horiz" at bounding box center [891, 402] width 13 height 13
click at [894, 402] on div at bounding box center [650, 462] width 1299 height 924
click at [894, 402] on mat-icon "more_horiz" at bounding box center [891, 402] width 13 height 13
click at [905, 419] on span "Upload" at bounding box center [908, 423] width 42 height 13
click at [1263, 900] on div "Participants Teleprompter Adjustments fullscreen settings Alli Rodgers flip Dir…" at bounding box center [1171, 462] width 255 height 924
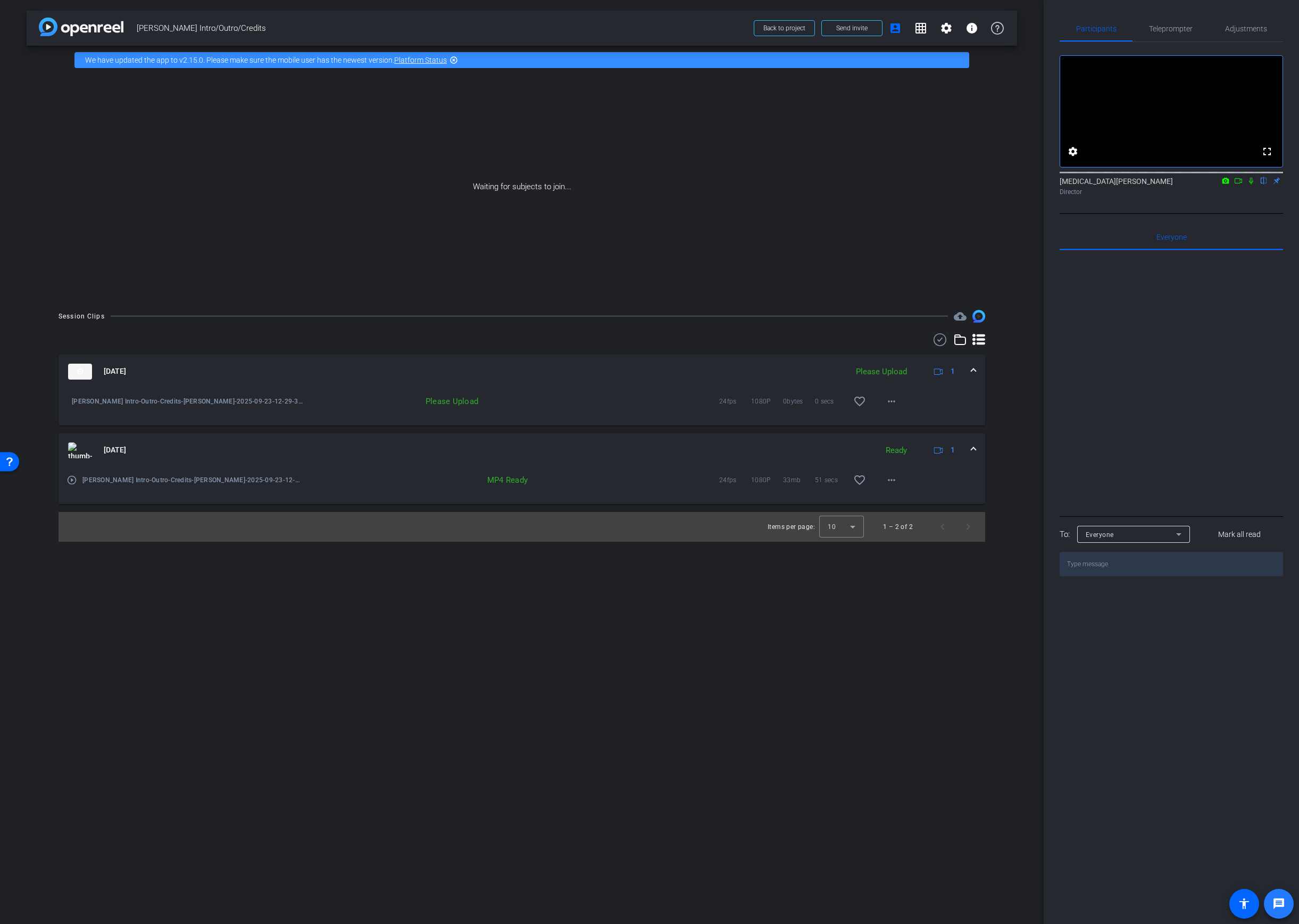
click at [1276, 904] on mat-icon "message" at bounding box center [1279, 904] width 13 height 13
click at [962, 33] on span at bounding box center [972, 28] width 25 height 25
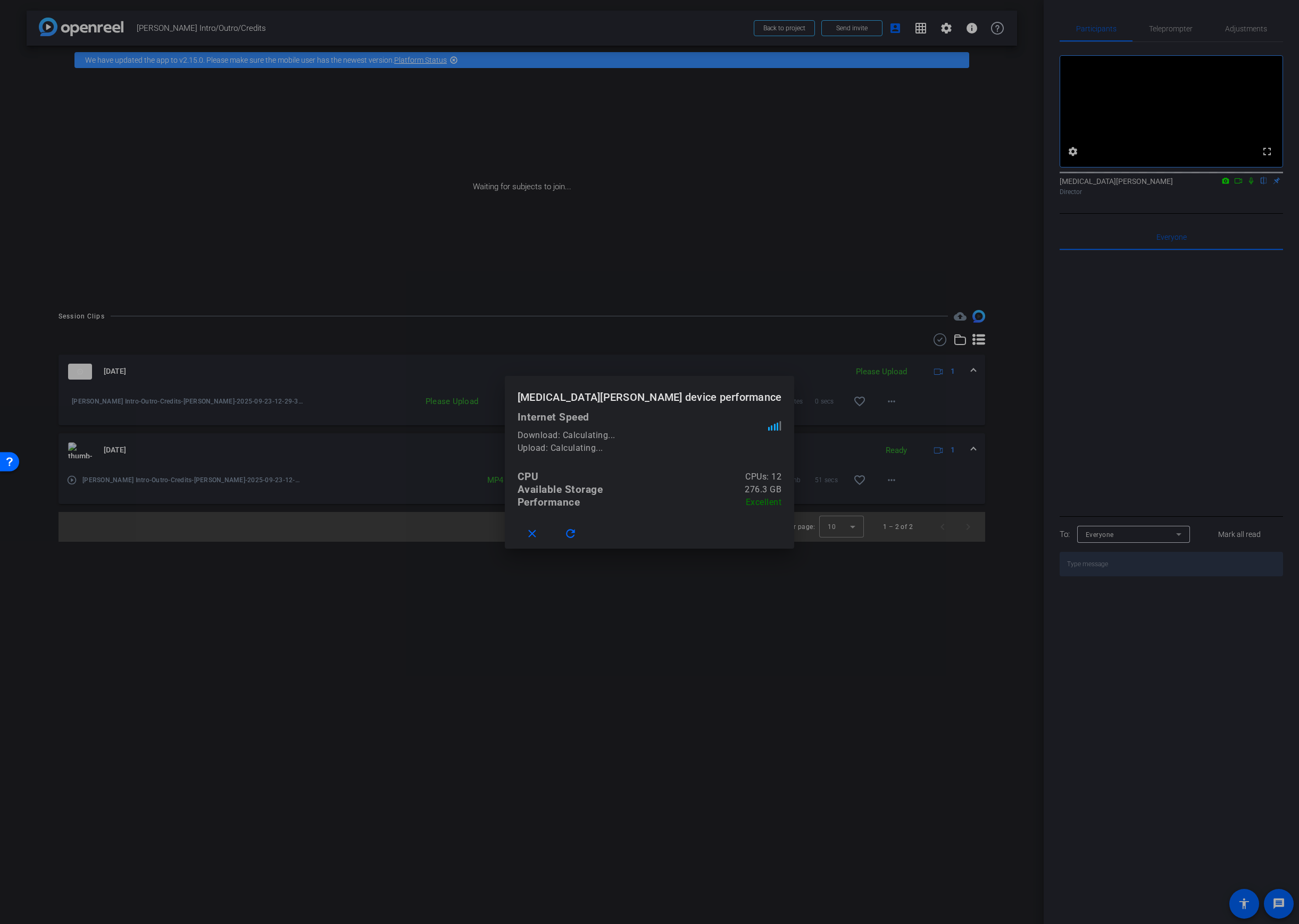
click at [962, 33] on div at bounding box center [650, 462] width 1299 height 924
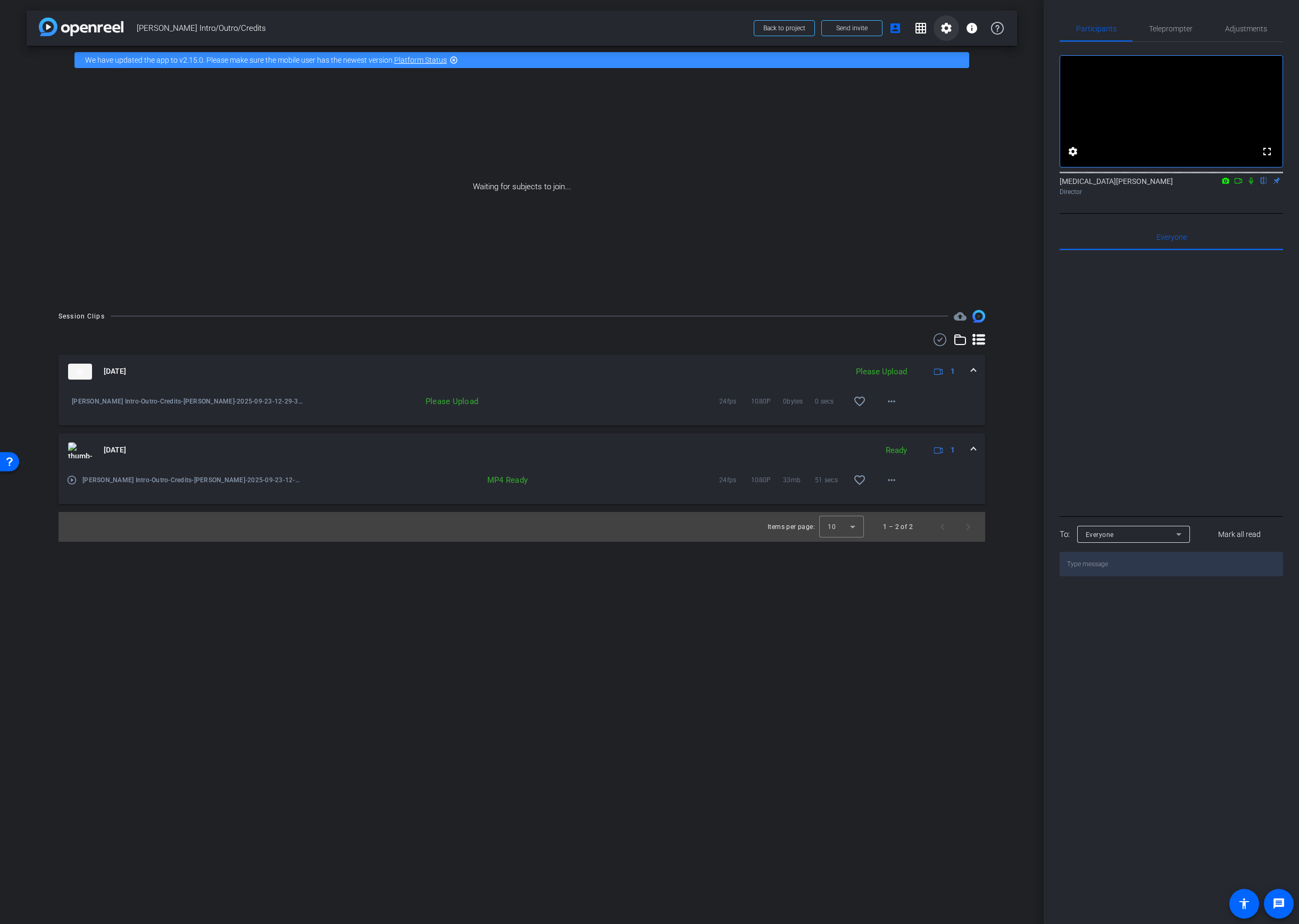
click at [955, 26] on span at bounding box center [946, 28] width 25 height 25
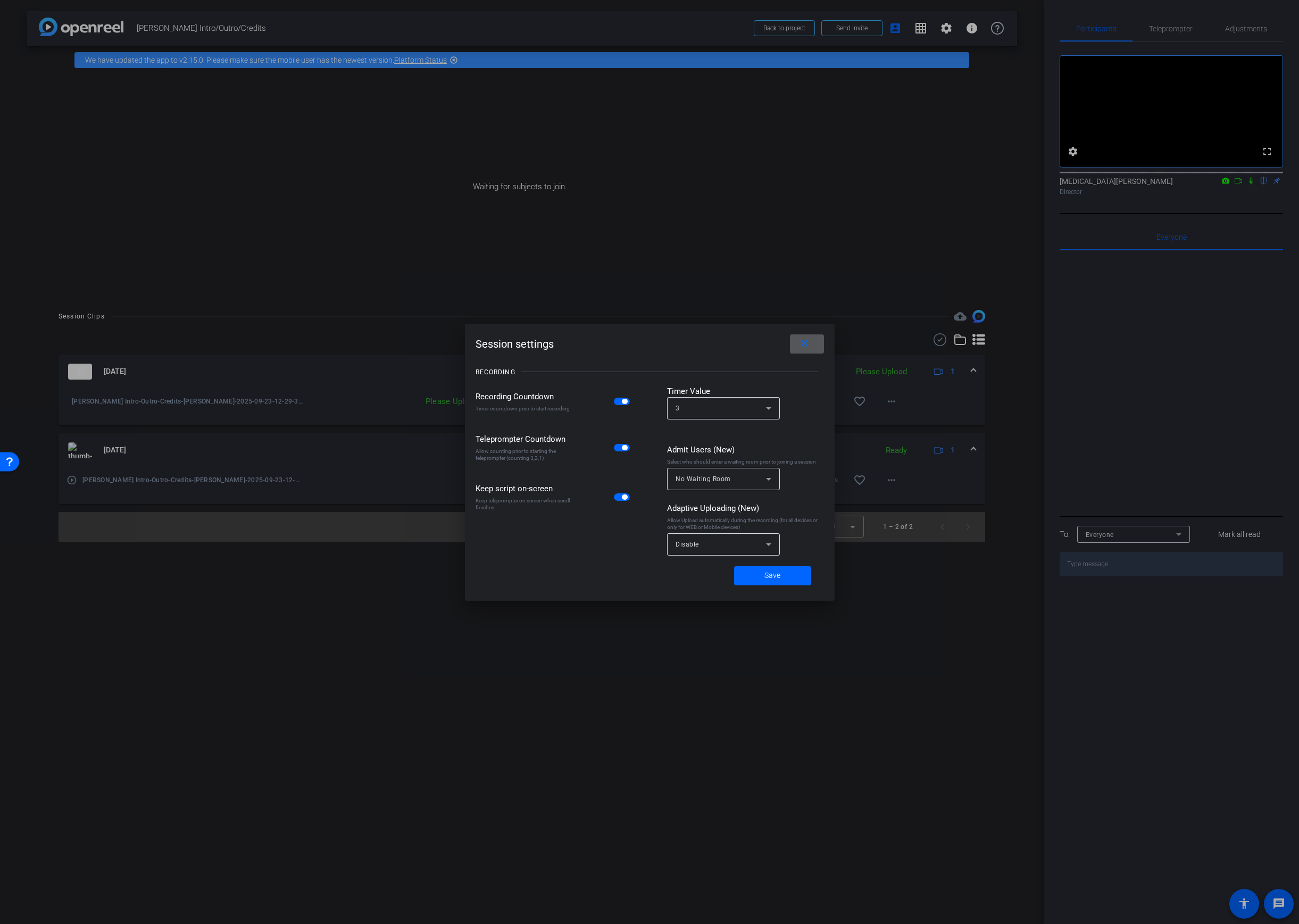
click at [725, 545] on div "Disable" at bounding box center [720, 544] width 90 height 13
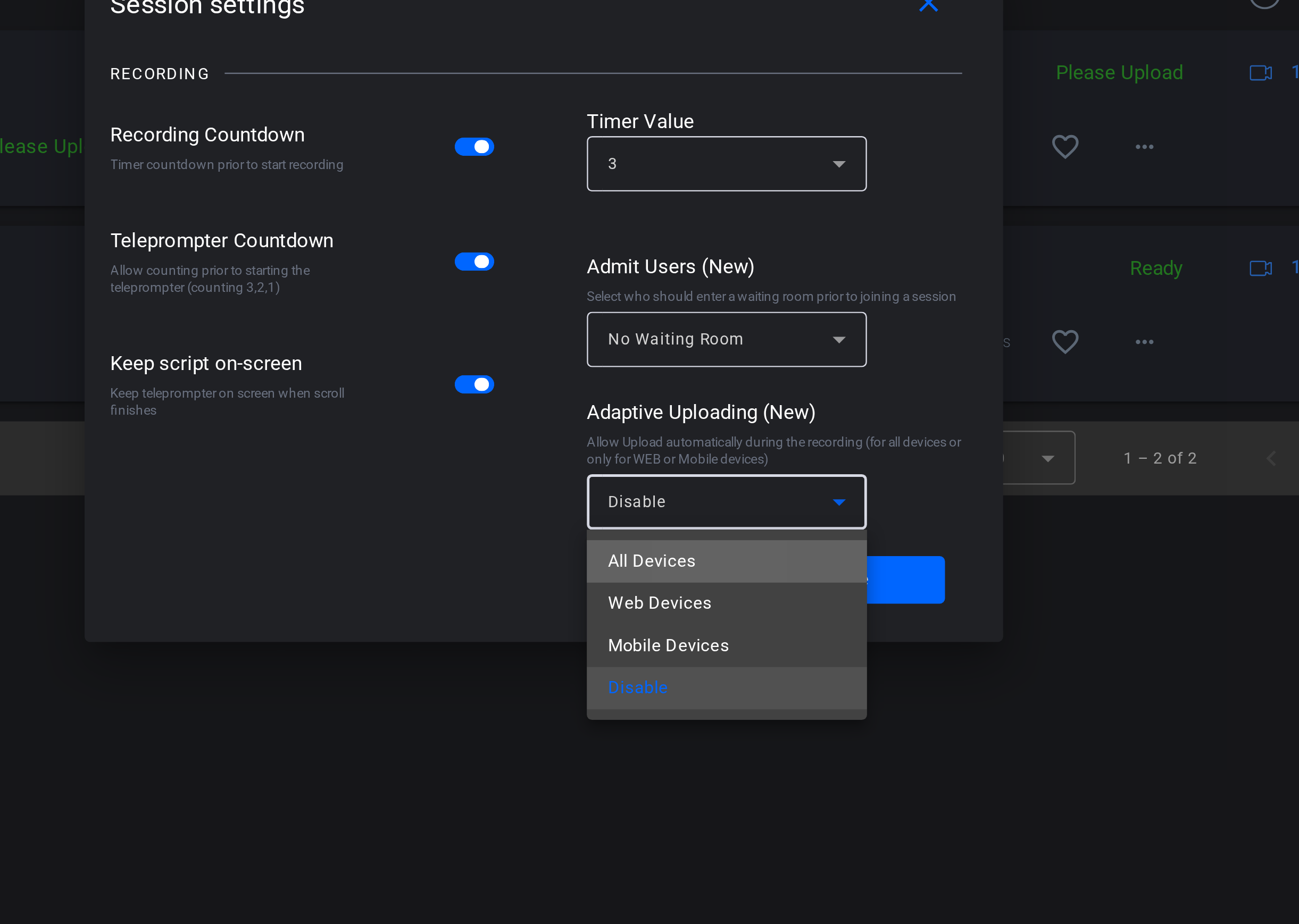
click at [710, 567] on span "All Devices" at bounding box center [693, 568] width 35 height 13
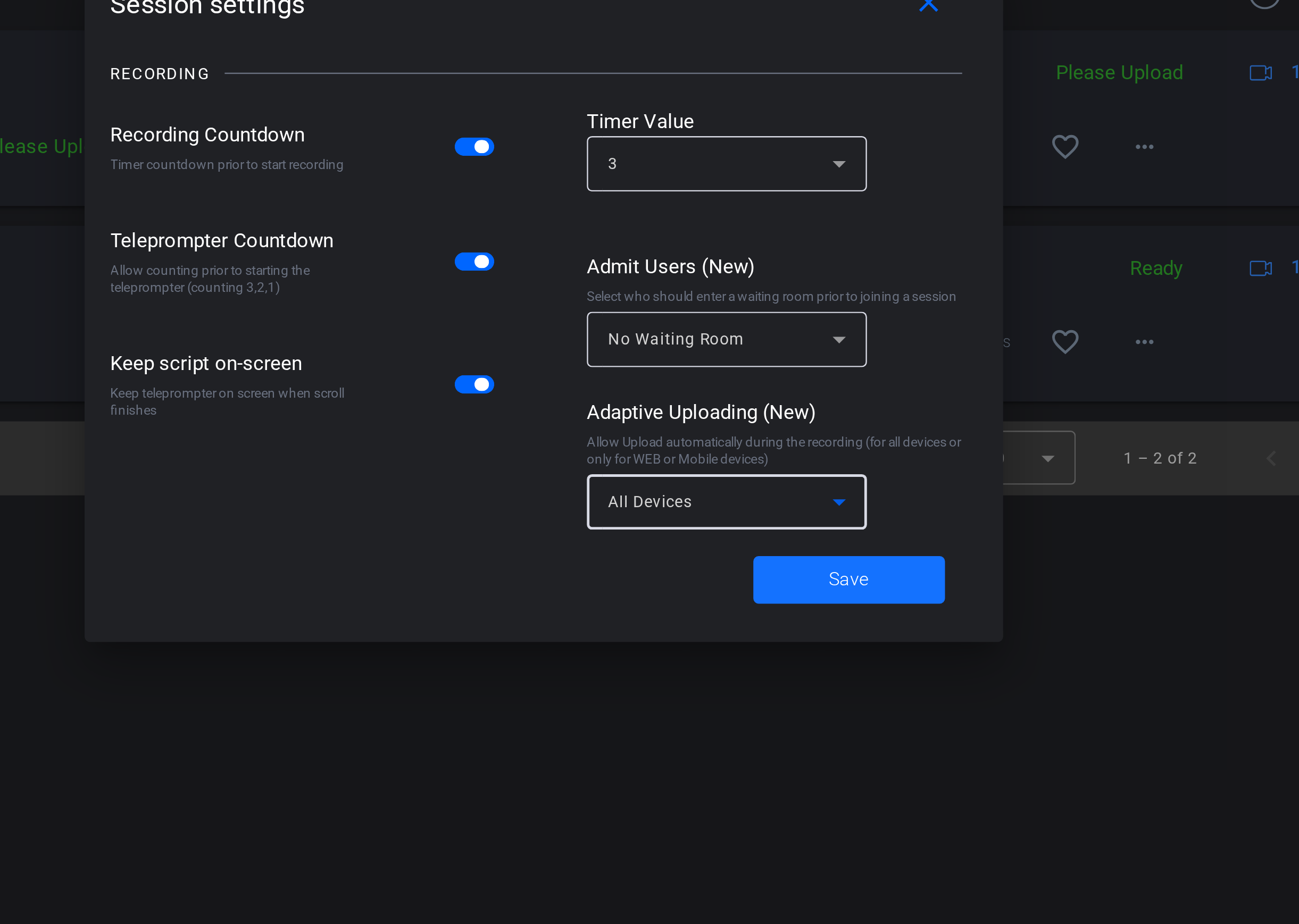
click at [764, 575] on span "Save" at bounding box center [772, 576] width 16 height 11
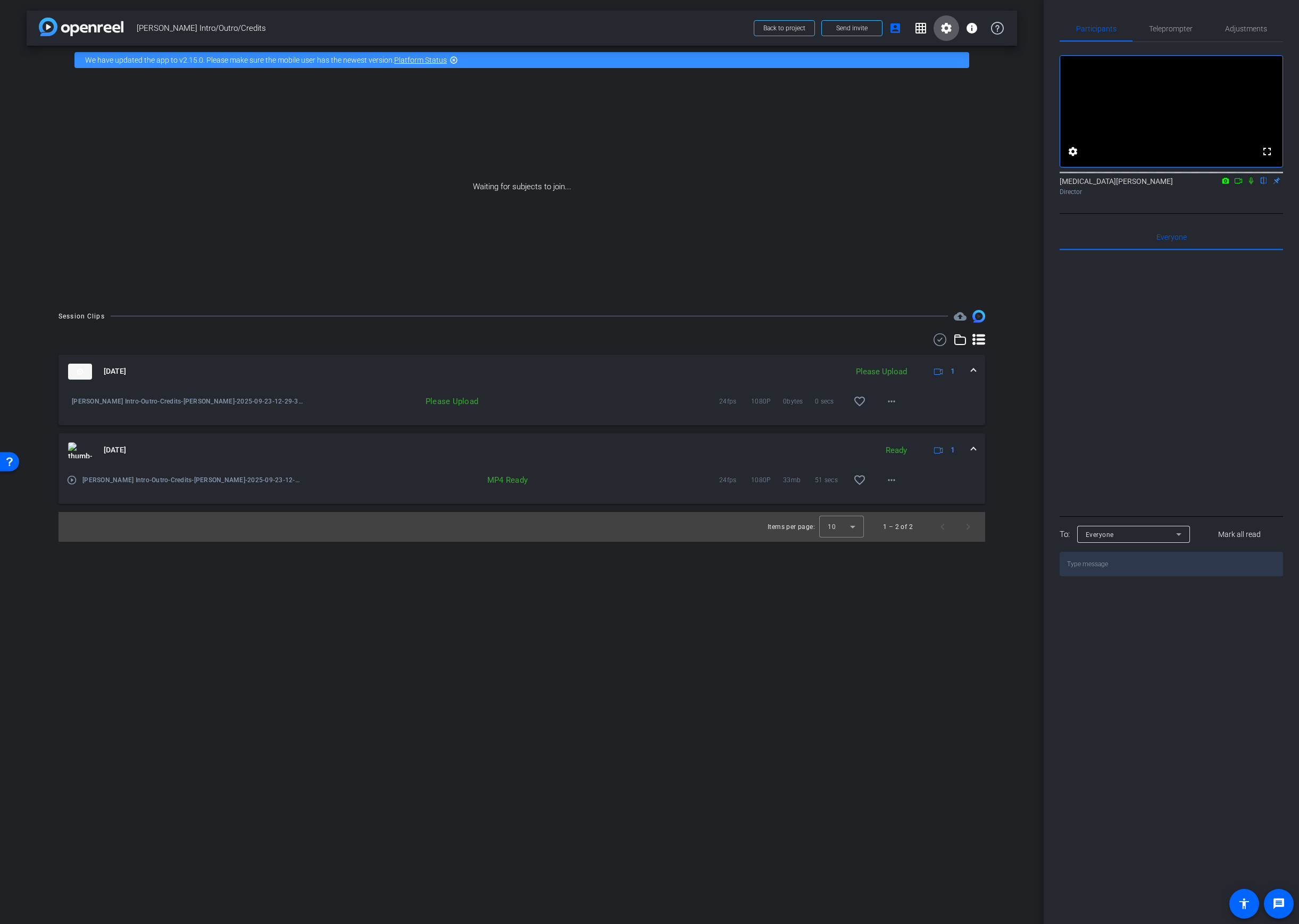
click at [1252, 184] on icon at bounding box center [1251, 181] width 4 height 7
click at [1240, 184] on icon at bounding box center [1238, 181] width 8 height 8
click at [685, 296] on div "Waiting for subjects to join..." at bounding box center [522, 187] width 991 height 225
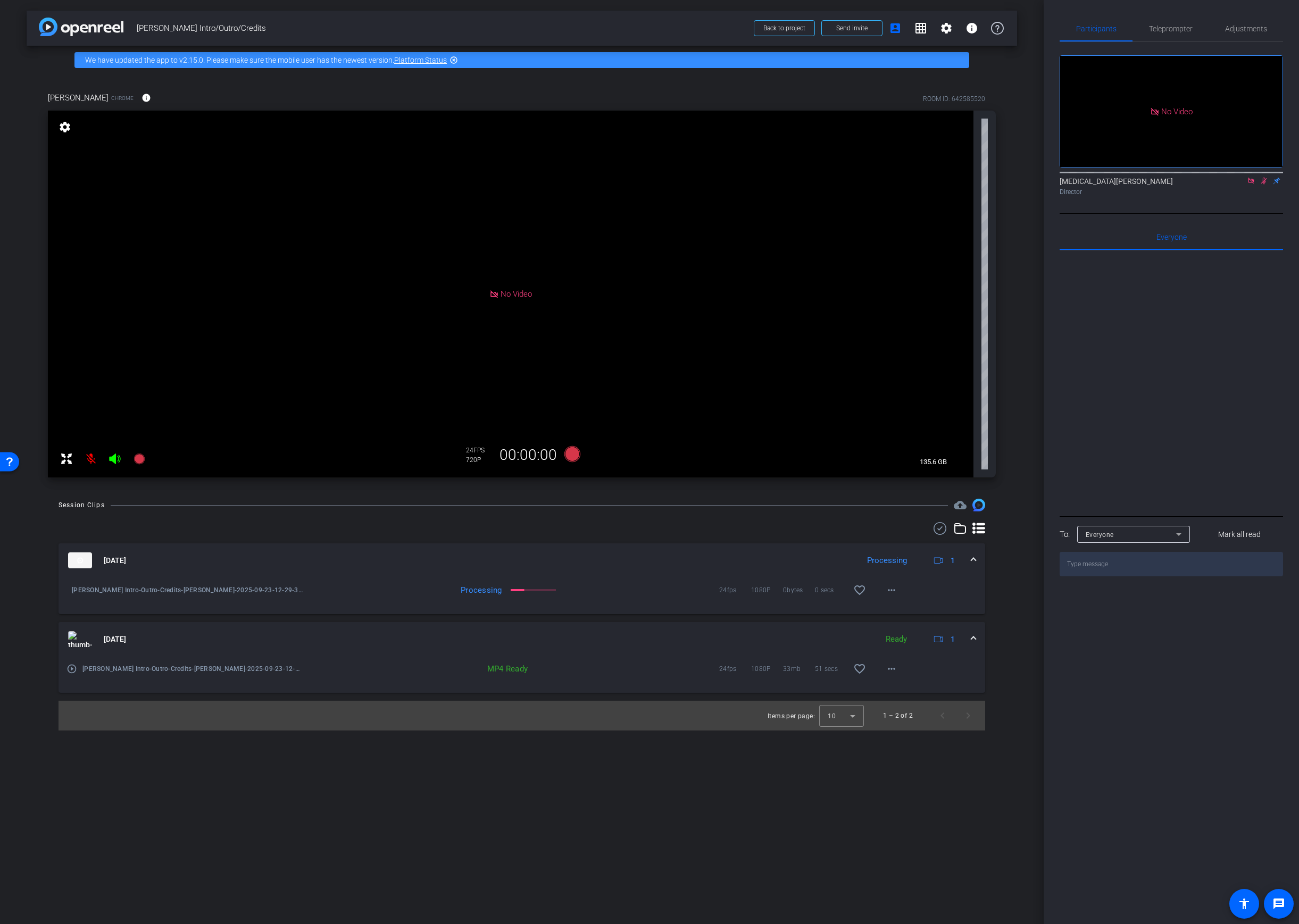
click at [453, 587] on div "Processing" at bounding box center [454, 590] width 106 height 11
click at [257, 596] on div "[PERSON_NAME] Intro-Outro-Credits-[PERSON_NAME]-2025-09-23-12-29-34-440-0" at bounding box center [184, 590] width 237 height 25
click at [604, 627] on mat-expansion-panel-header "Sep 23, 2025 Ready 1" at bounding box center [522, 639] width 927 height 34
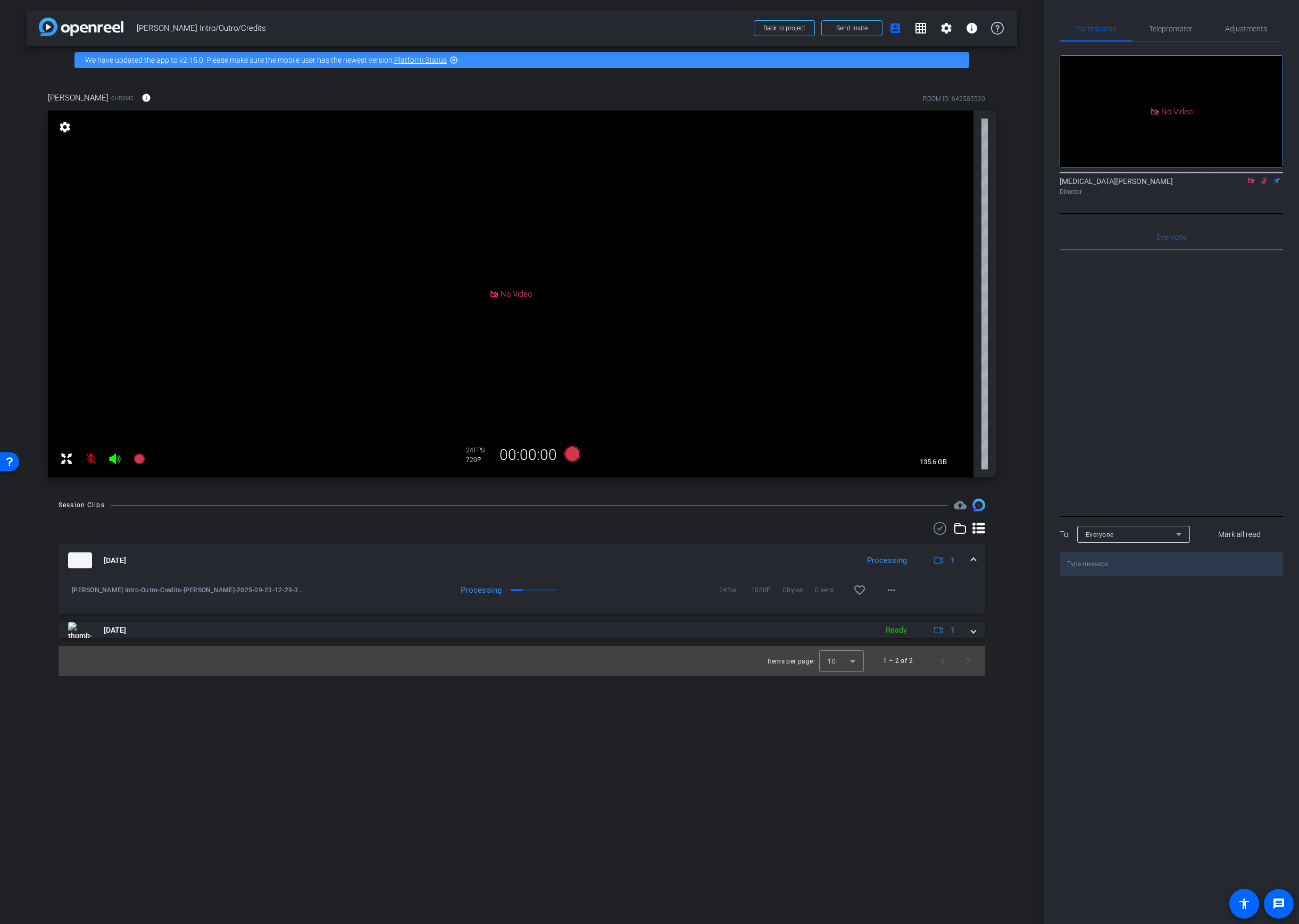
click at [924, 604] on div "Paul Copplestone Intro-Outro-Credits-Allie Garfinkle-2025-09-23-12-29-34-440-0 …" at bounding box center [522, 596] width 927 height 37
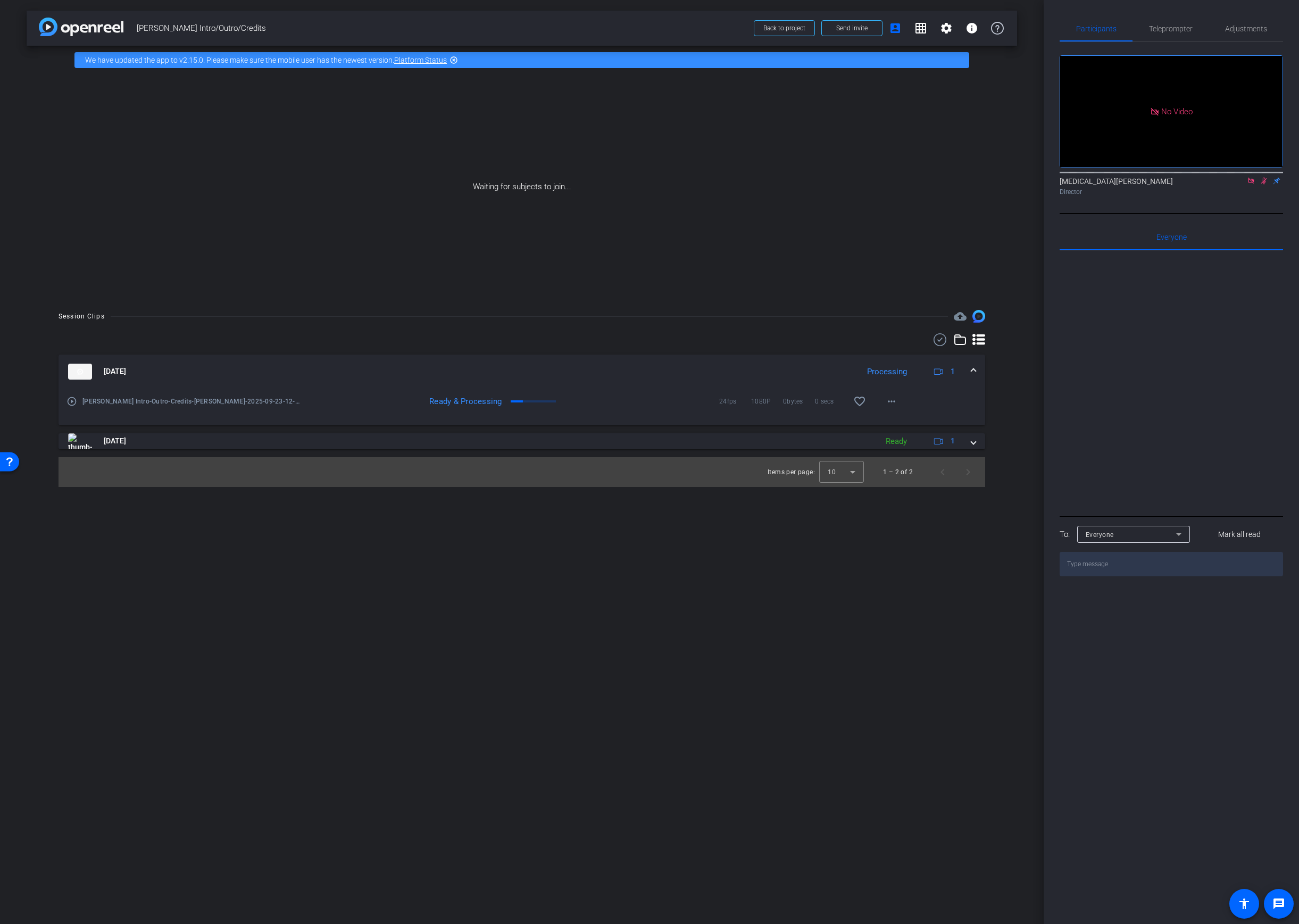
click at [554, 395] on div "Ready & Processing 24fps 1080P 0bytes 0 secs favorite_border more_horiz" at bounding box center [603, 401] width 601 height 25
click at [966, 402] on div "play_circle_outline Paul Copplestone Intro-Outro-Credits-Allie Garfinkle-2025-0…" at bounding box center [522, 407] width 927 height 37
click at [882, 404] on span at bounding box center [891, 401] width 25 height 25
click at [915, 426] on span "Download Original" at bounding box center [919, 423] width 64 height 13
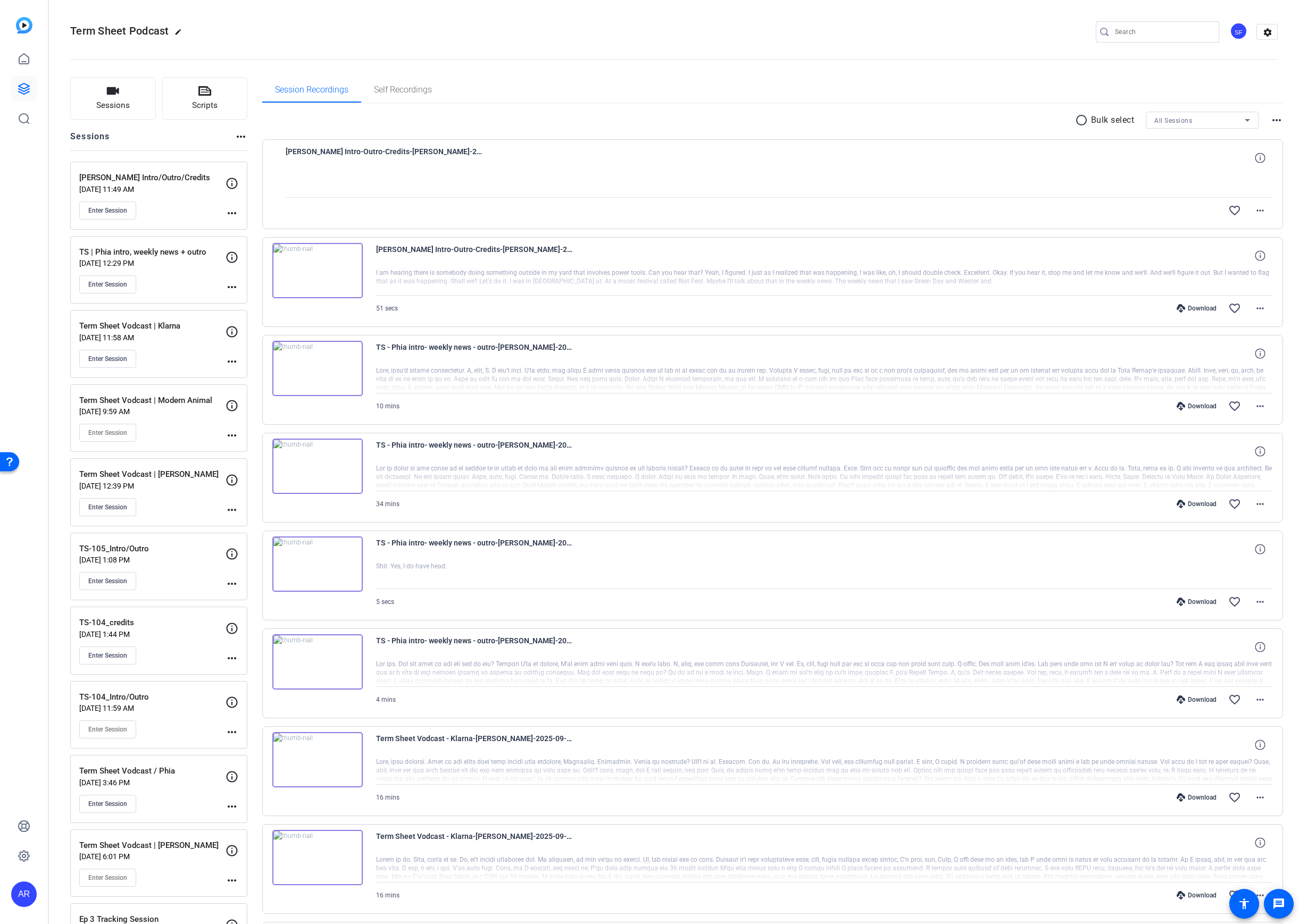
click at [25, 897] on div "AR" at bounding box center [24, 894] width 25 height 25
click at [47, 881] on div "AR Alli Rodgers Fortune Media (USA) Corporation logout" at bounding box center [86, 877] width 149 height 56
click at [1237, 33] on div "SF" at bounding box center [1239, 31] width 18 height 18
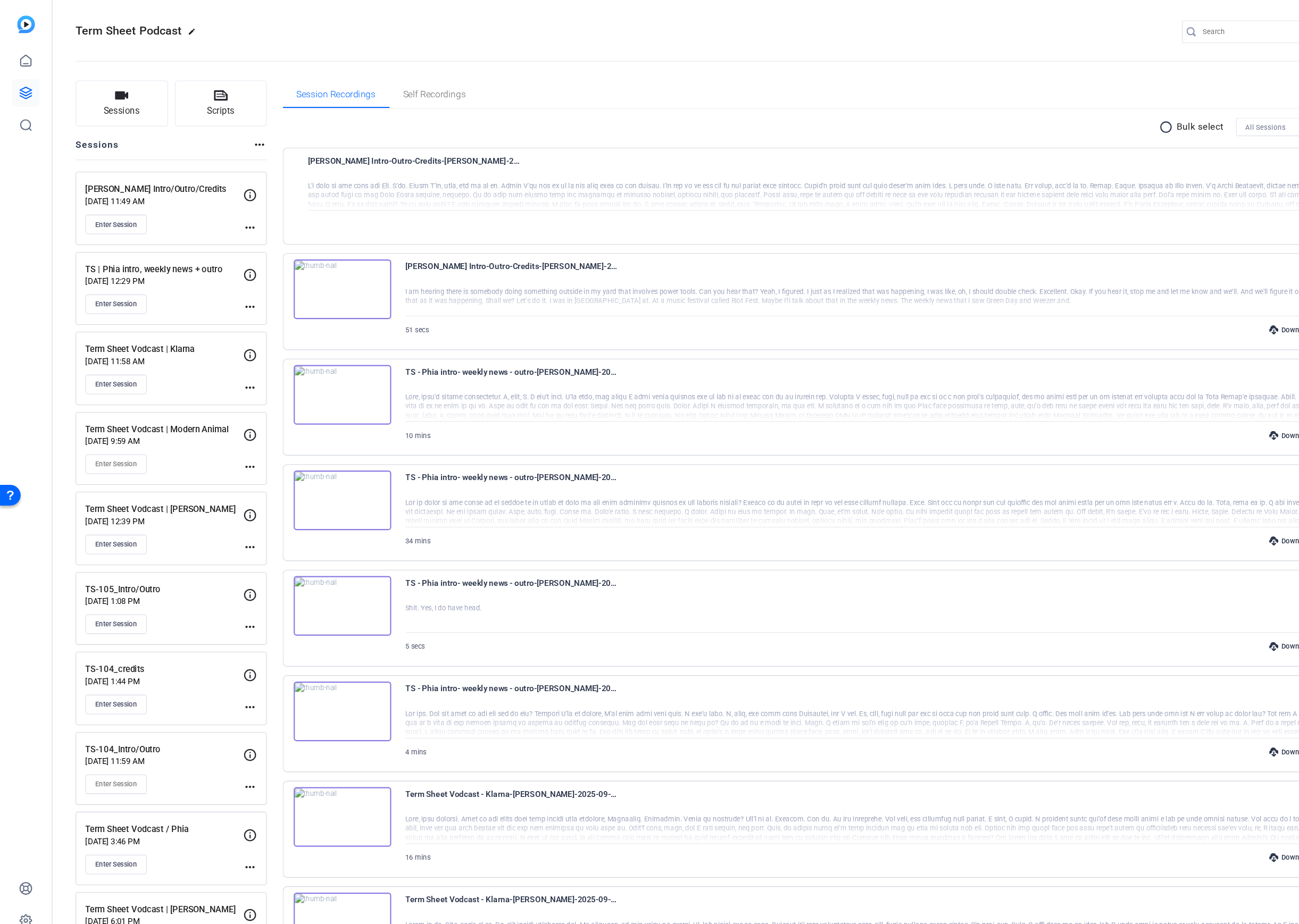
click at [157, 203] on div "Enter Session" at bounding box center [152, 210] width 147 height 18
